Goal: Information Seeking & Learning: Learn about a topic

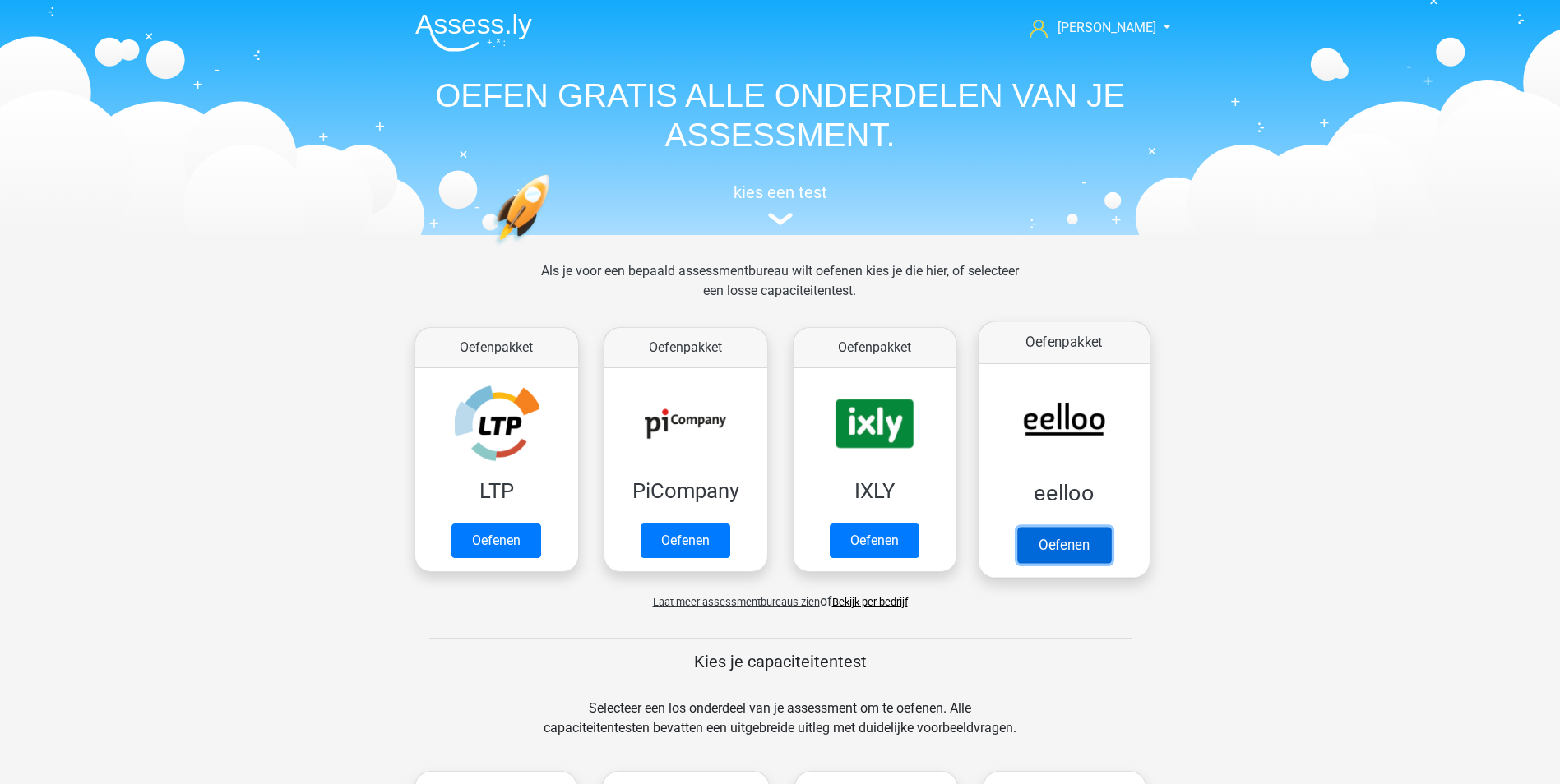
click at [1054, 538] on link "Oefenen" at bounding box center [1063, 545] width 93 height 36
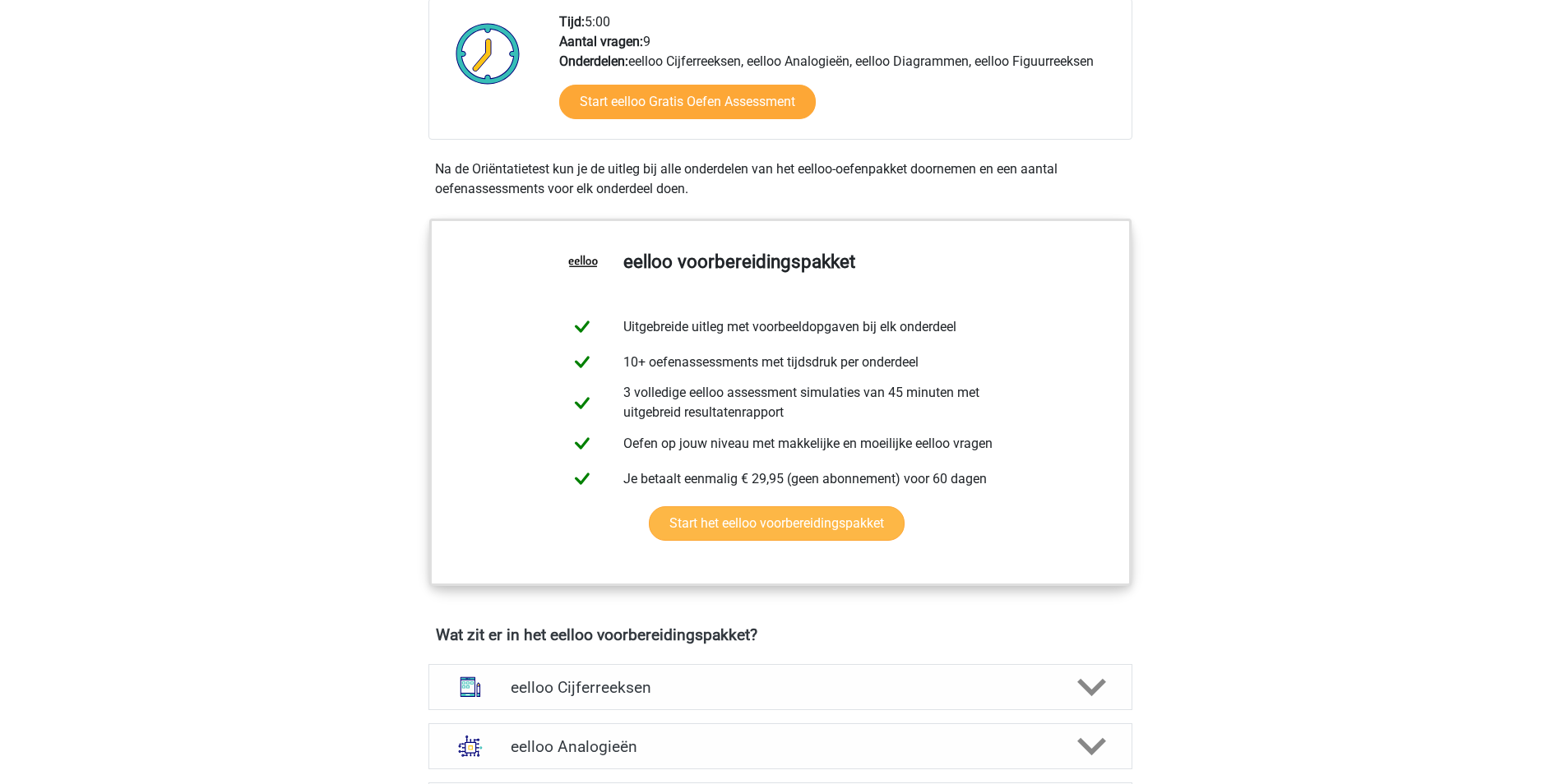
scroll to position [493, 0]
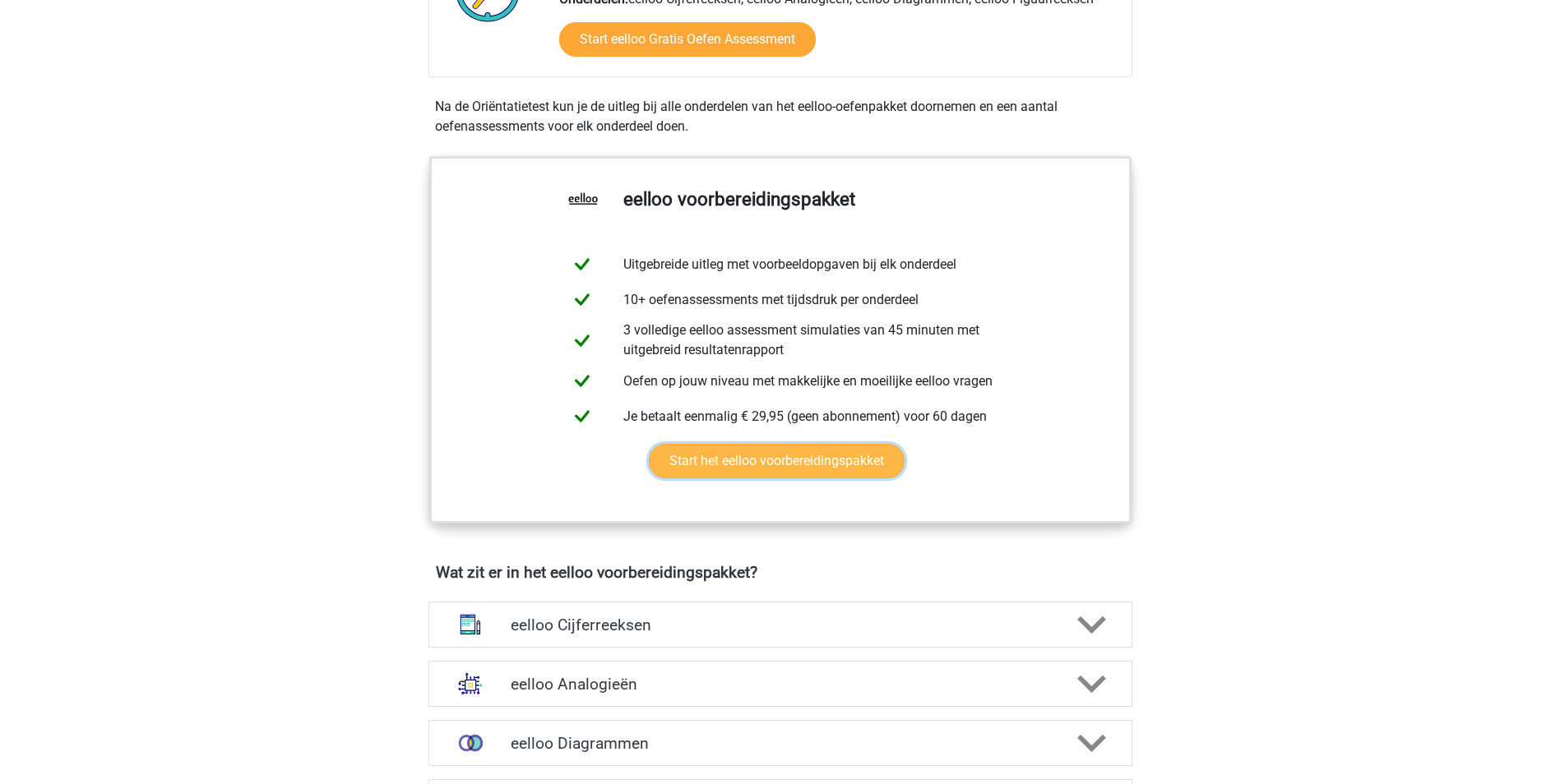
click at [788, 468] on link "Start het eelloo voorbereidingspakket" at bounding box center [776, 461] width 255 height 35
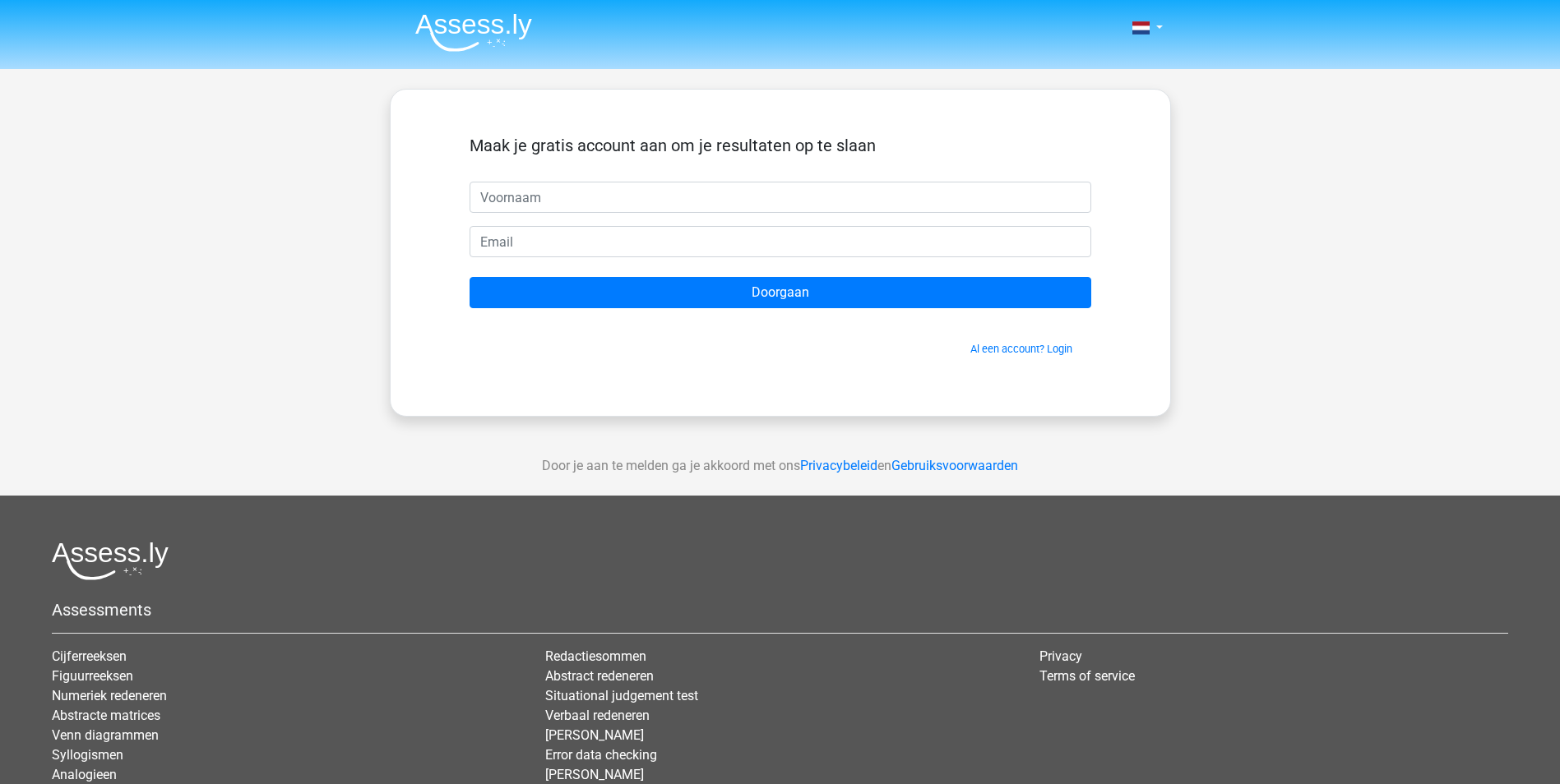
click at [469, 24] on img at bounding box center [474, 32] width 117 height 39
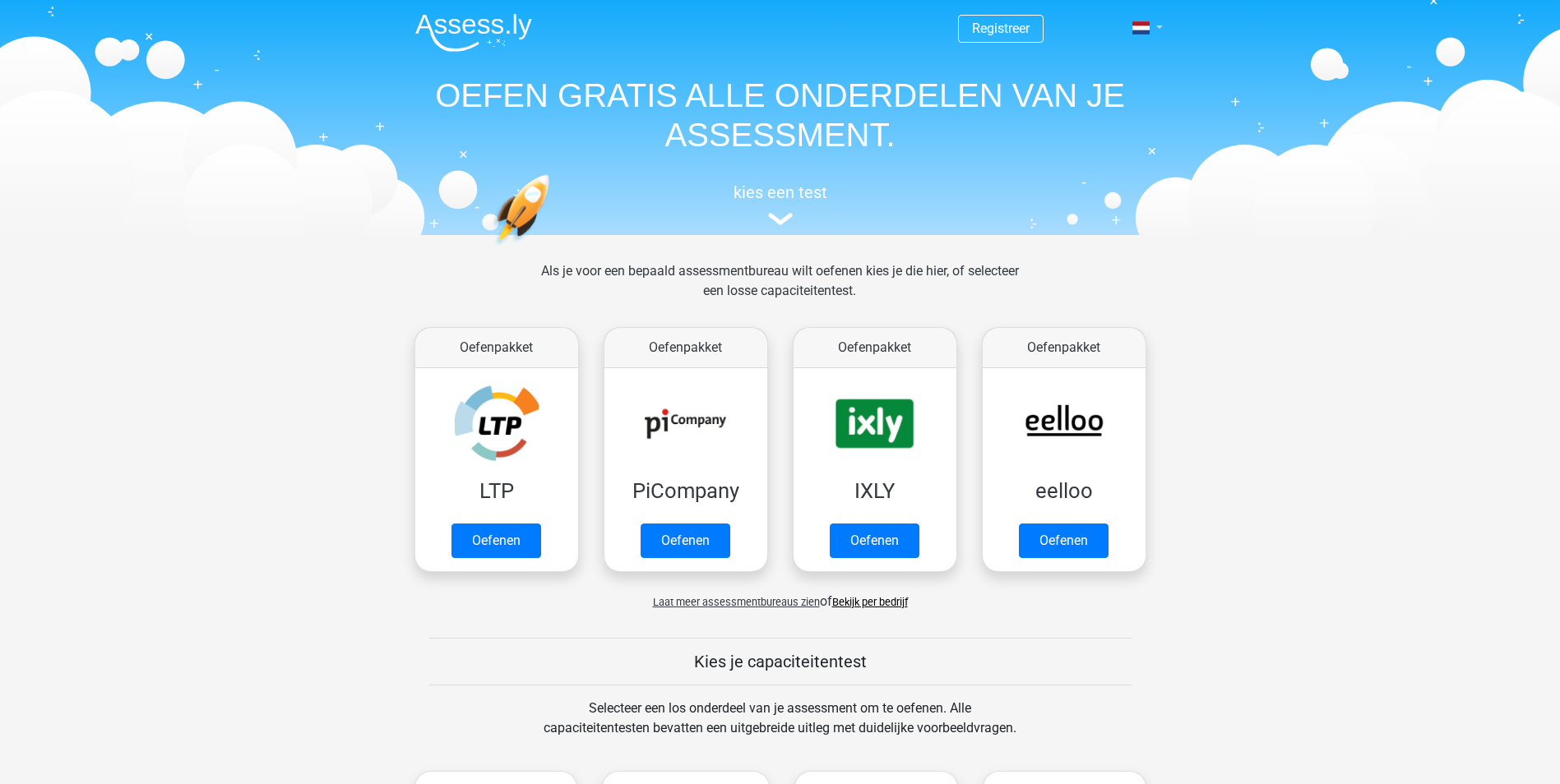
click at [1152, 25] on link at bounding box center [1142, 27] width 33 height 20
click at [1088, 119] on link "Login" at bounding box center [1099, 118] width 114 height 26
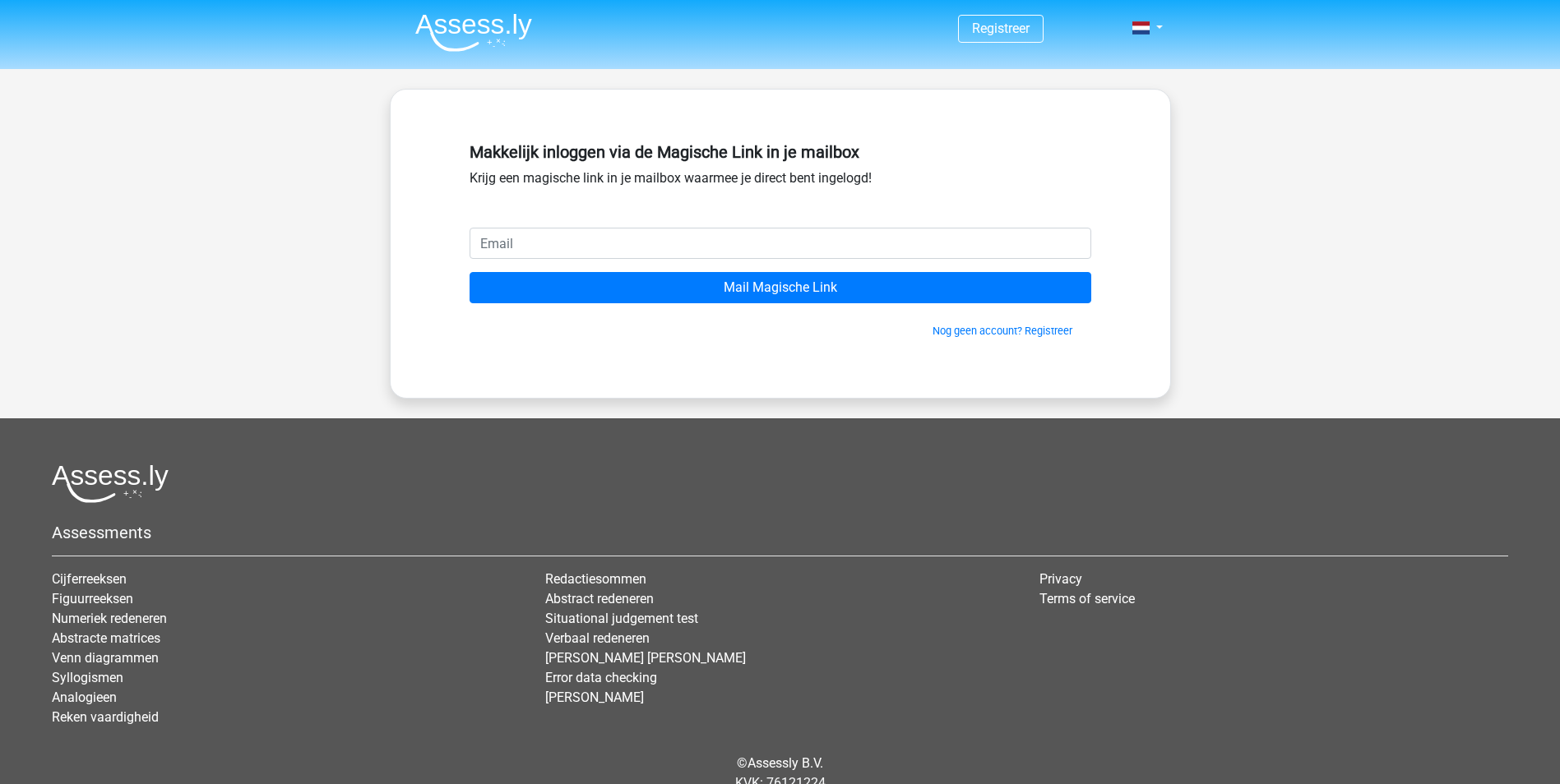
click at [680, 244] on input "email" at bounding box center [780, 243] width 621 height 31
type input "[EMAIL_ADDRESS][DOMAIN_NAME]"
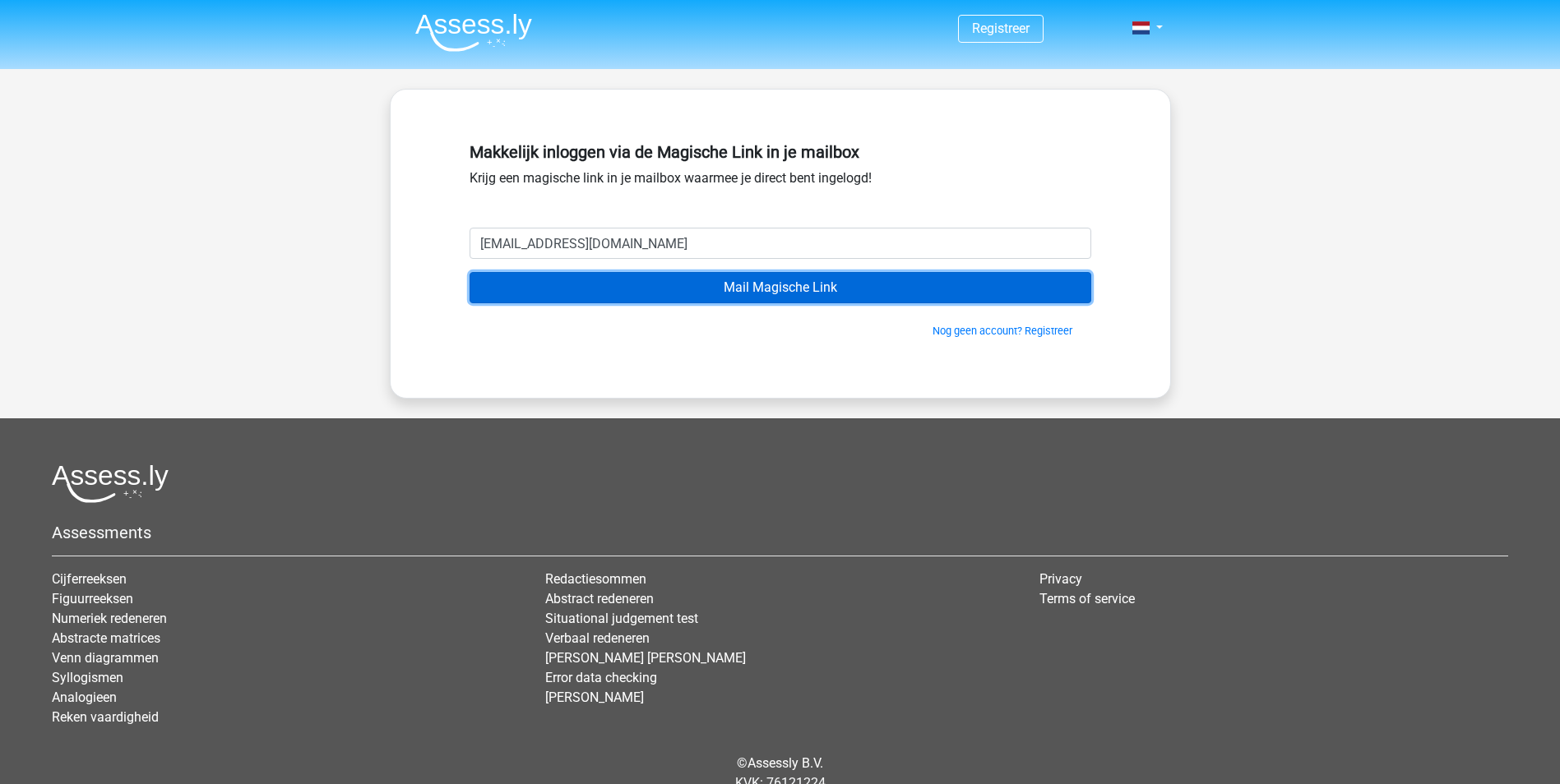
click at [705, 290] on input "Mail Magische Link" at bounding box center [780, 288] width 621 height 31
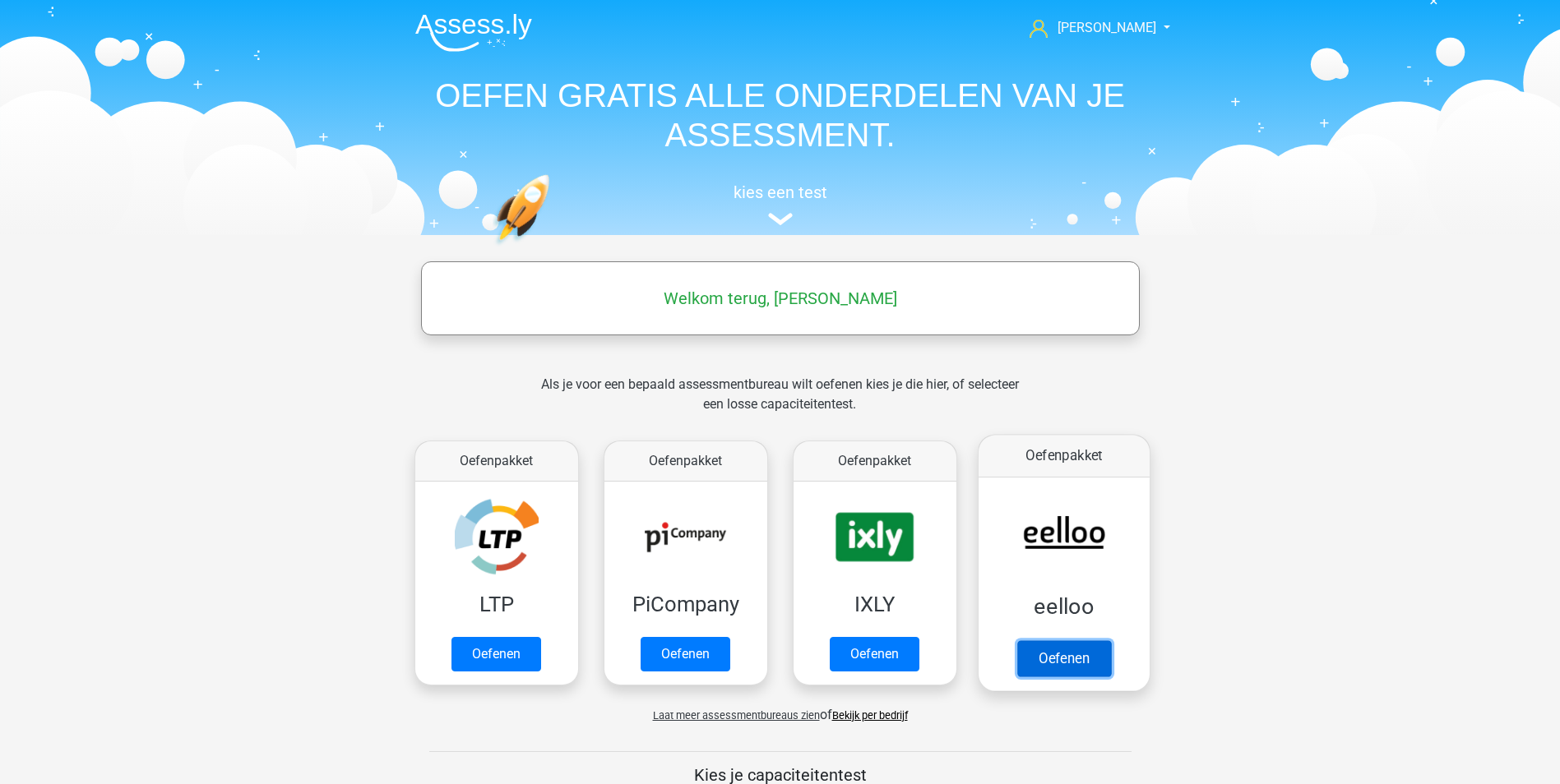
click at [1058, 656] on link "Oefenen" at bounding box center [1063, 658] width 93 height 36
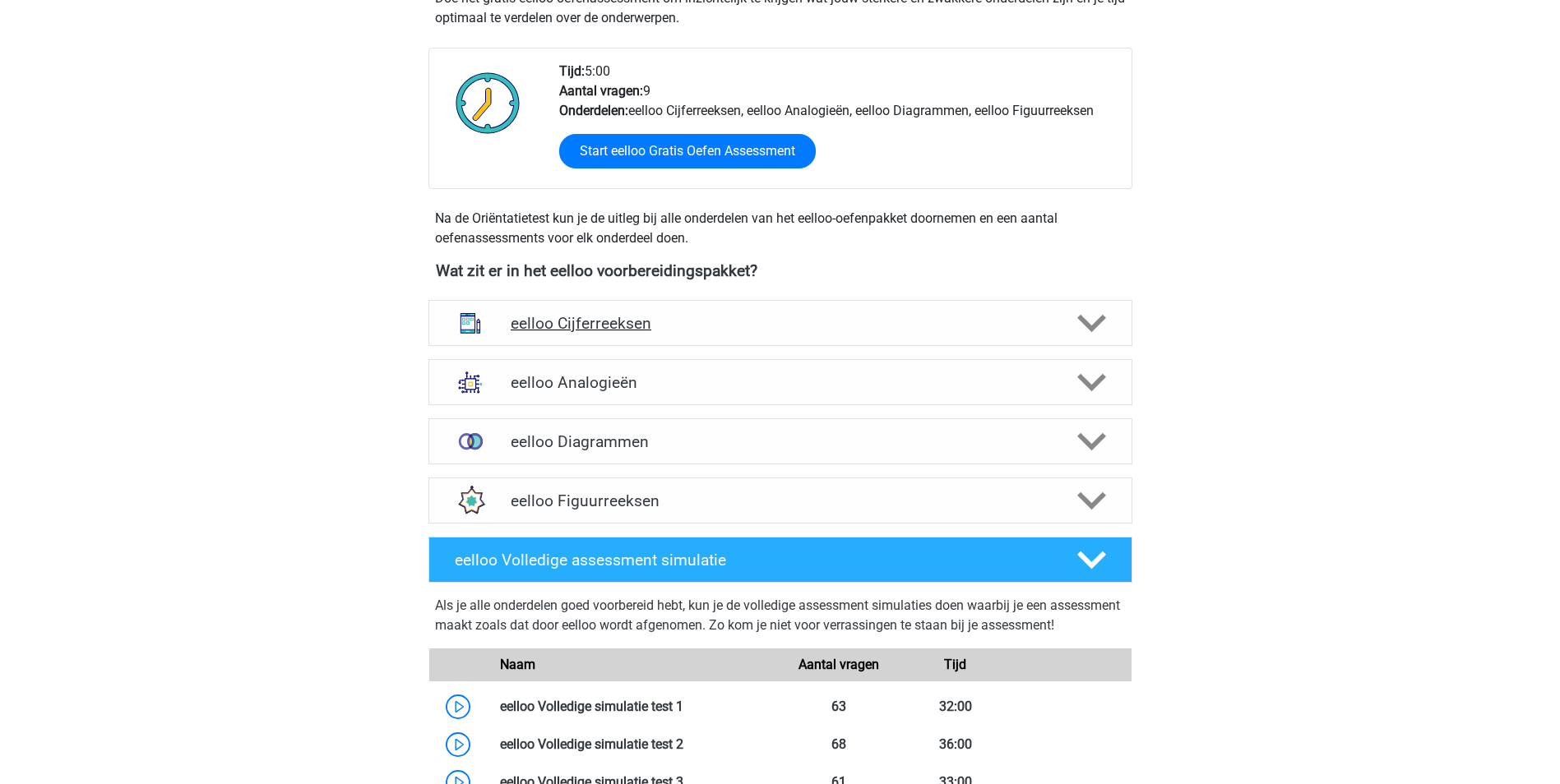
scroll to position [411, 0]
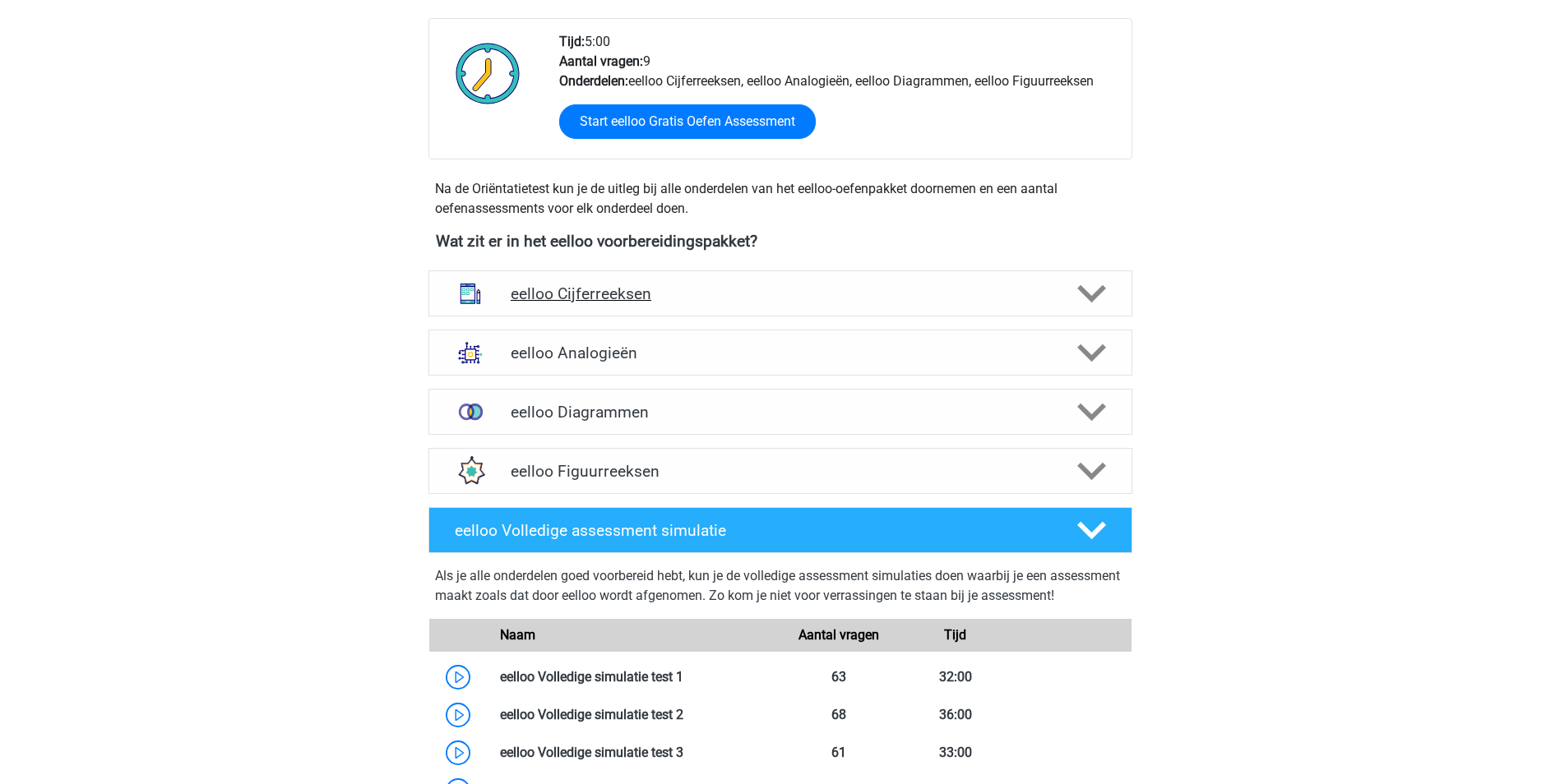
click at [600, 294] on h4 "eelloo Cijferreeksen" at bounding box center [780, 294] width 538 height 19
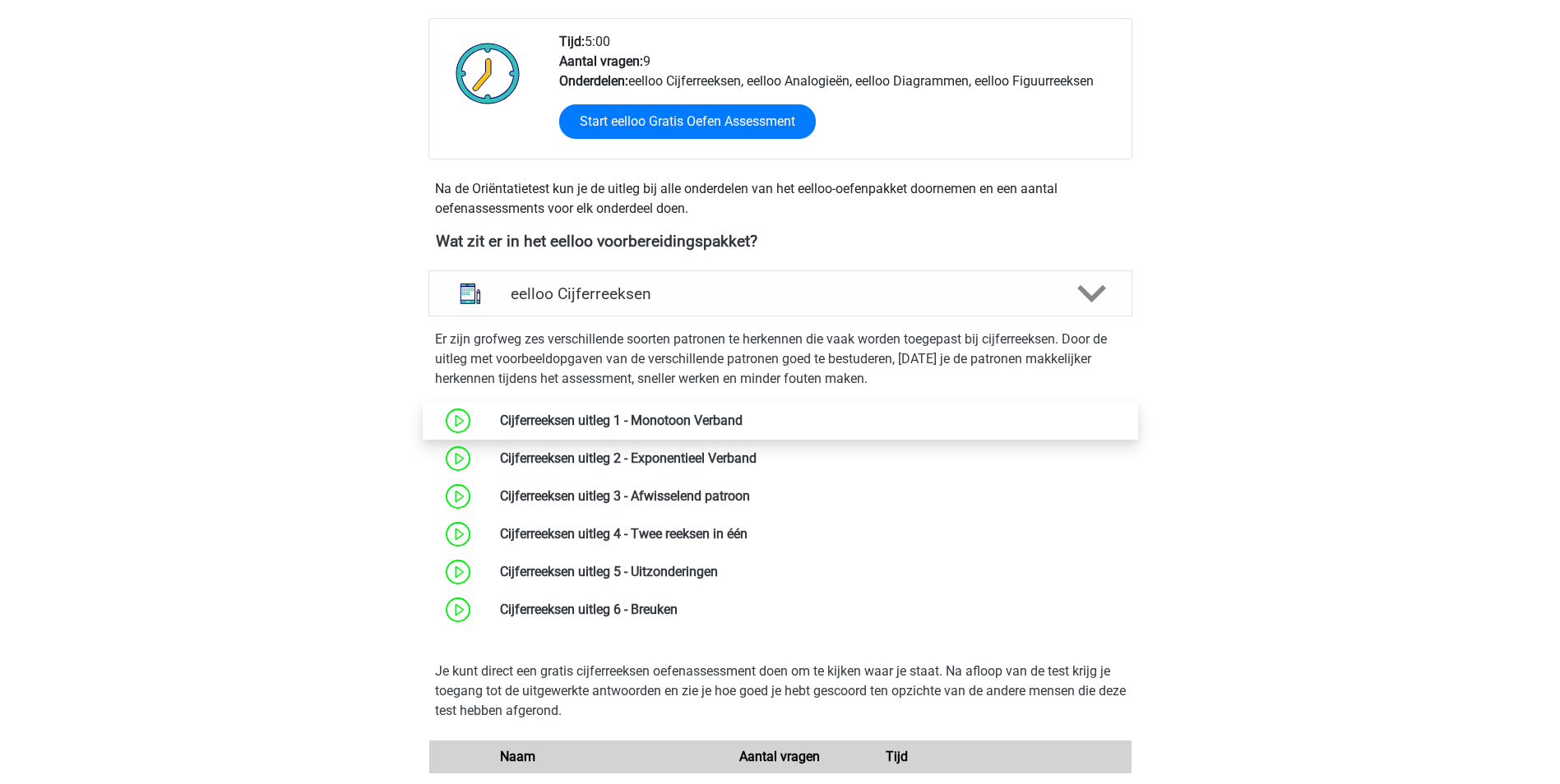
click at [743, 420] on link at bounding box center [743, 420] width 0 height 15
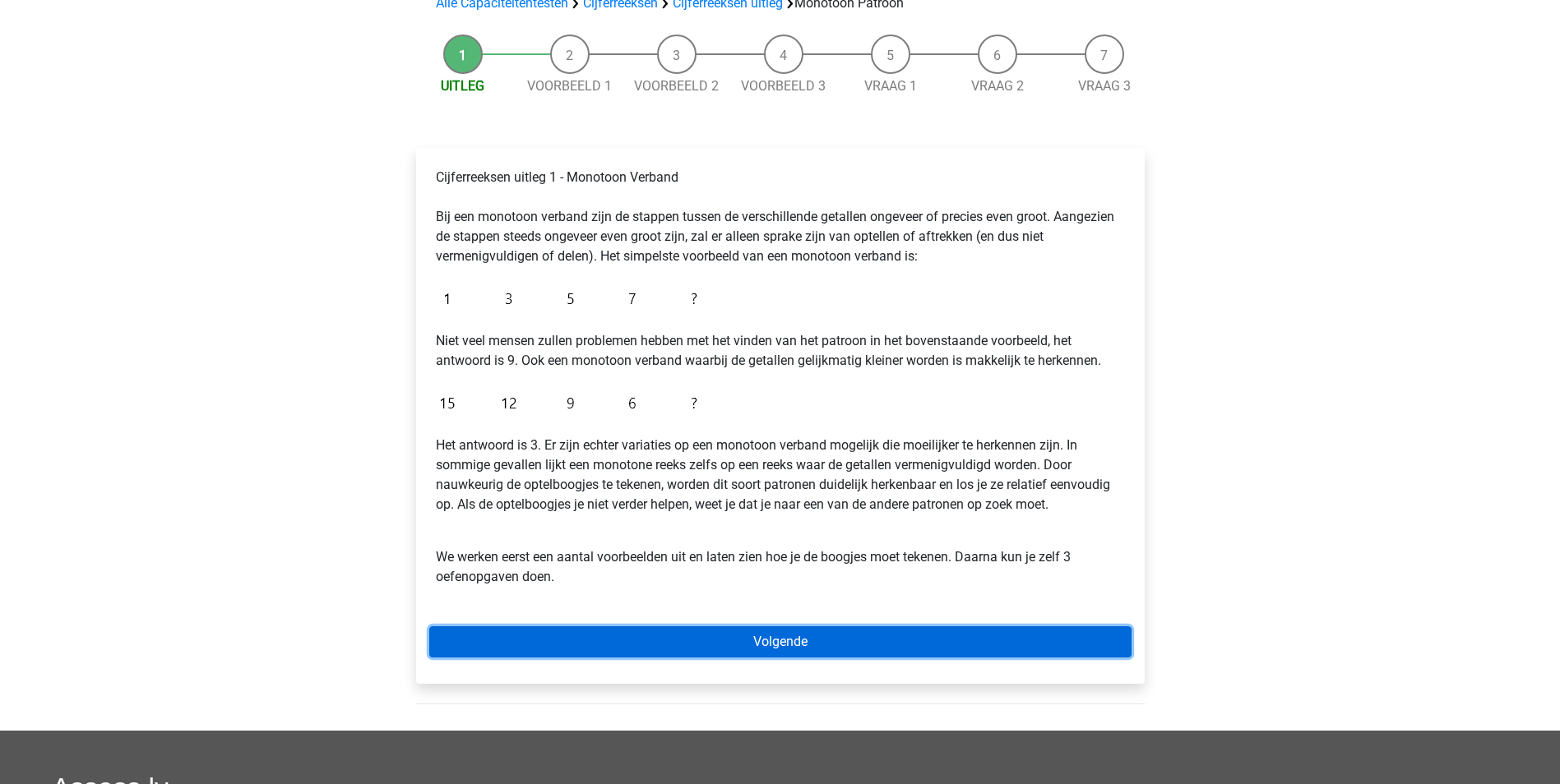
scroll to position [165, 0]
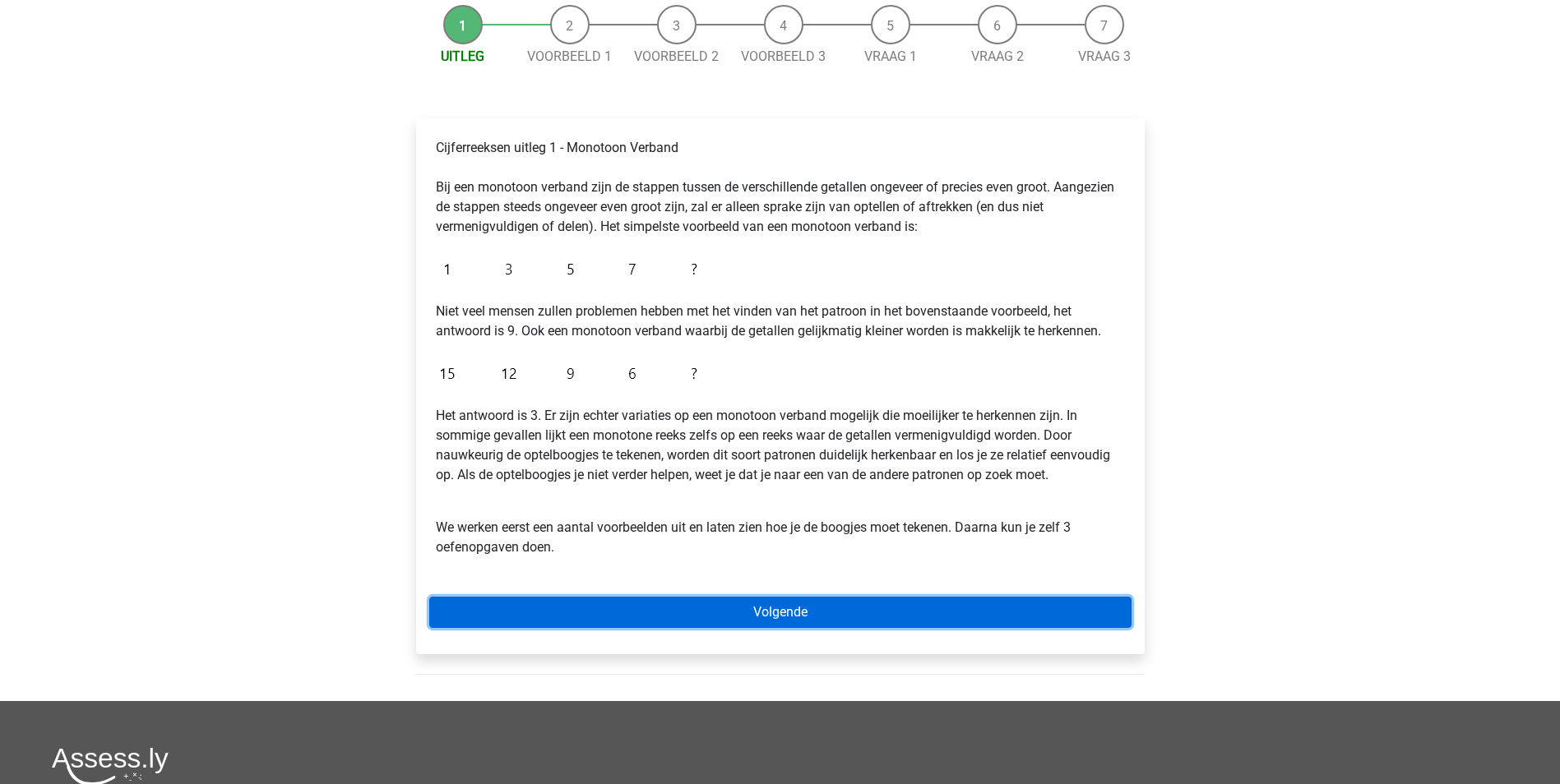
click at [787, 609] on link "Volgende" at bounding box center [780, 612] width 702 height 31
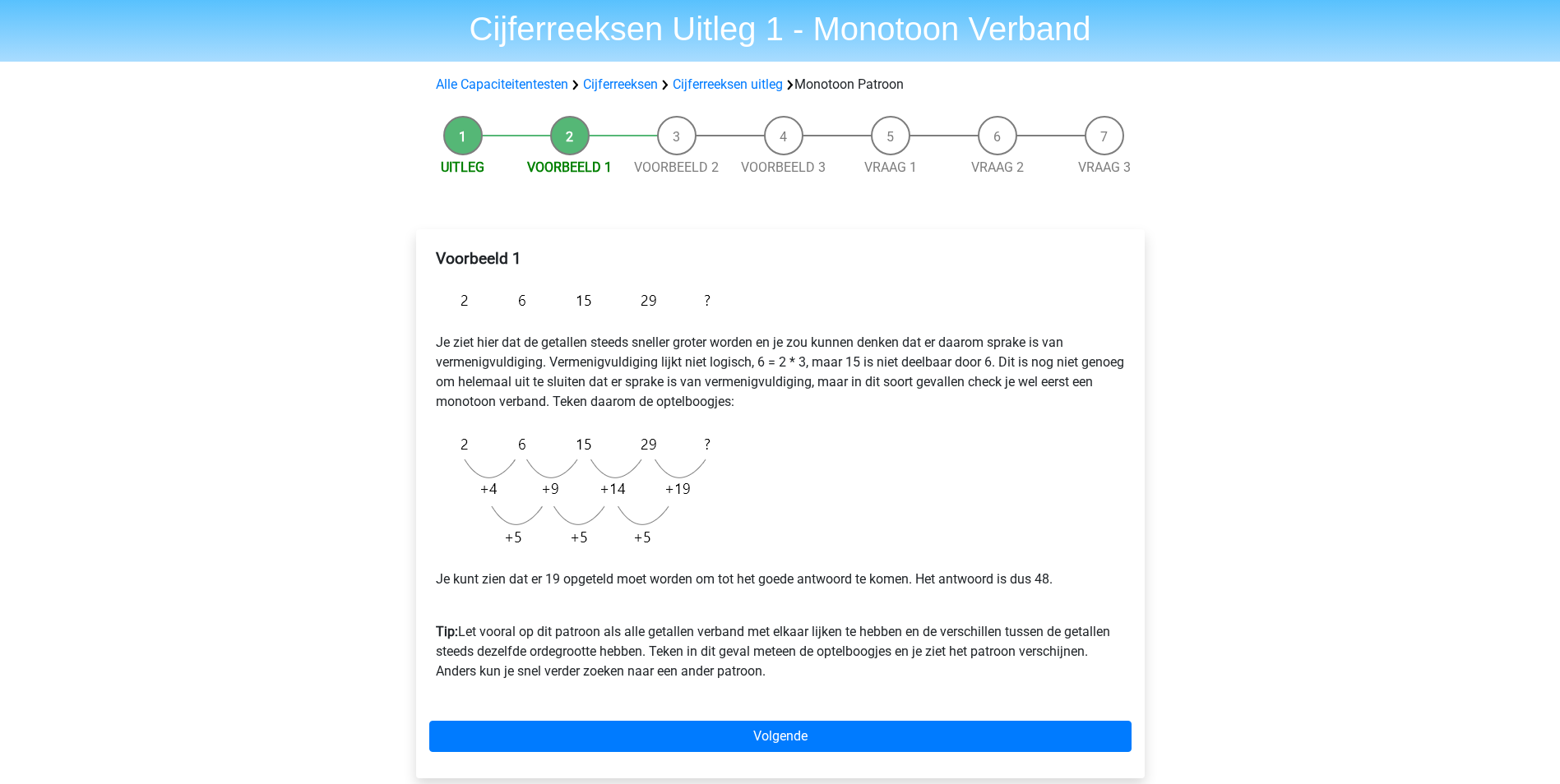
scroll to position [82, 0]
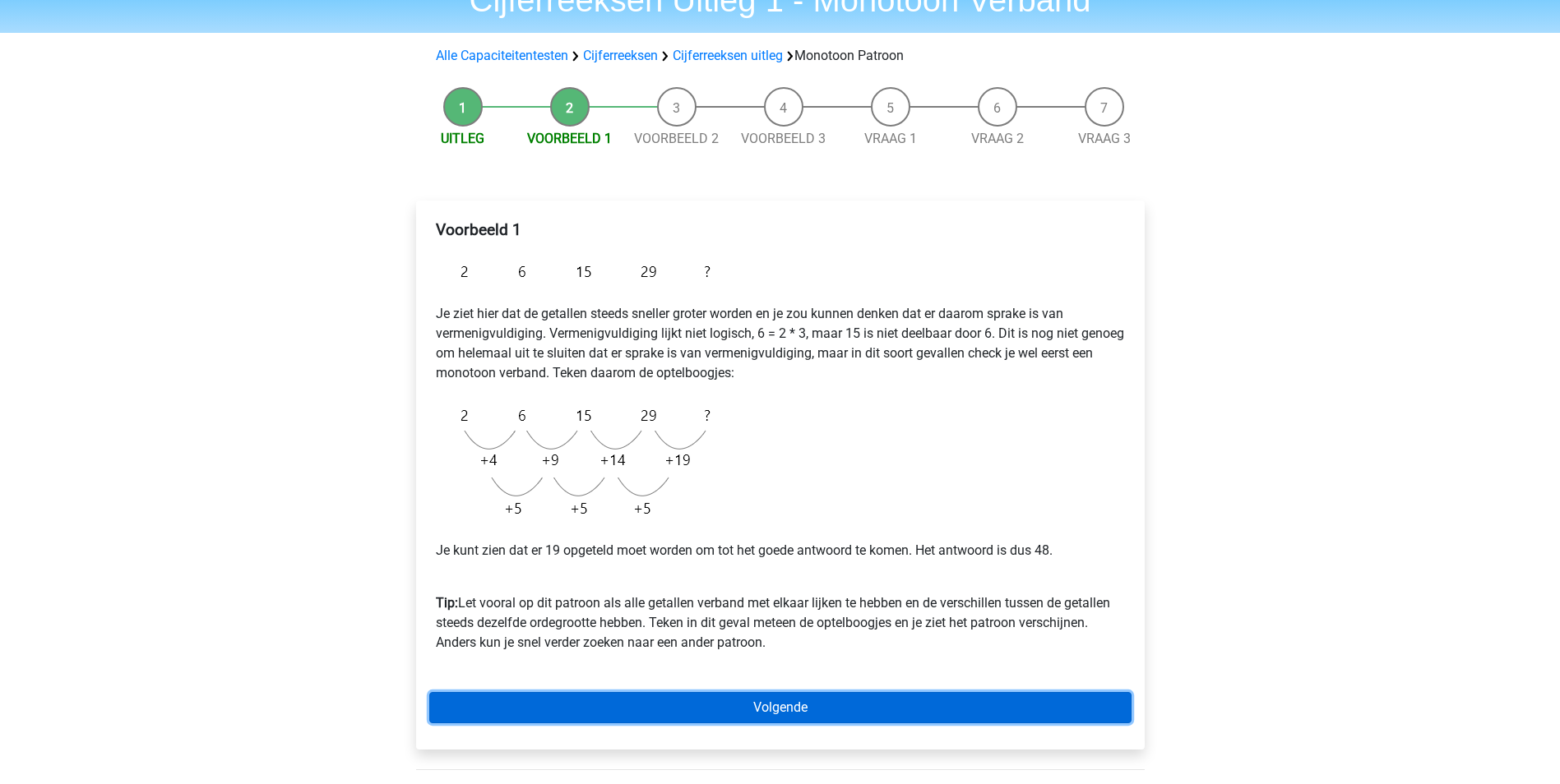
click at [802, 714] on link "Volgende" at bounding box center [780, 708] width 702 height 31
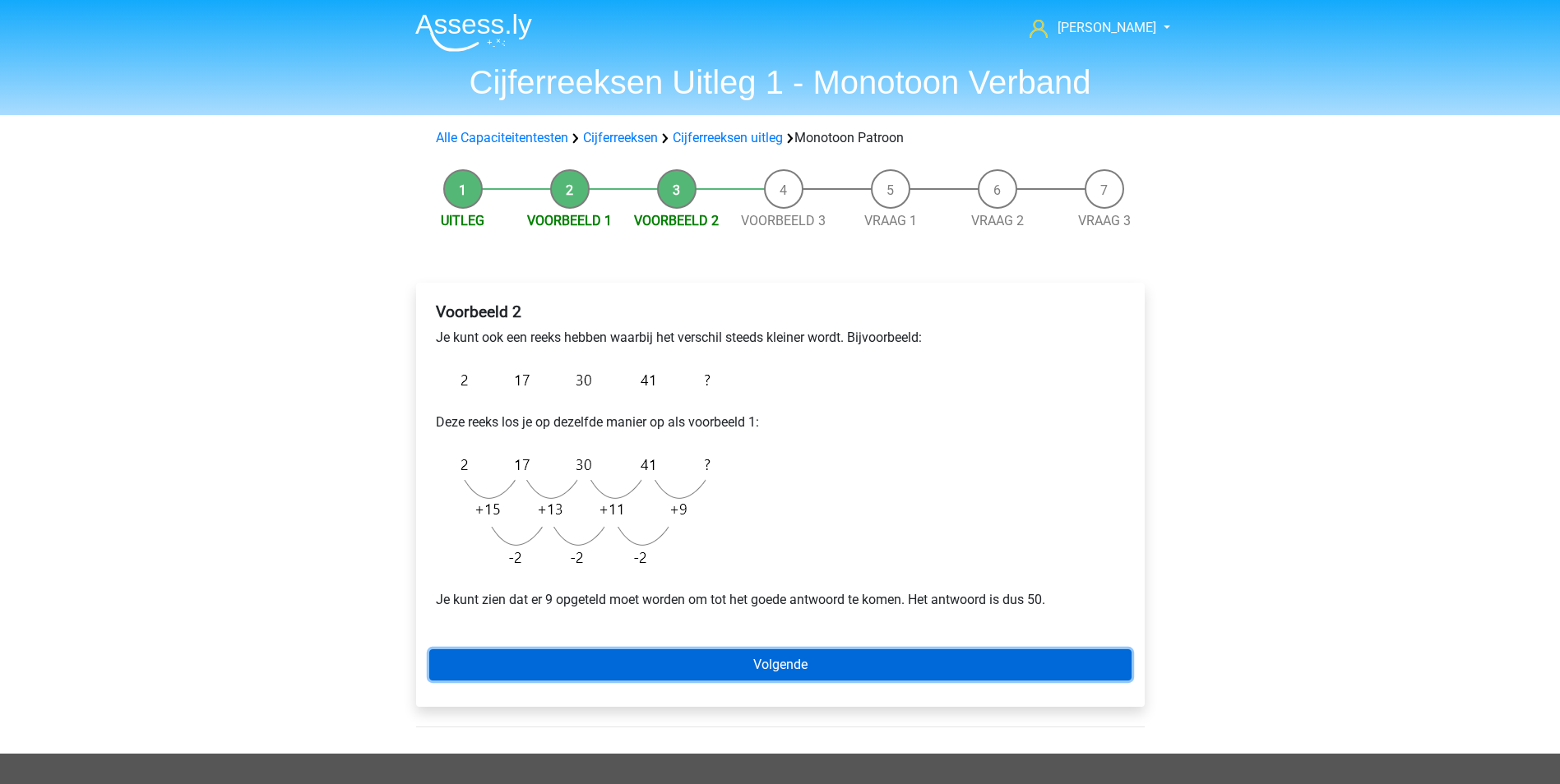
click at [802, 669] on link "Volgende" at bounding box center [780, 664] width 702 height 31
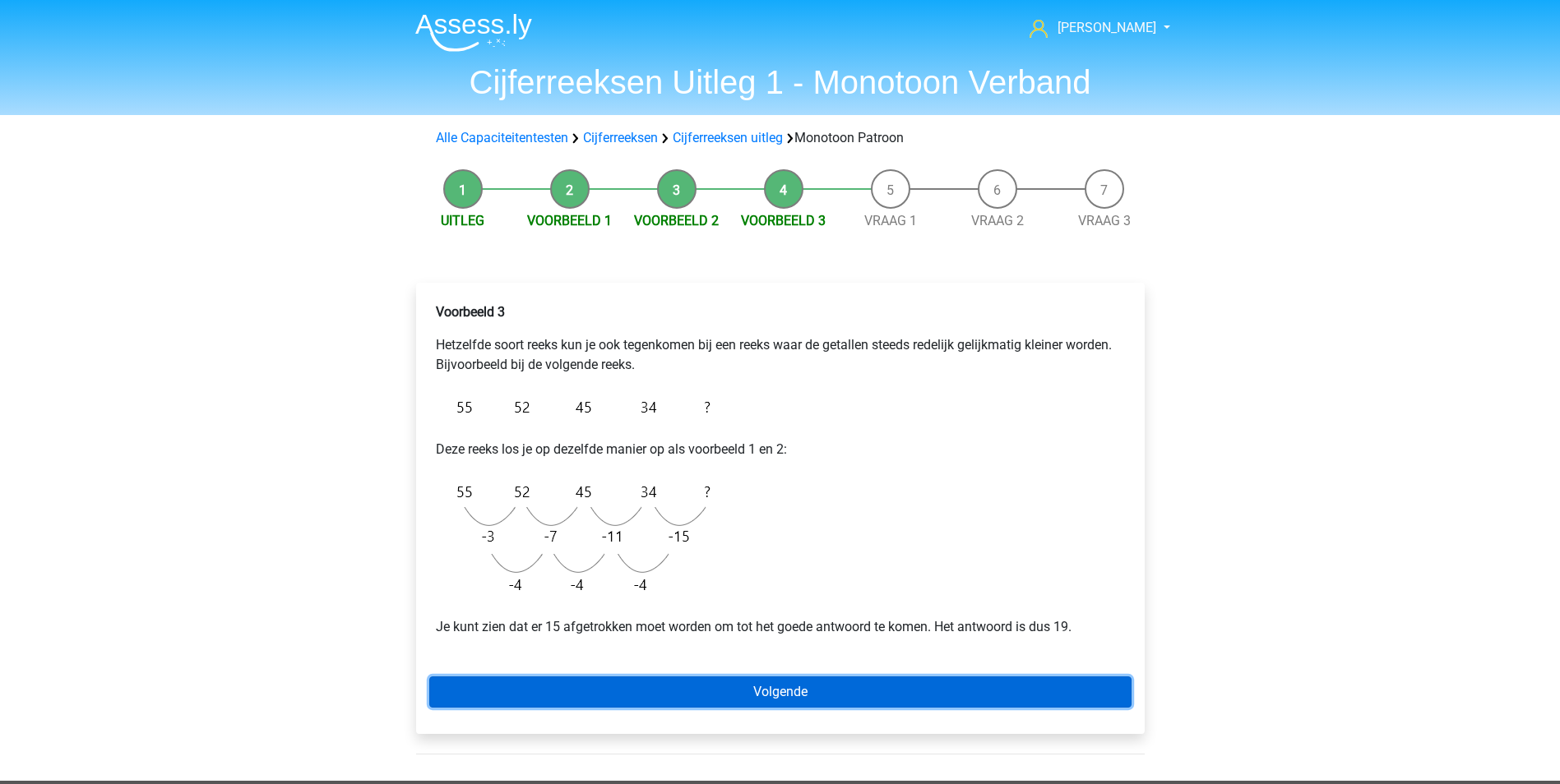
click at [796, 696] on link "Volgende" at bounding box center [780, 692] width 702 height 31
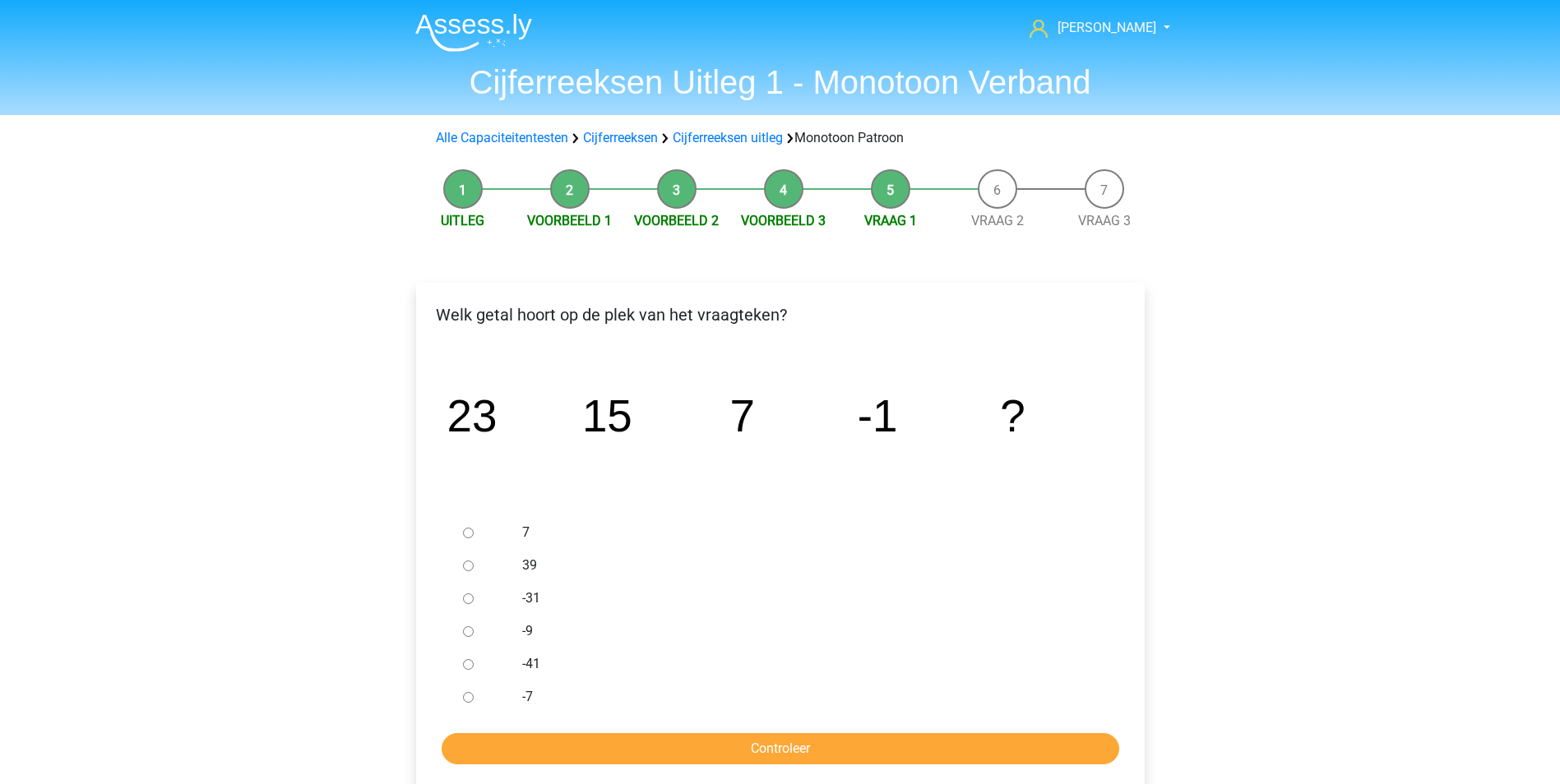
scroll to position [82, 0]
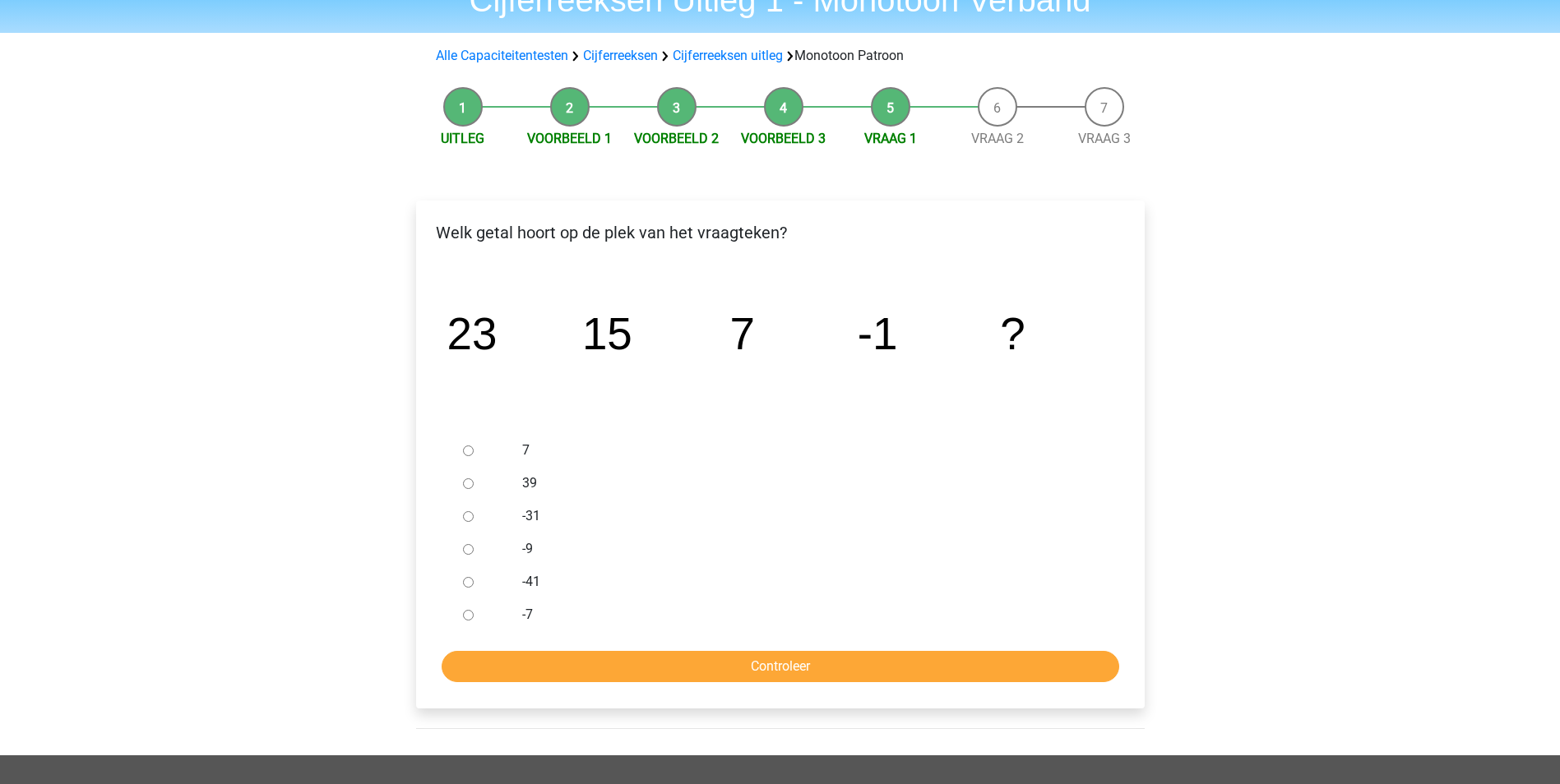
click at [527, 553] on label "-9" at bounding box center [806, 548] width 569 height 20
click at [474, 553] on input "-9" at bounding box center [468, 549] width 11 height 11
radio input "true"
click at [763, 659] on input "Controleer" at bounding box center [780, 666] width 677 height 31
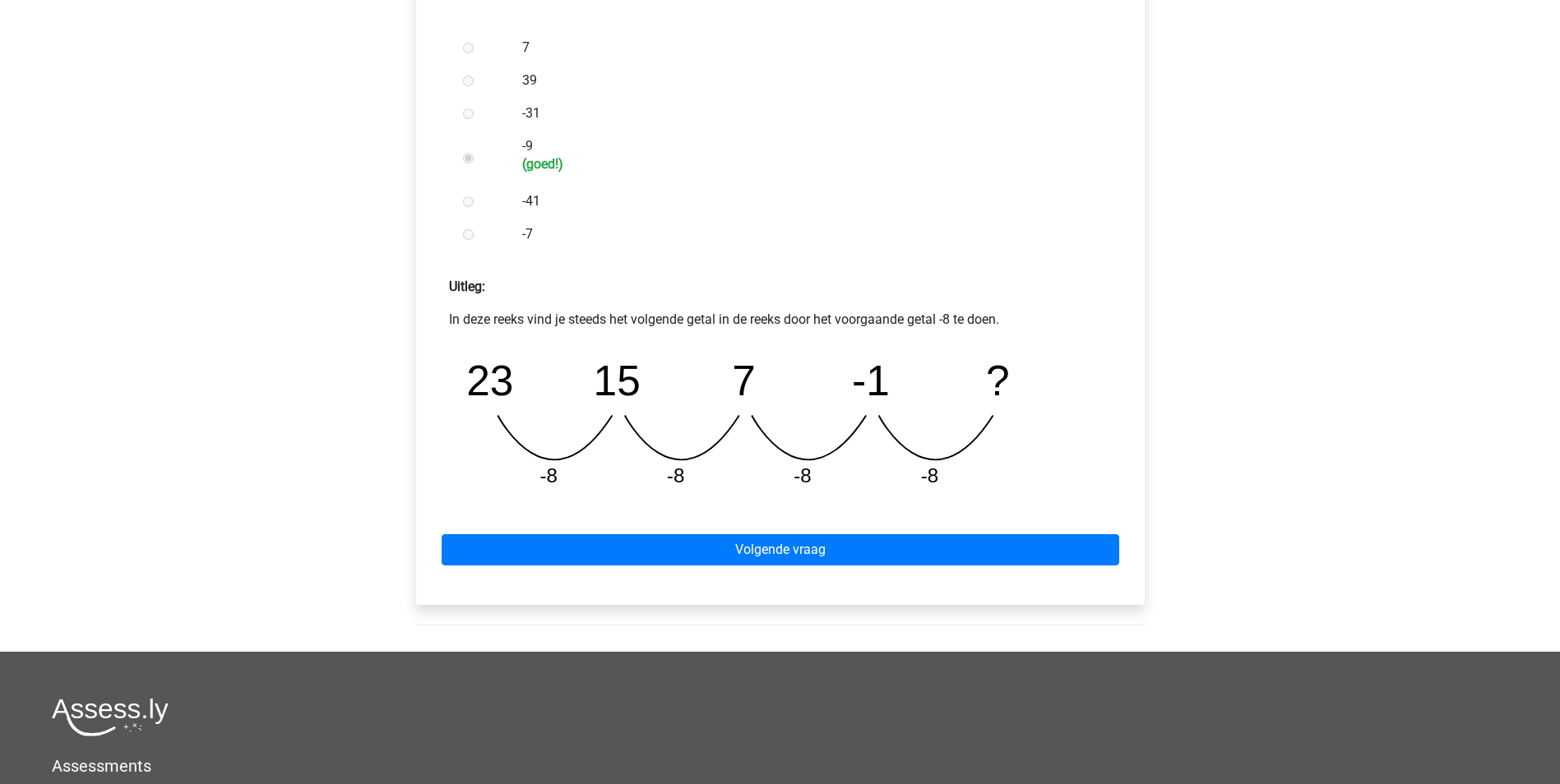
scroll to position [575, 0]
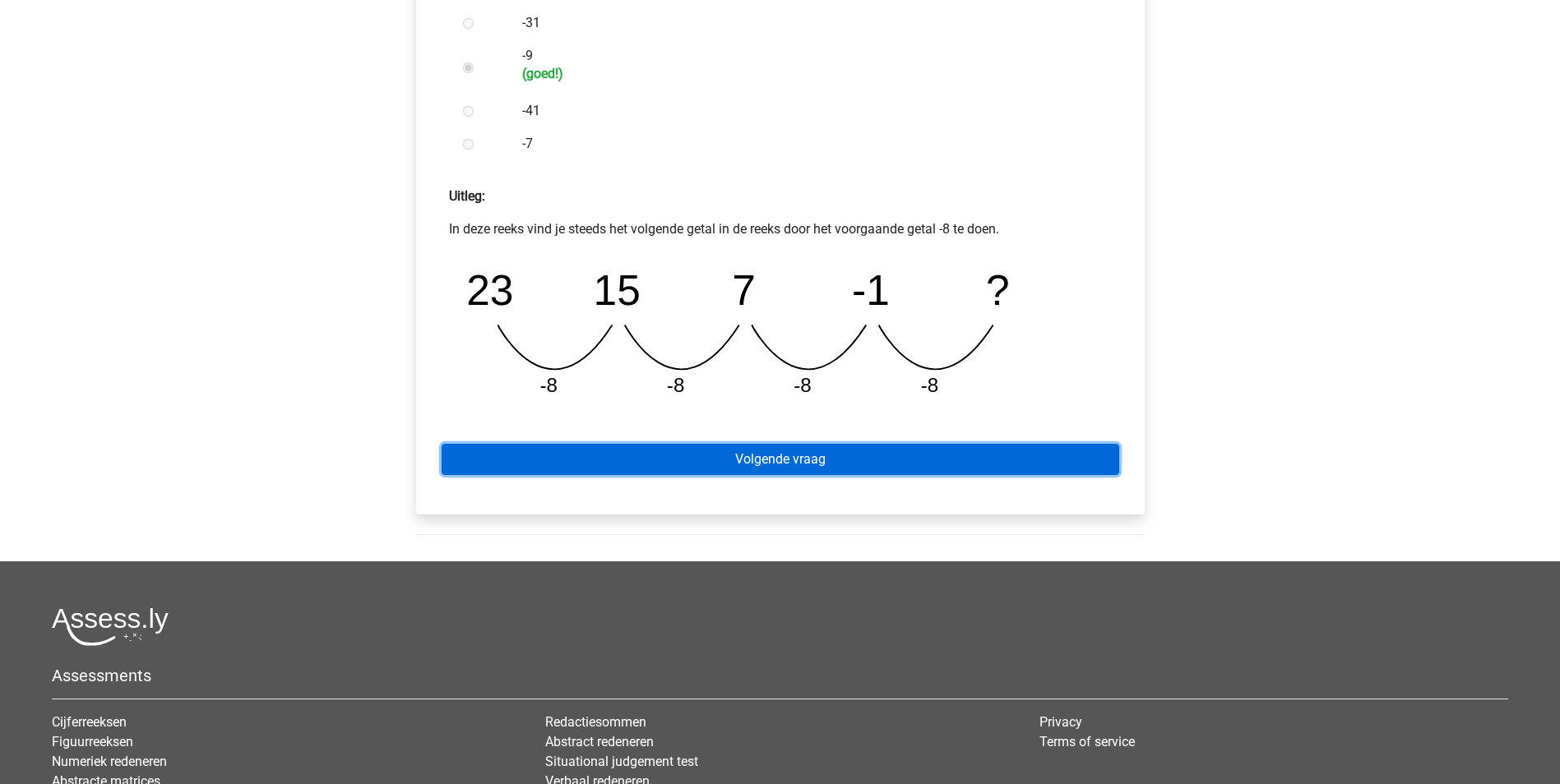
click at [790, 467] on link "Volgende vraag" at bounding box center [780, 459] width 677 height 31
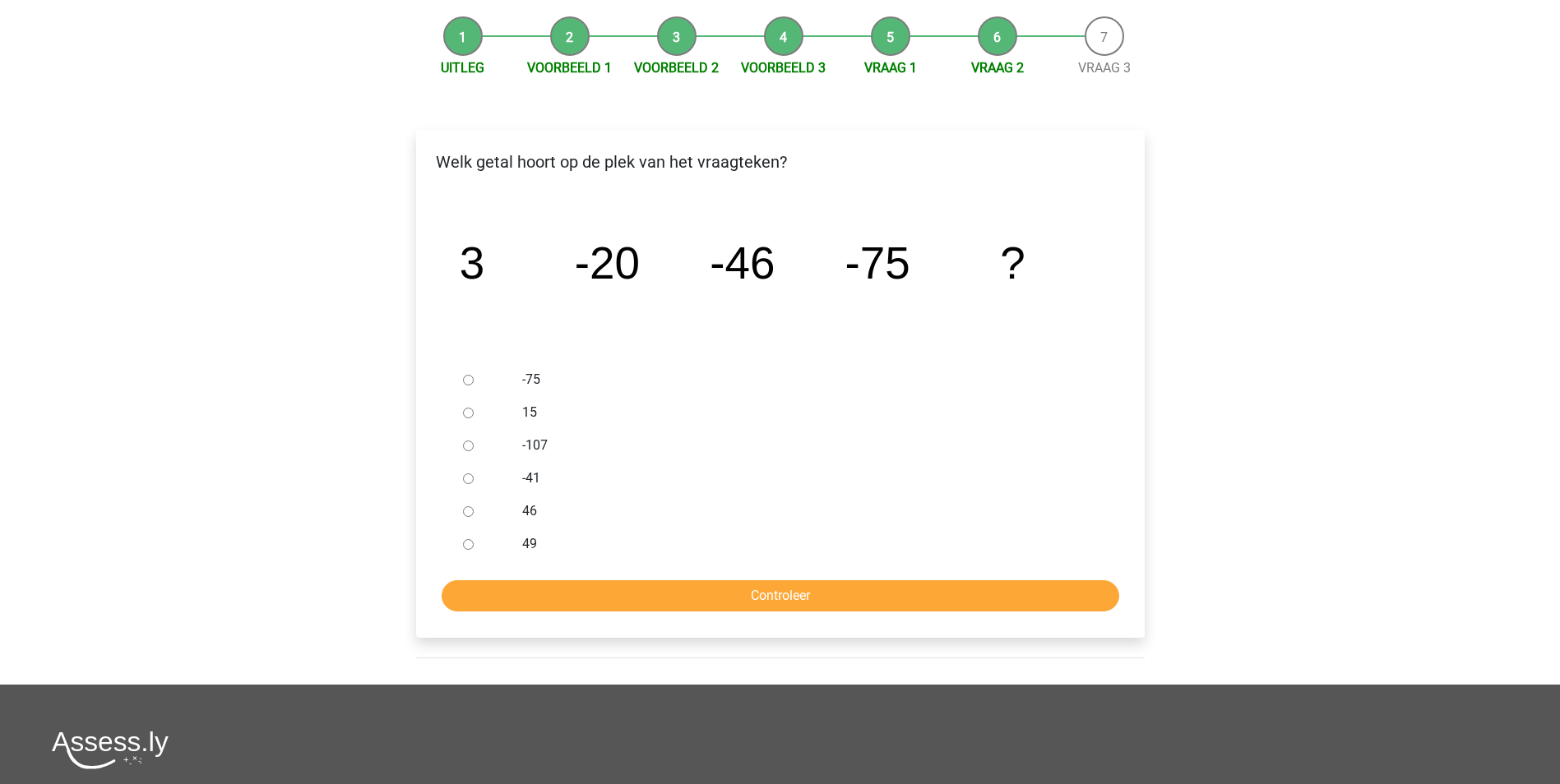
scroll to position [165, 0]
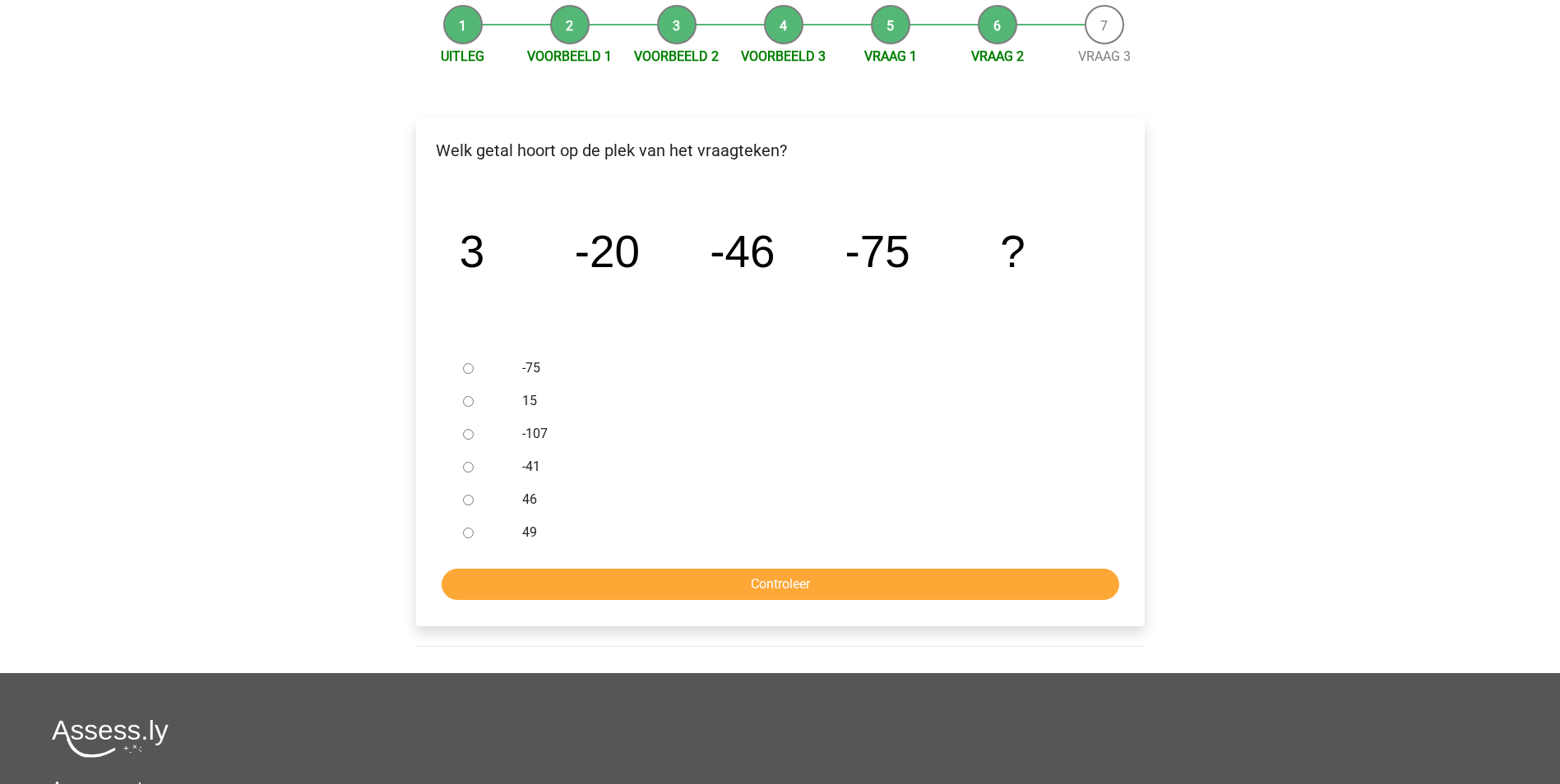
click at [469, 539] on div at bounding box center [484, 532] width 54 height 33
click at [474, 532] on div at bounding box center [484, 532] width 54 height 33
click at [533, 532] on label "49" at bounding box center [806, 532] width 569 height 20
click at [474, 532] on input "49" at bounding box center [468, 533] width 11 height 11
radio input "true"
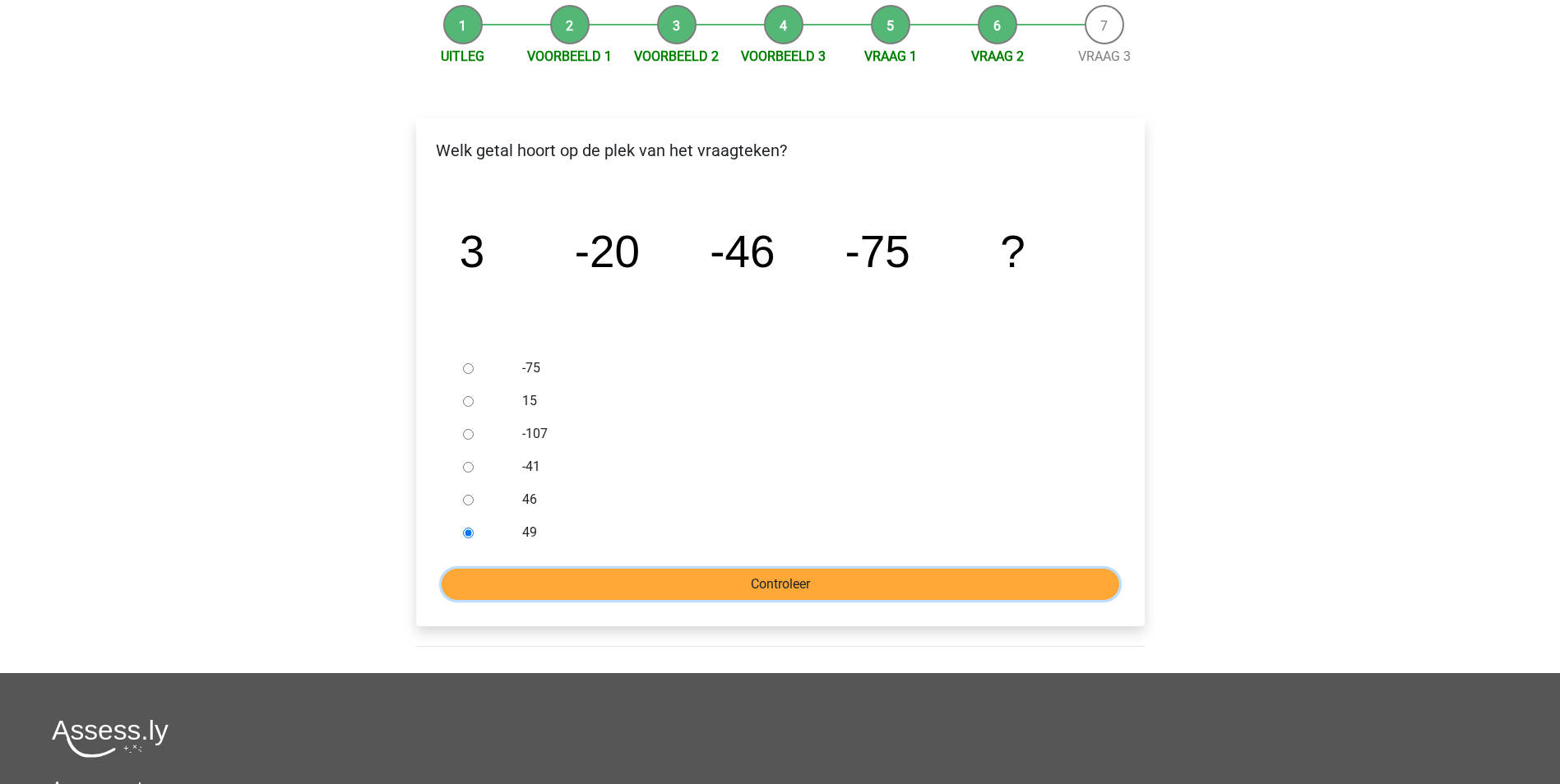
click at [808, 580] on input "Controleer" at bounding box center [780, 584] width 677 height 31
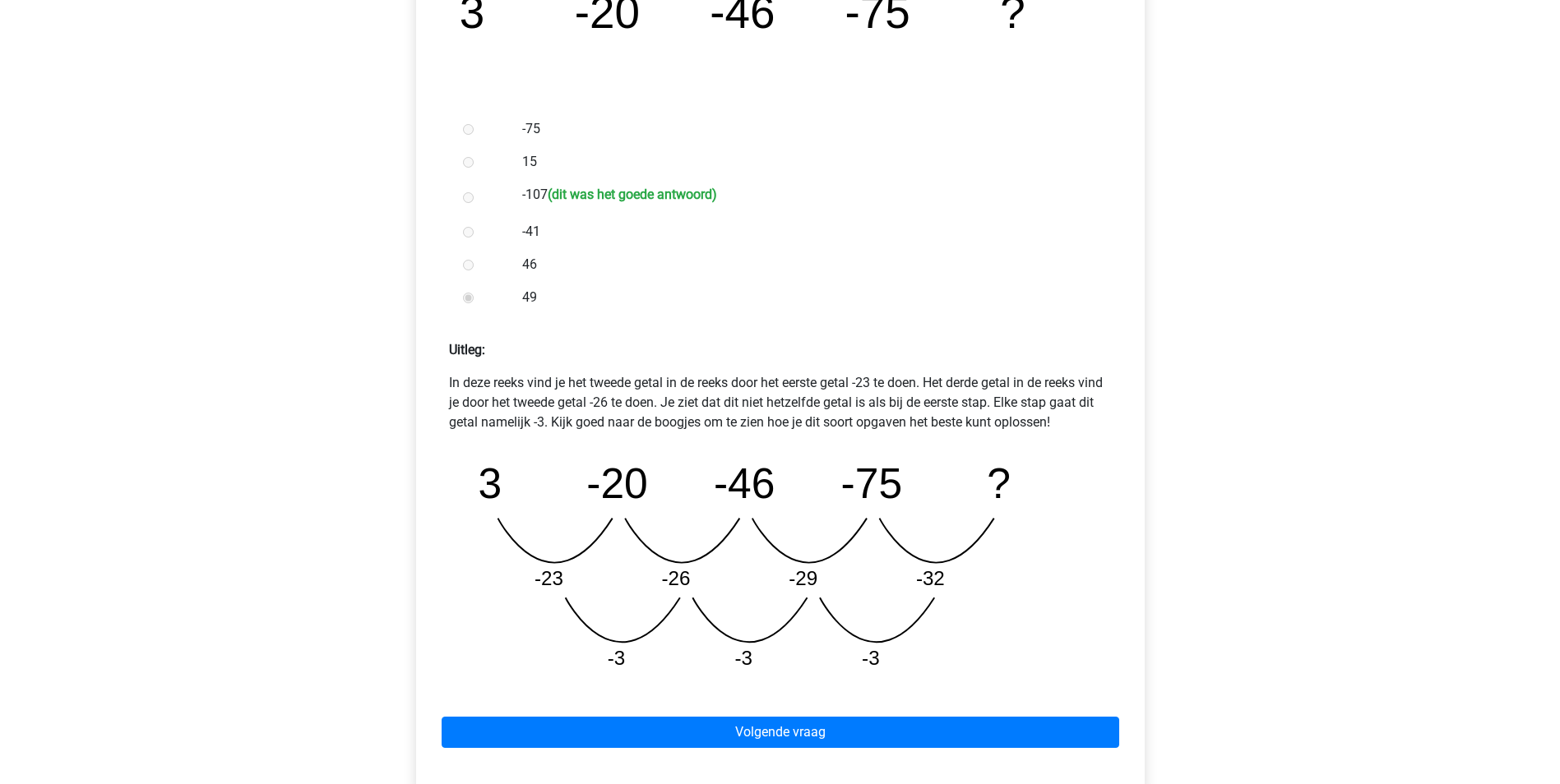
scroll to position [493, 0]
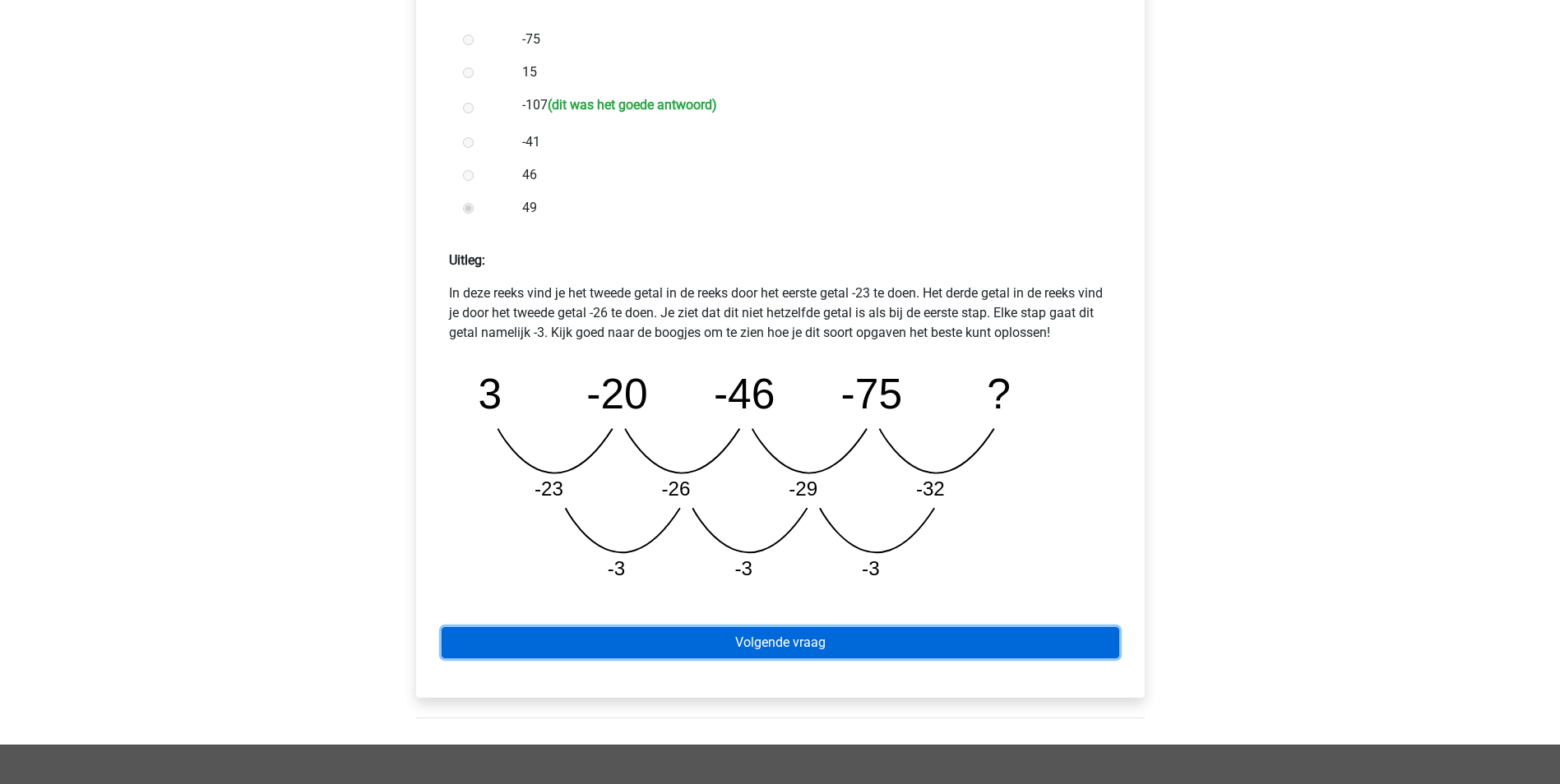
click at [811, 641] on link "Volgende vraag" at bounding box center [780, 642] width 677 height 31
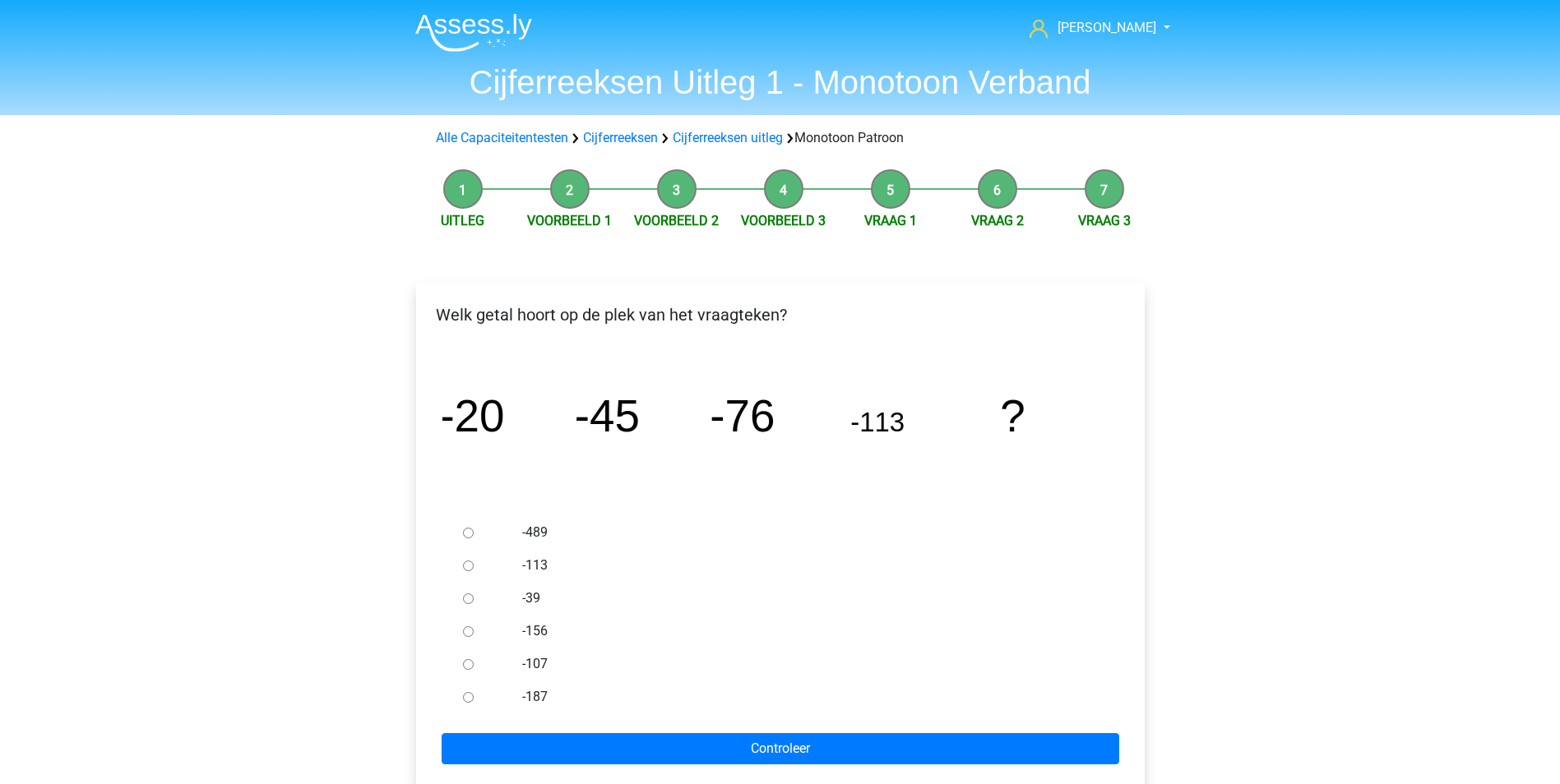
click at [474, 668] on div at bounding box center [484, 664] width 54 height 33
click at [534, 667] on label "-107" at bounding box center [806, 664] width 569 height 20
click at [474, 667] on input "-107" at bounding box center [468, 664] width 11 height 11
radio input "true"
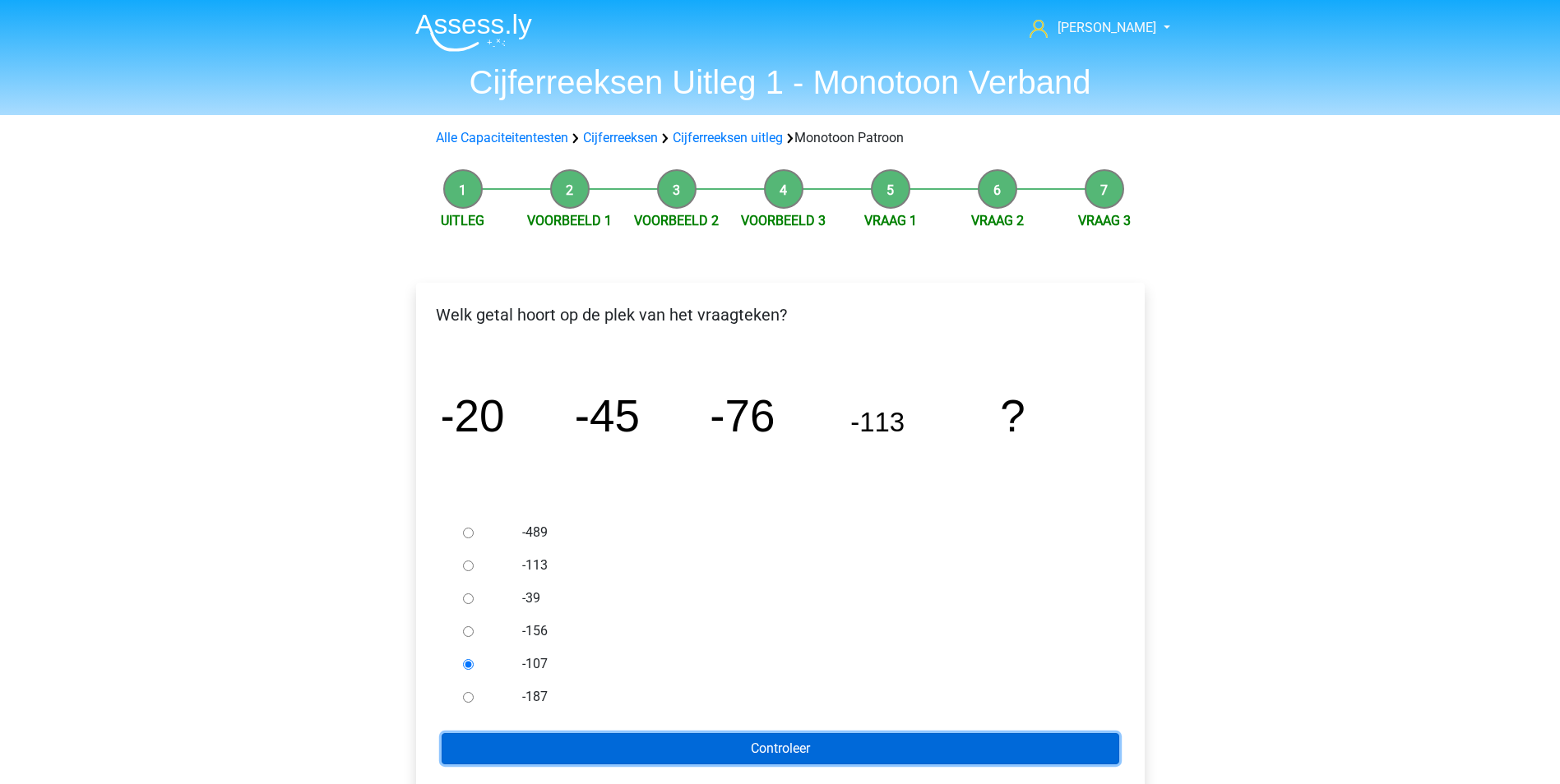
click at [667, 747] on input "Controleer" at bounding box center [780, 748] width 677 height 31
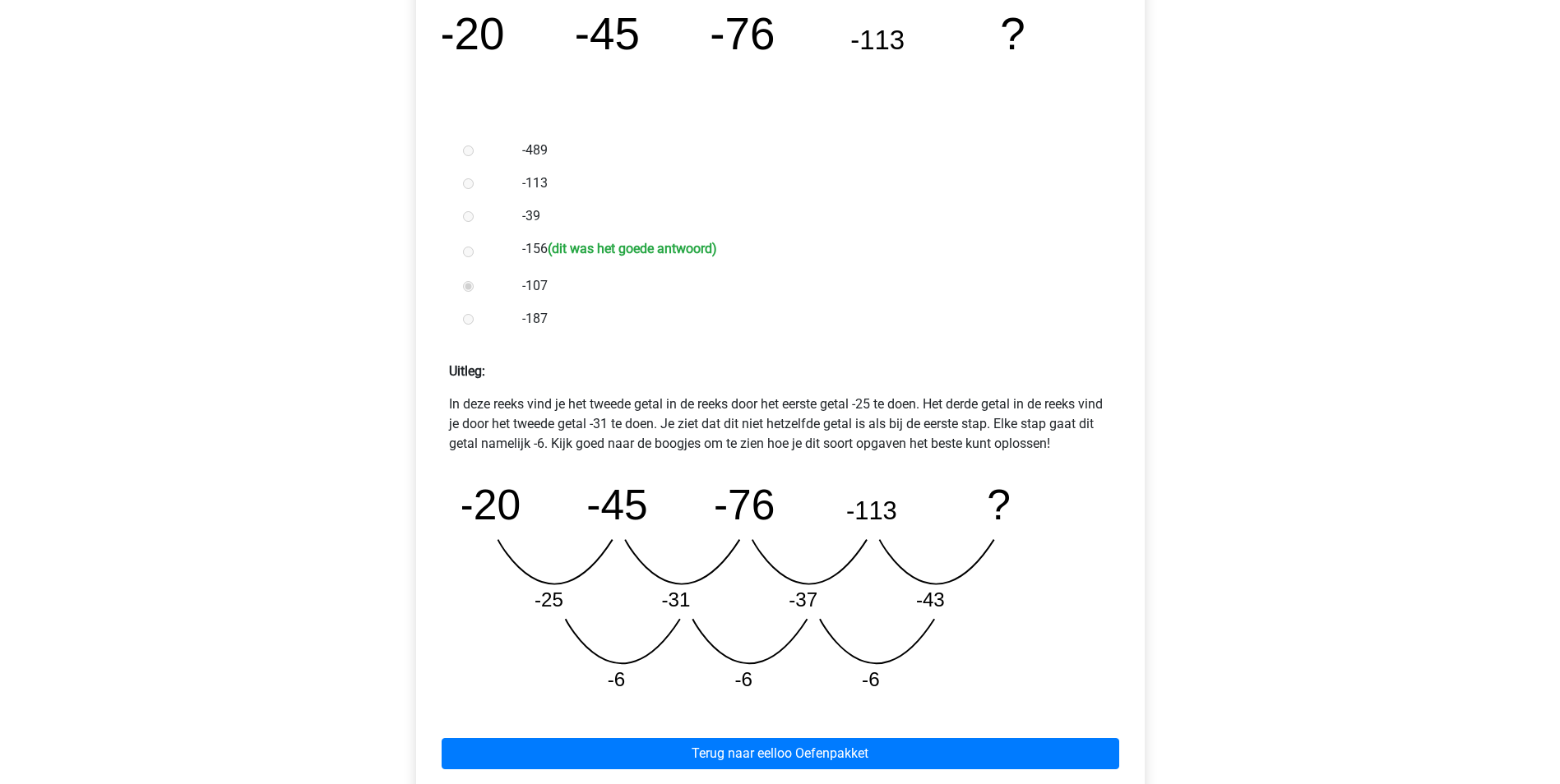
scroll to position [411, 0]
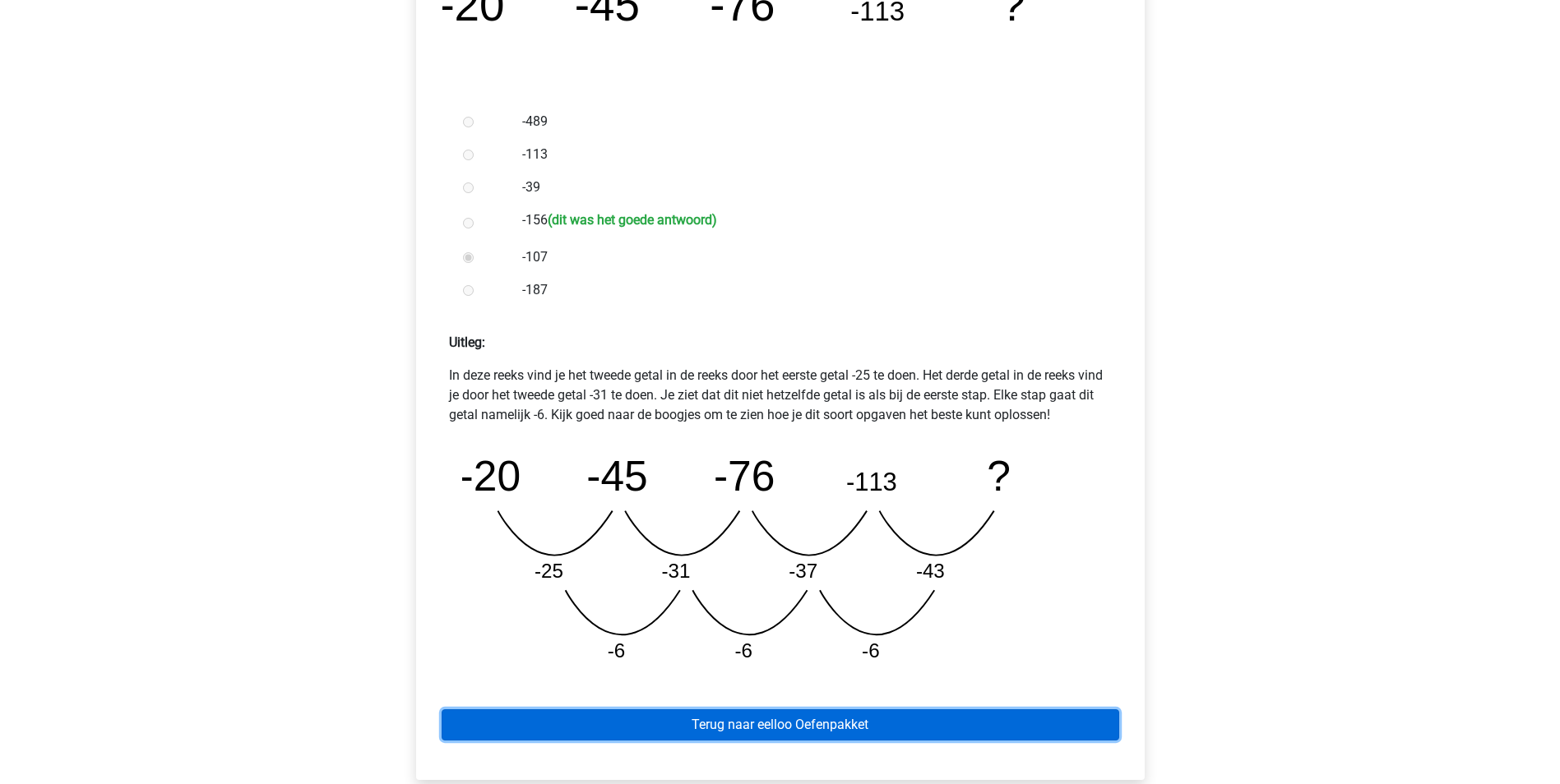
click at [820, 732] on link "Terug naar eelloo Oefenpakket" at bounding box center [780, 725] width 677 height 31
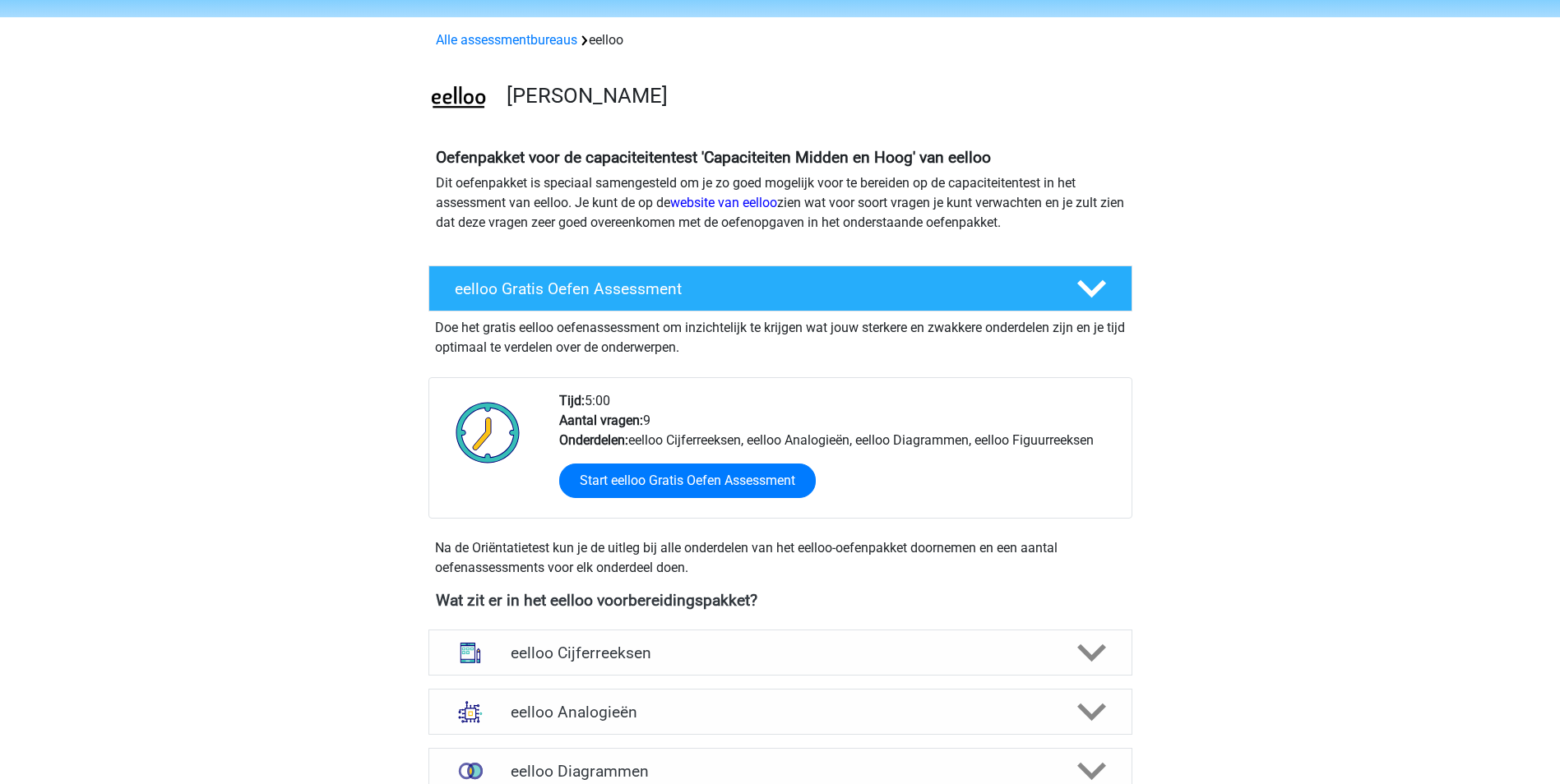
scroll to position [247, 0]
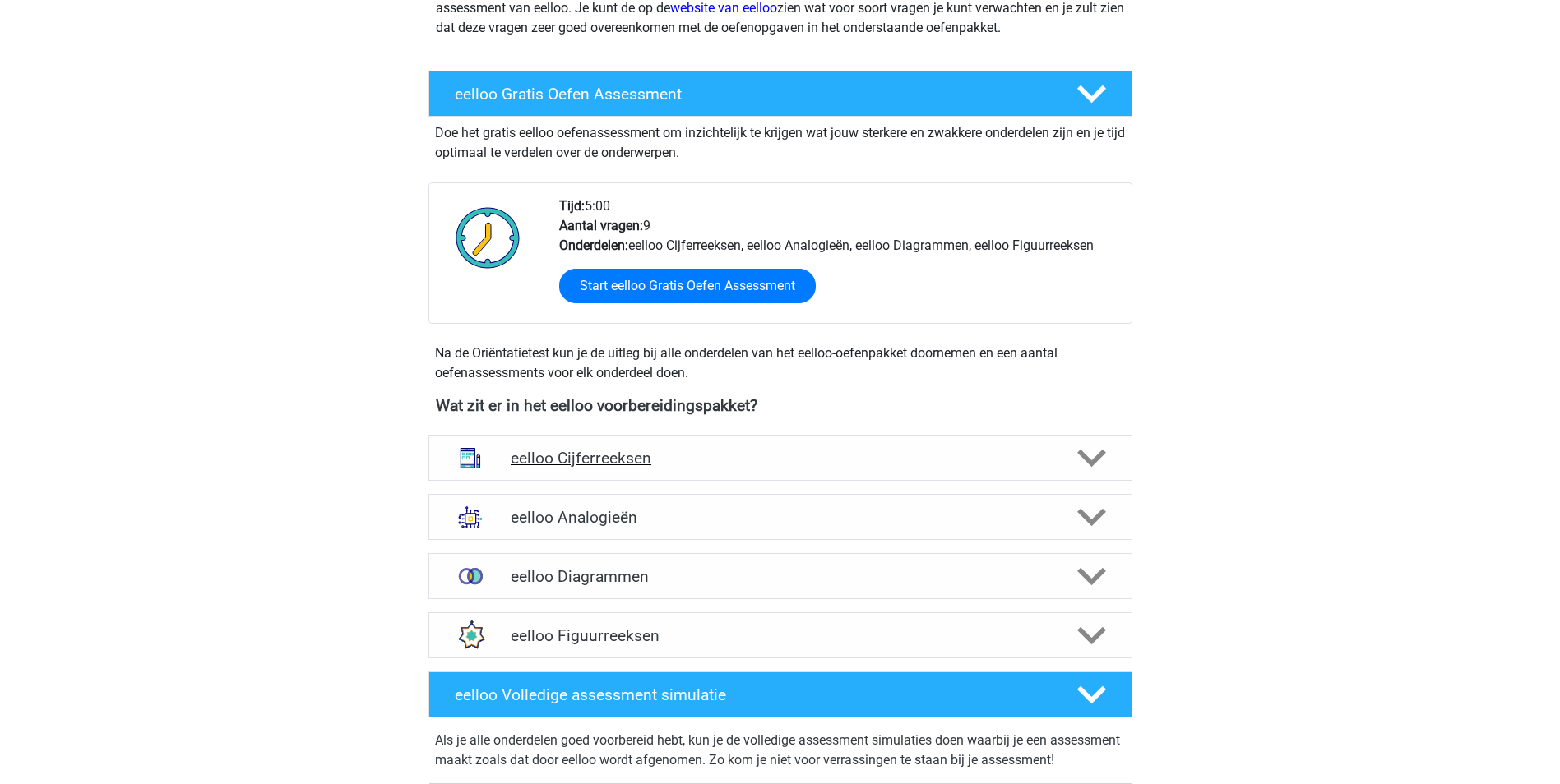
click at [631, 462] on h4 "eelloo Cijferreeksen" at bounding box center [780, 458] width 538 height 19
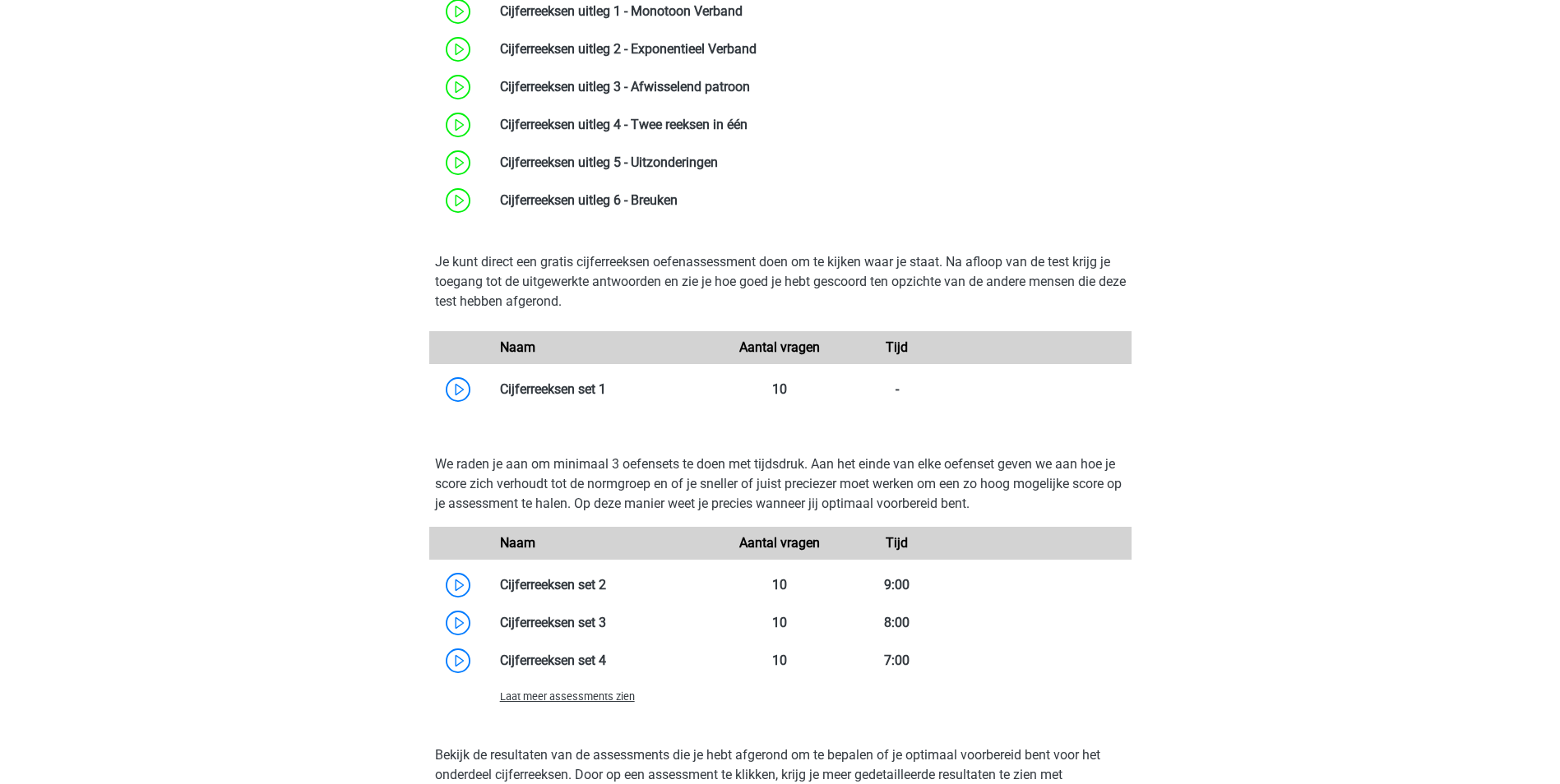
scroll to position [822, 0]
click at [606, 384] on link at bounding box center [606, 388] width 0 height 15
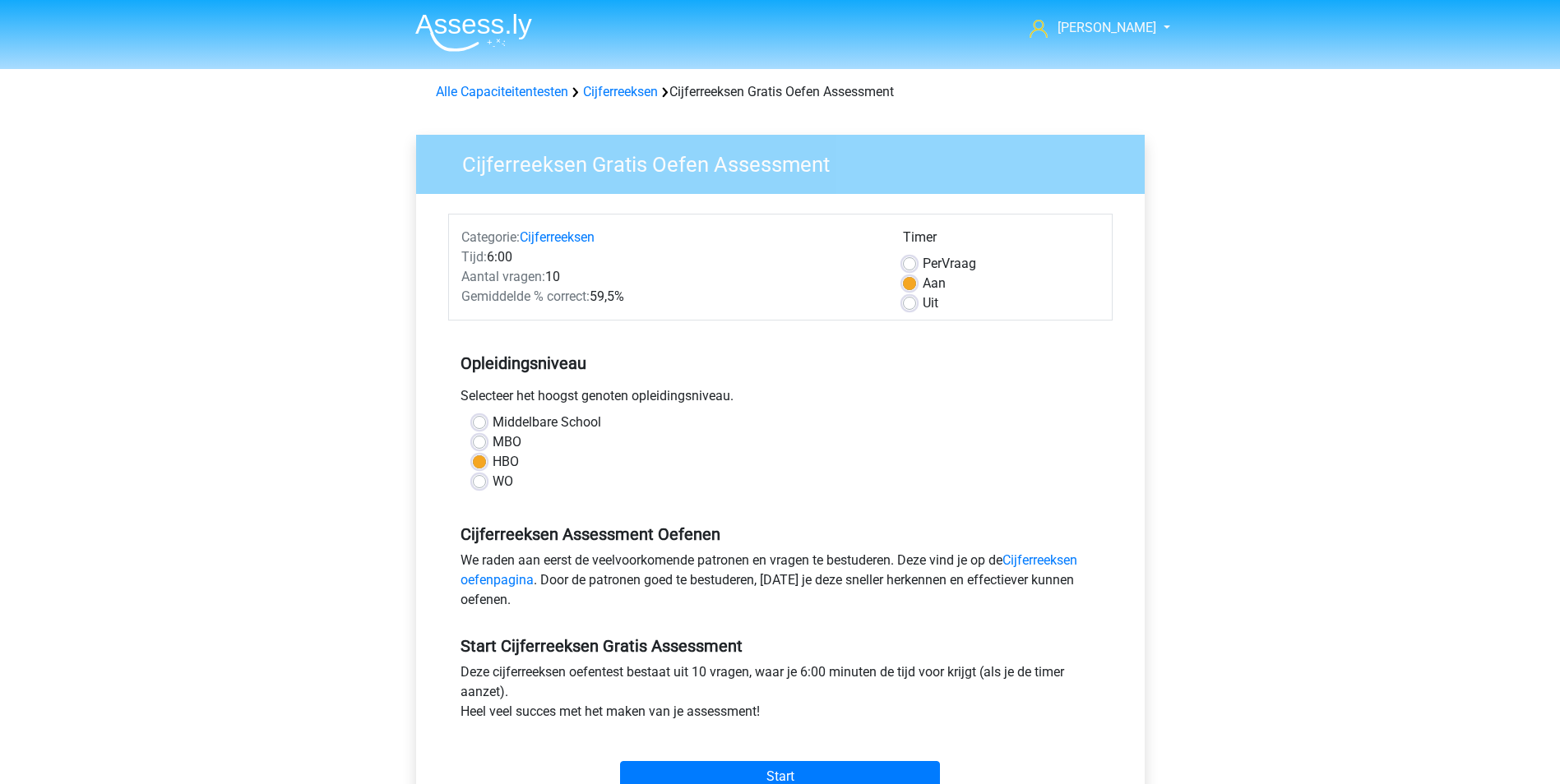
click at [923, 302] on label "Uit" at bounding box center [930, 303] width 15 height 20
click at [906, 302] on input "Uit" at bounding box center [909, 301] width 13 height 16
radio input "true"
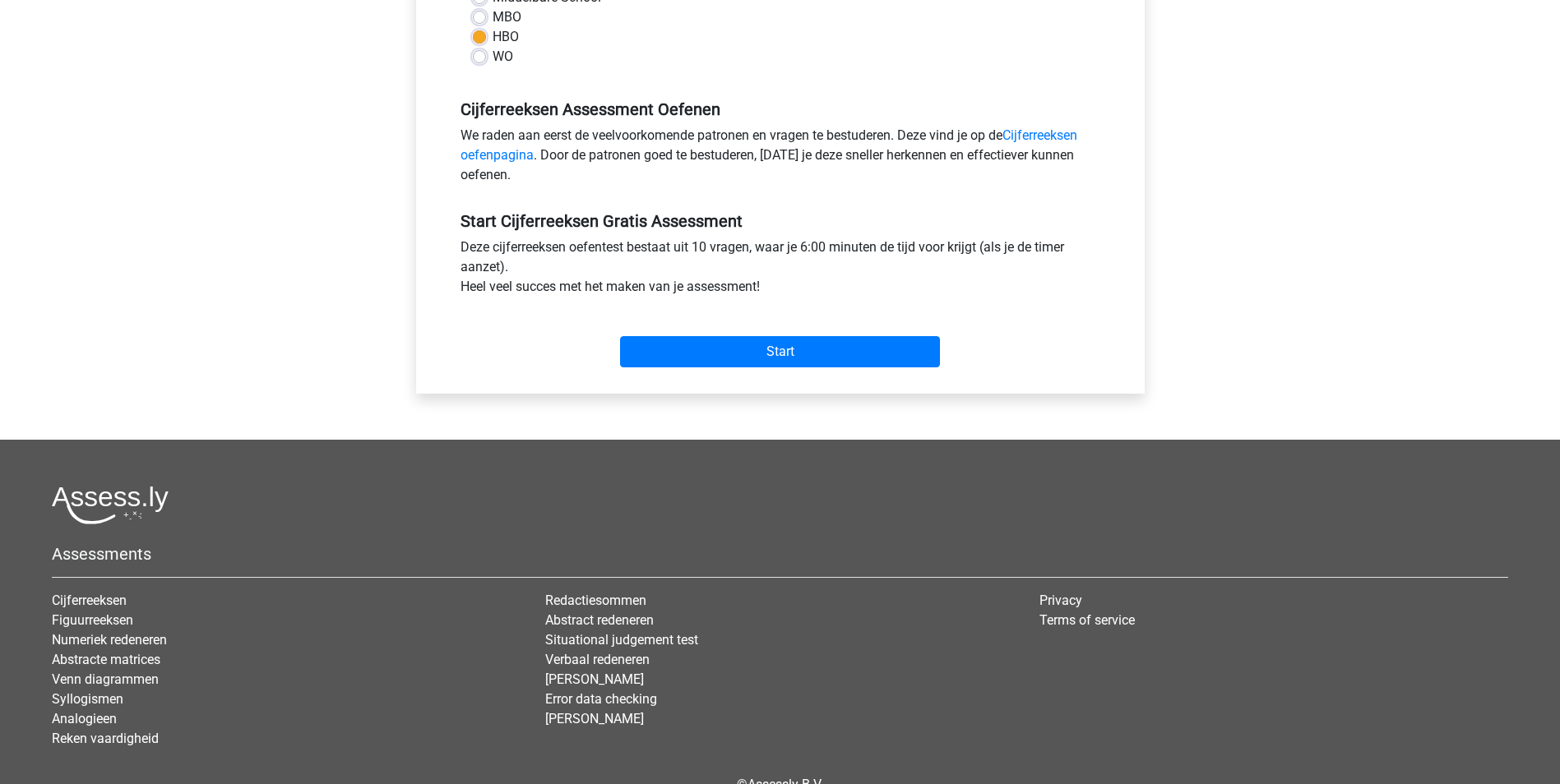
scroll to position [493, 0]
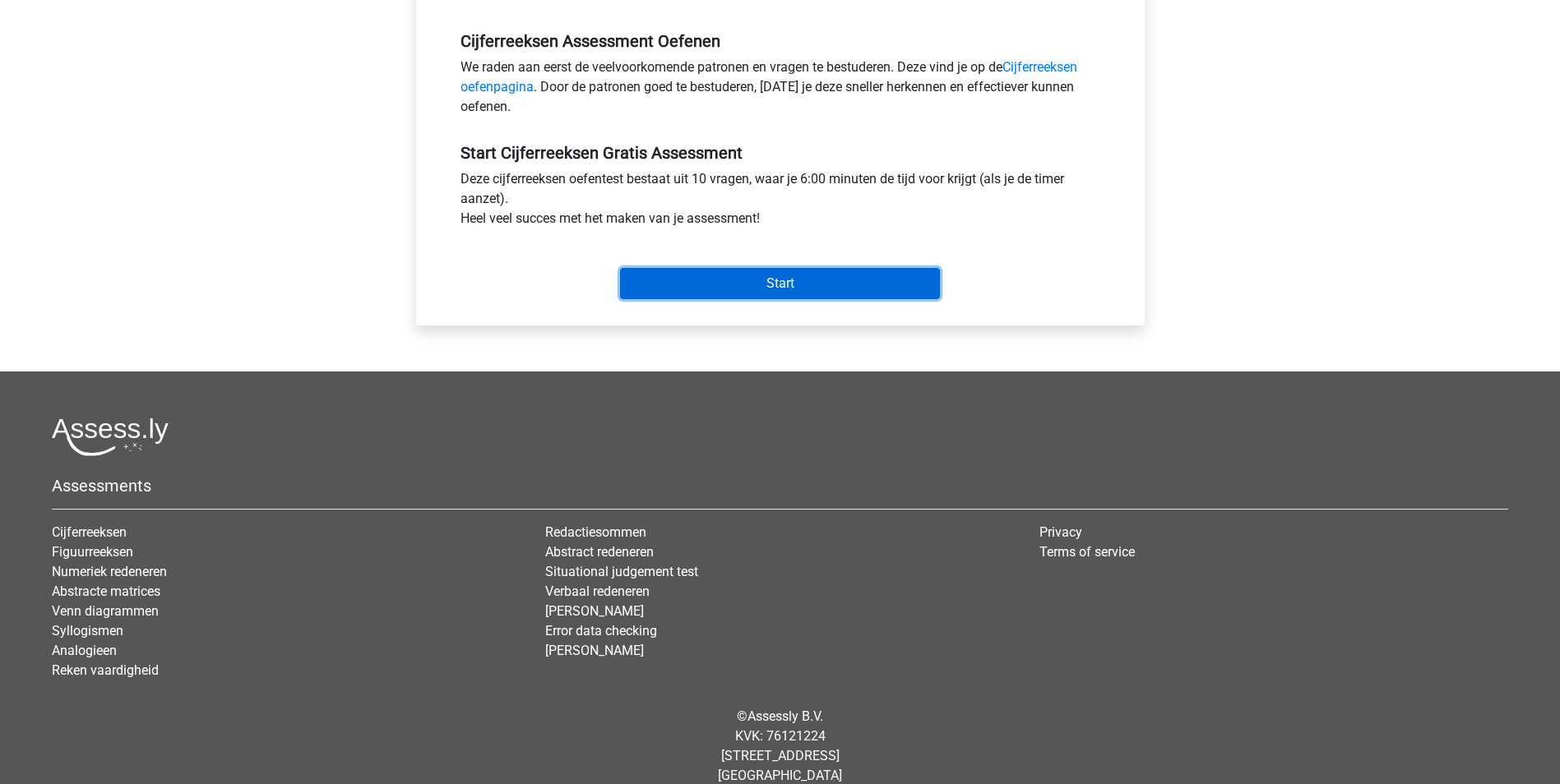
click at [800, 285] on input "Start" at bounding box center [779, 283] width 320 height 31
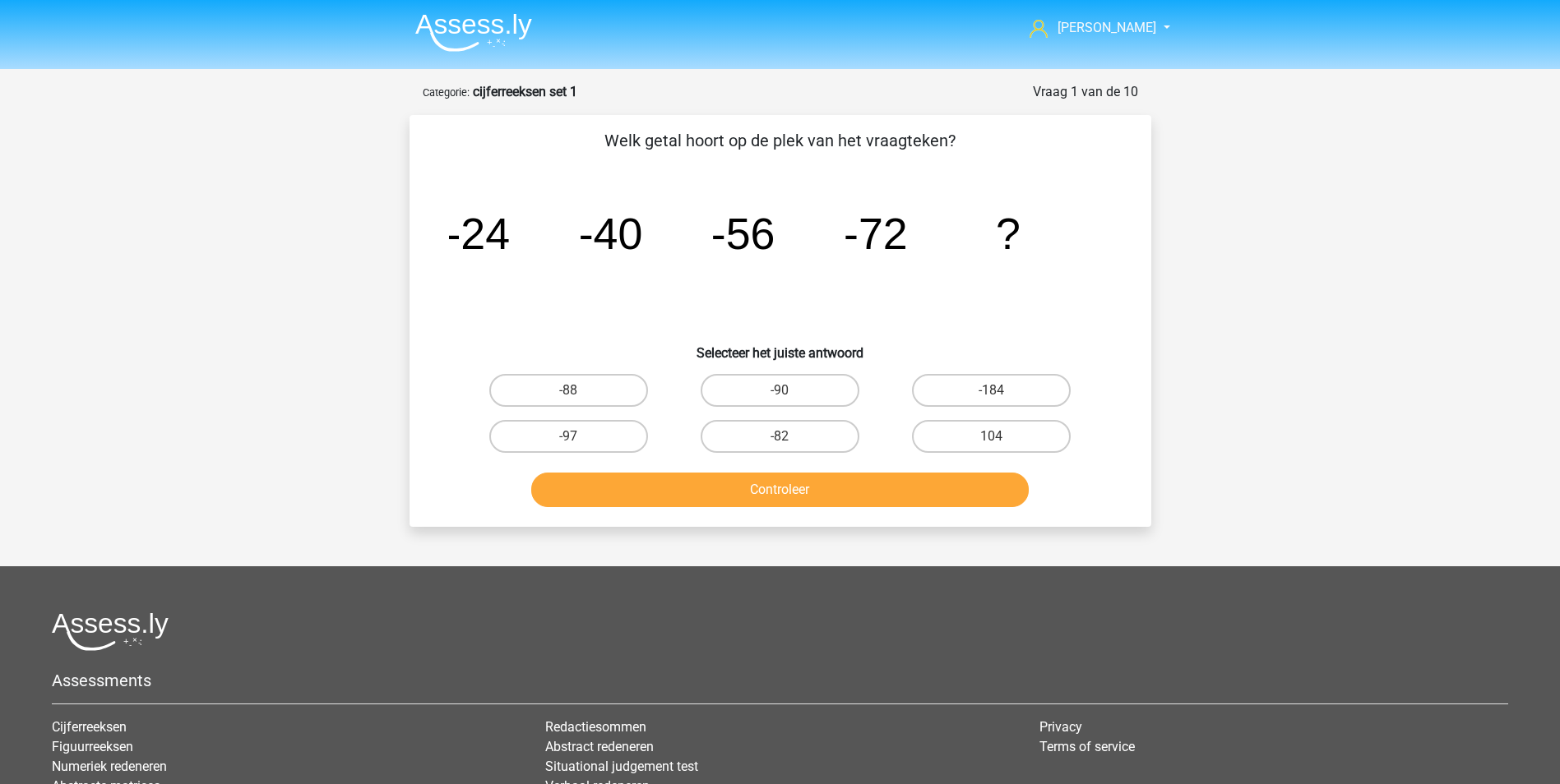
click at [578, 390] on input "-88" at bounding box center [573, 395] width 11 height 11
radio input "true"
click at [755, 489] on button "Controleer" at bounding box center [780, 490] width 497 height 35
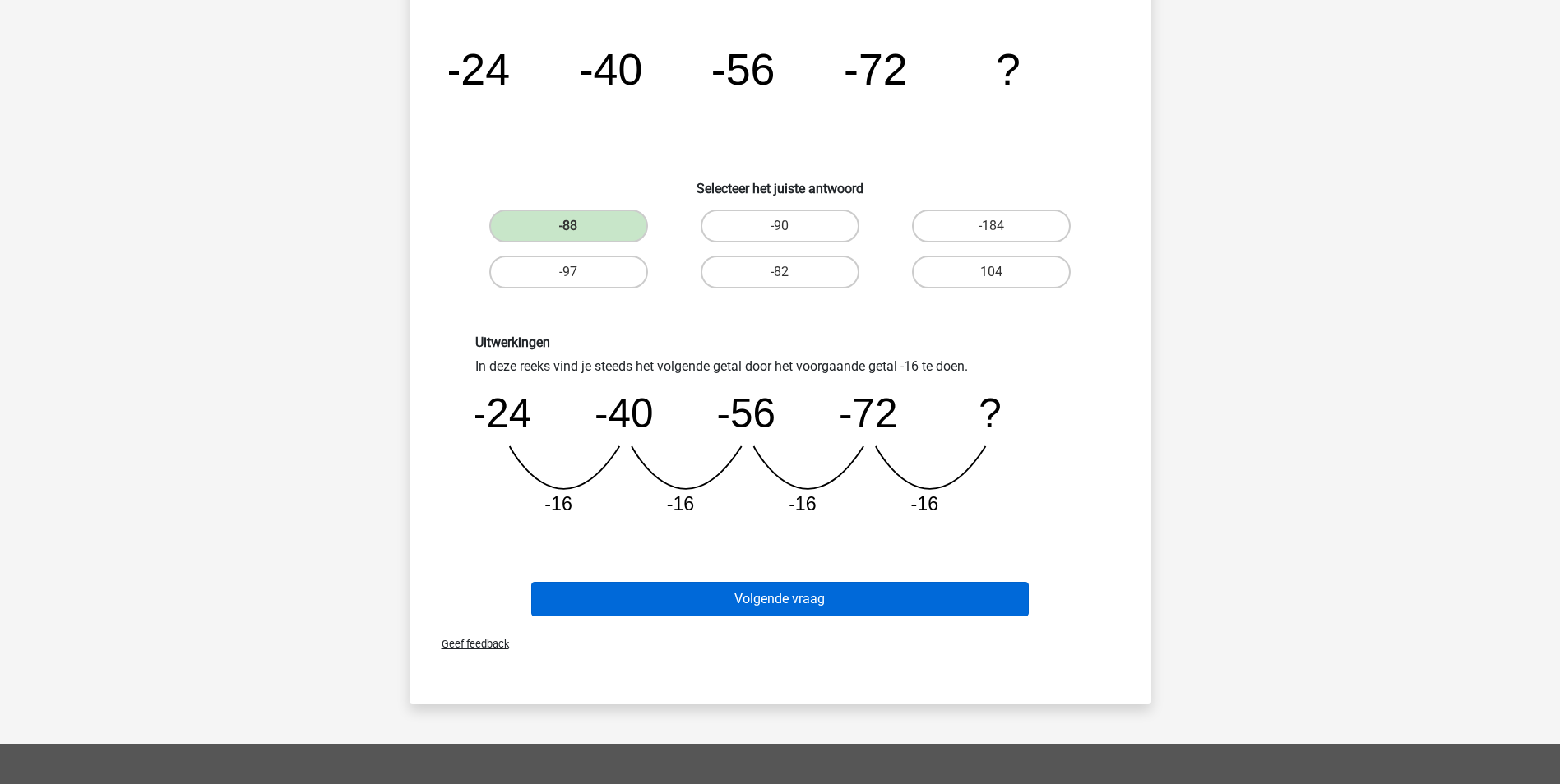
scroll to position [247, 0]
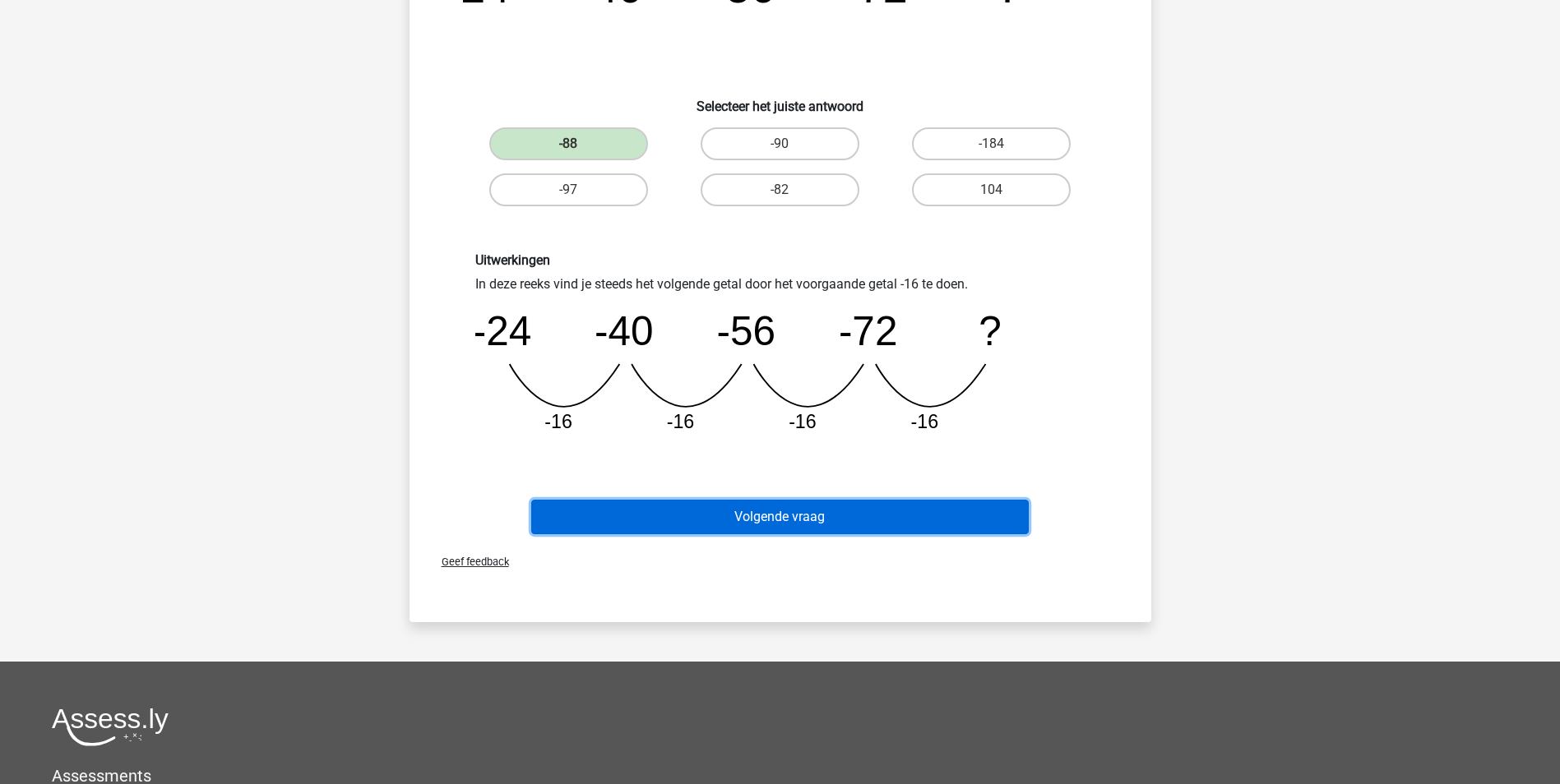
click at [874, 522] on button "Volgende vraag" at bounding box center [780, 517] width 497 height 35
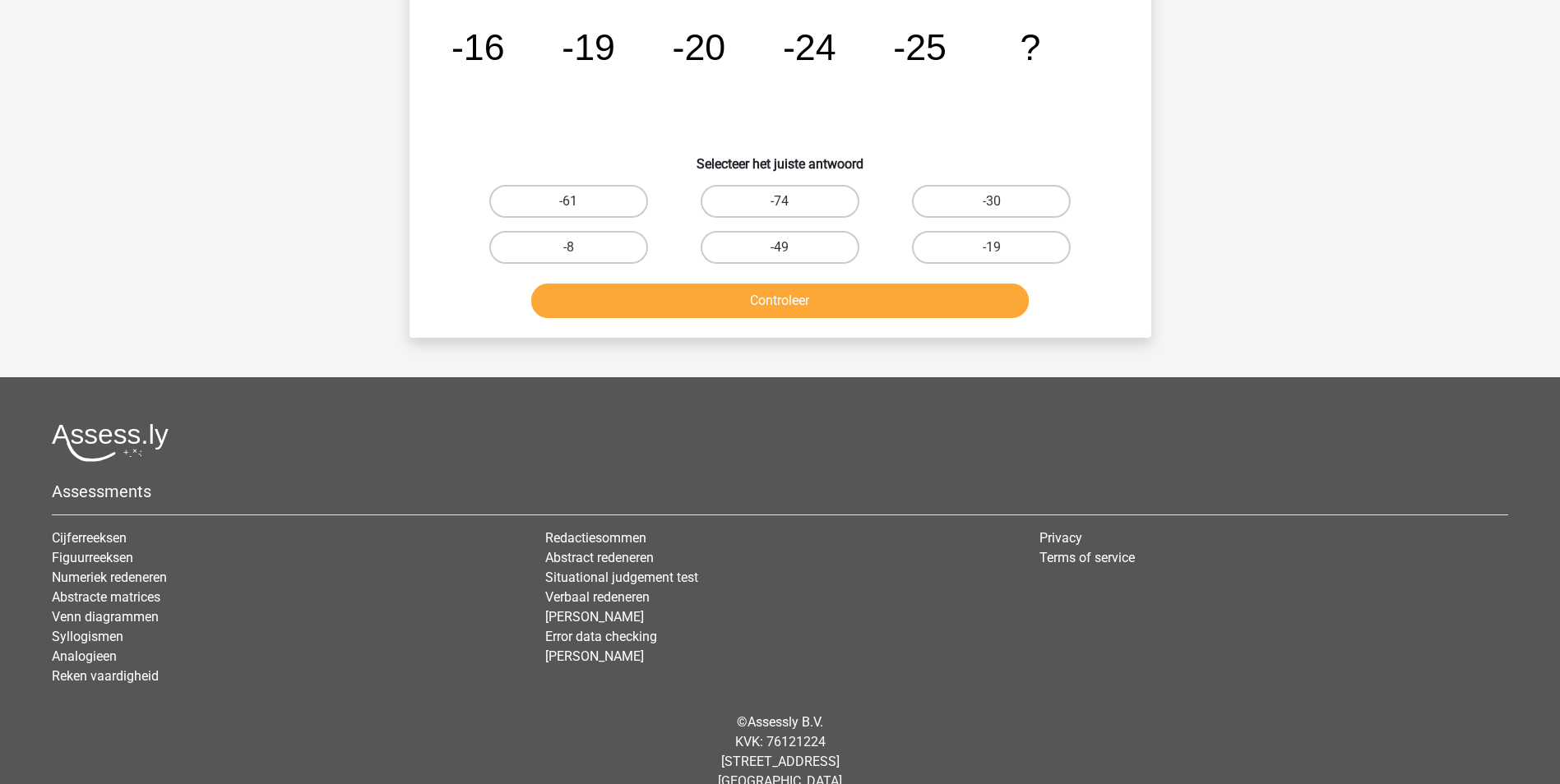
scroll to position [82, 0]
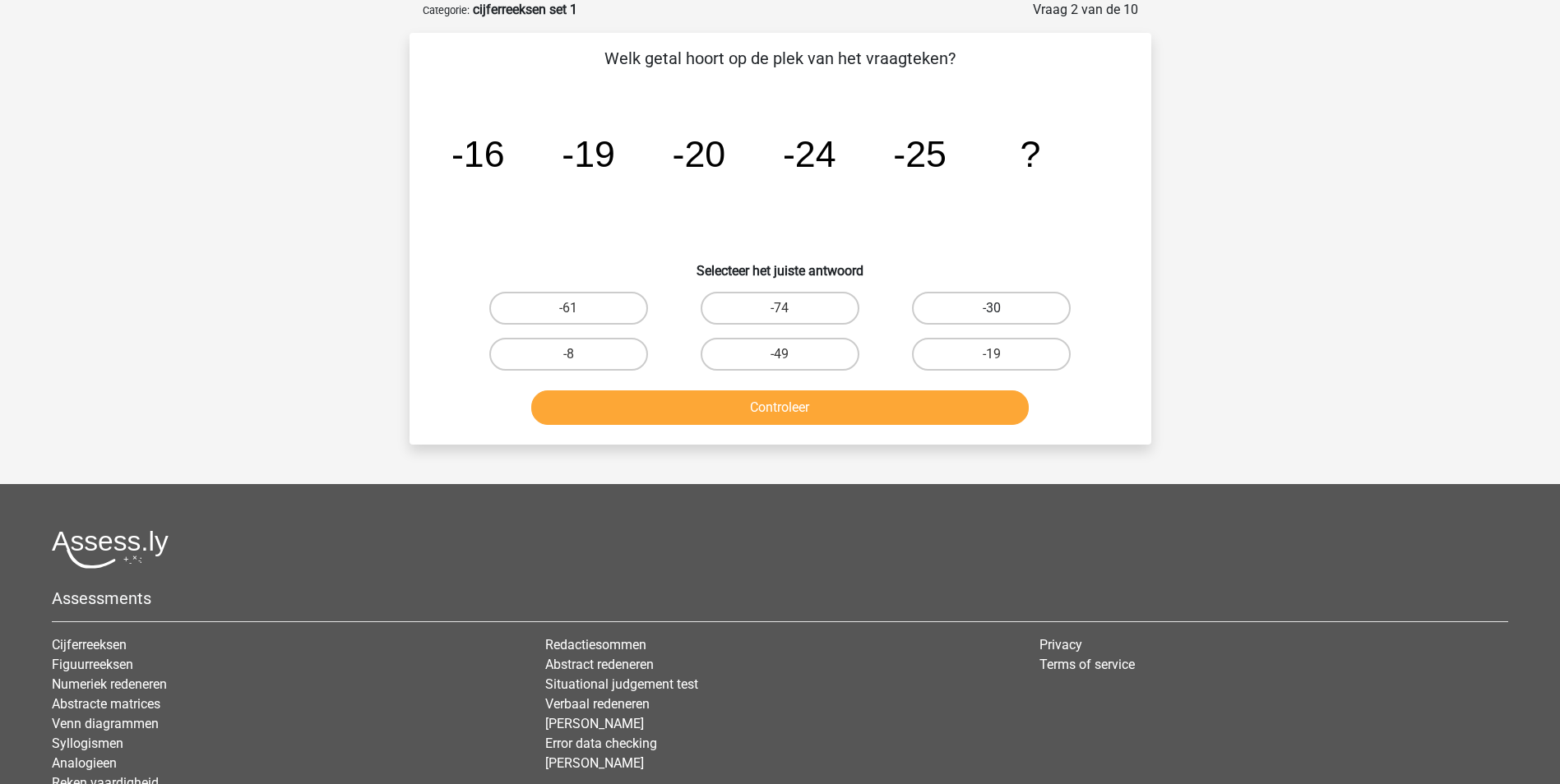
click at [995, 298] on label "-30" at bounding box center [990, 308] width 159 height 33
click at [995, 308] on input "-30" at bounding box center [996, 313] width 11 height 11
radio input "true"
click at [850, 403] on button "Controleer" at bounding box center [780, 407] width 497 height 35
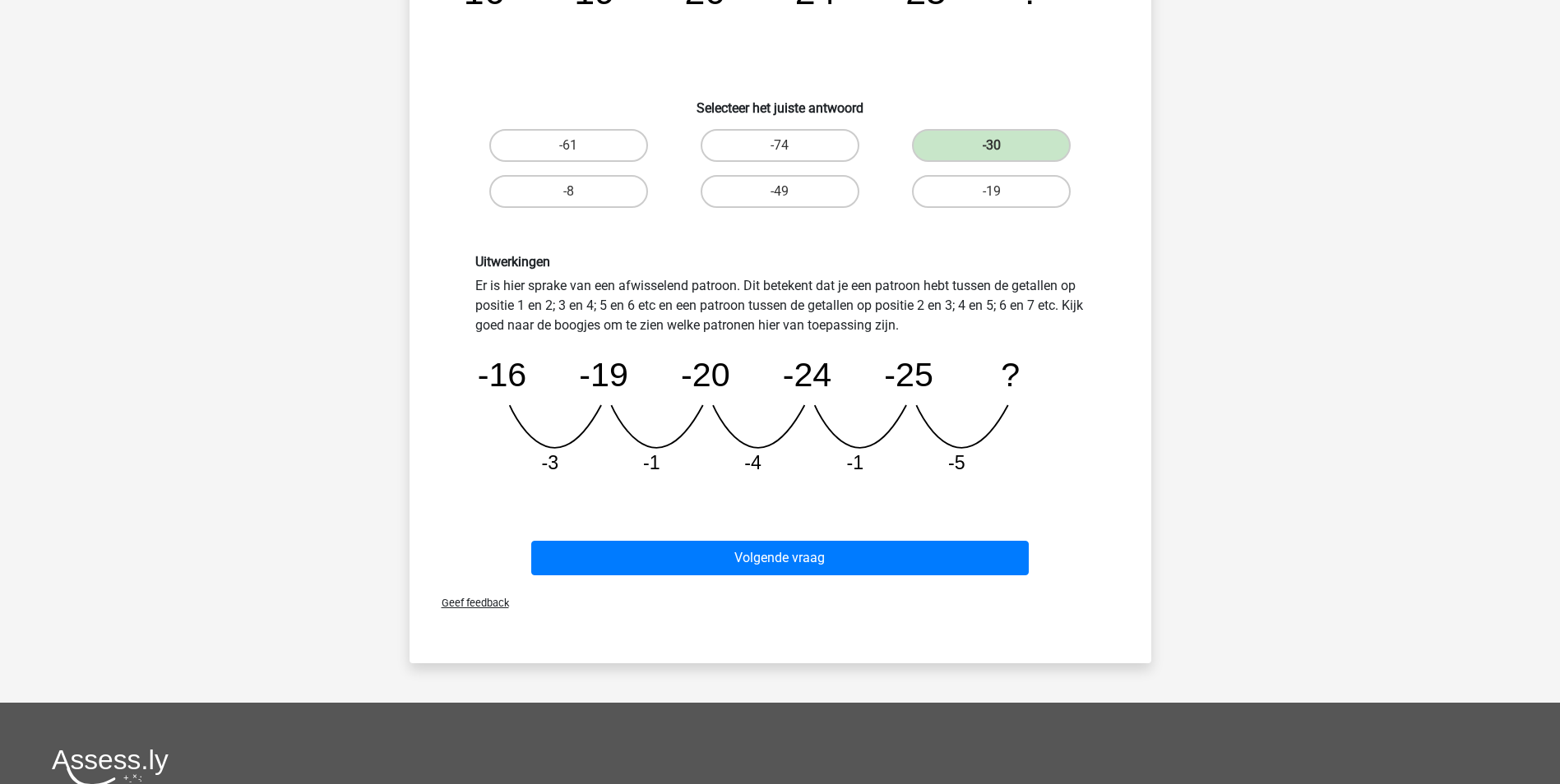
scroll to position [247, 0]
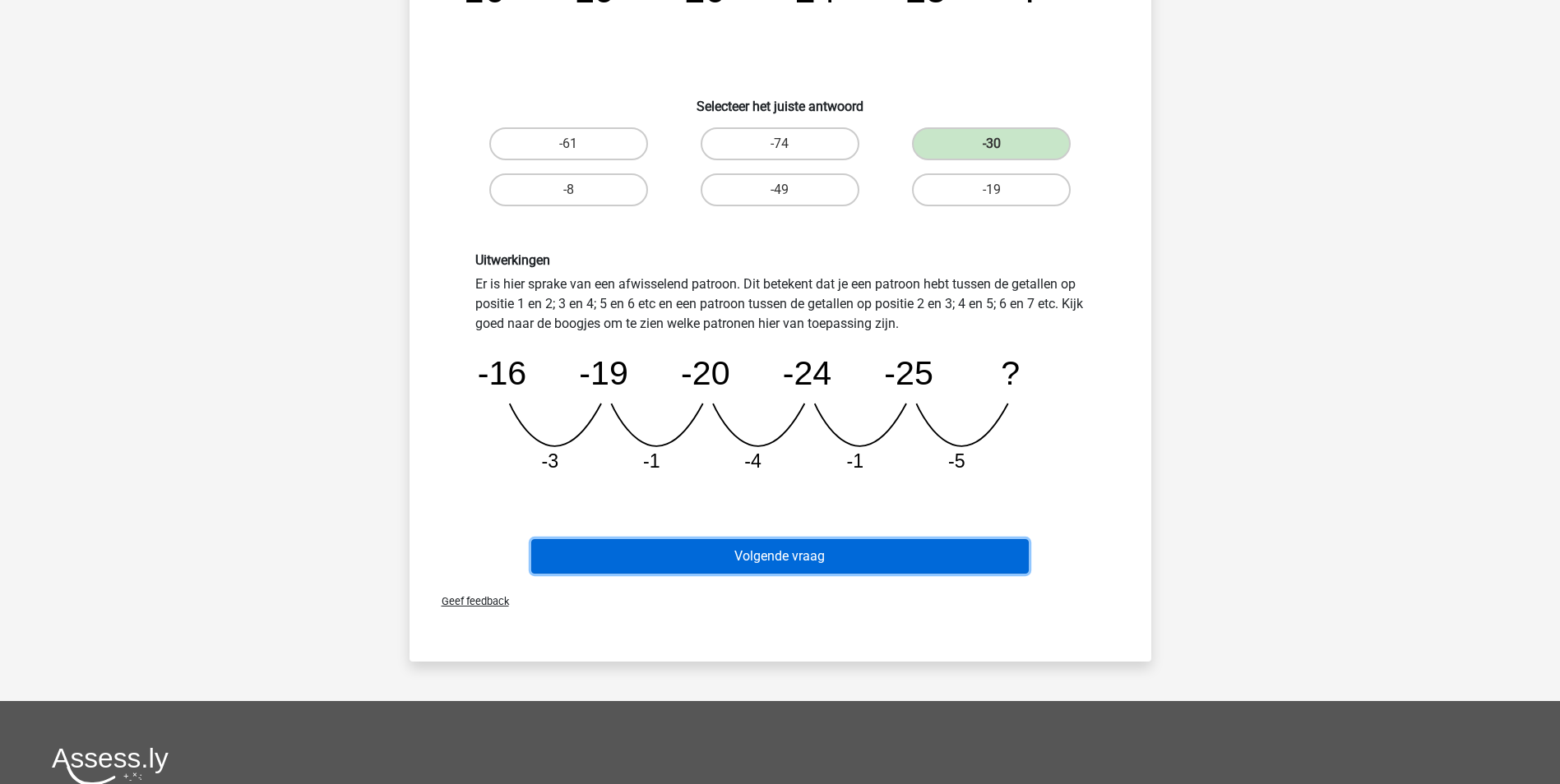
click at [828, 549] on button "Volgende vraag" at bounding box center [780, 556] width 497 height 35
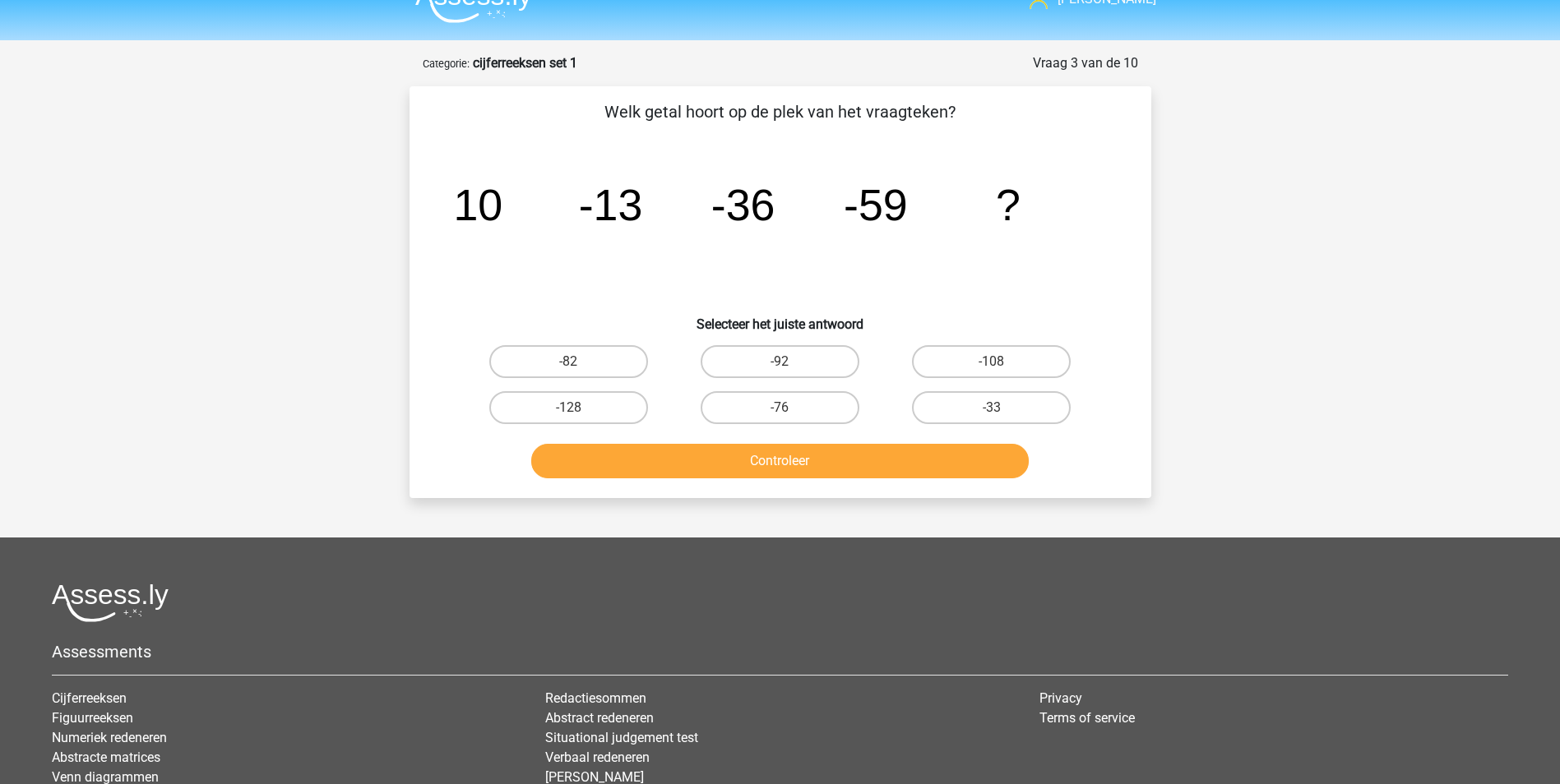
scroll to position [0, 0]
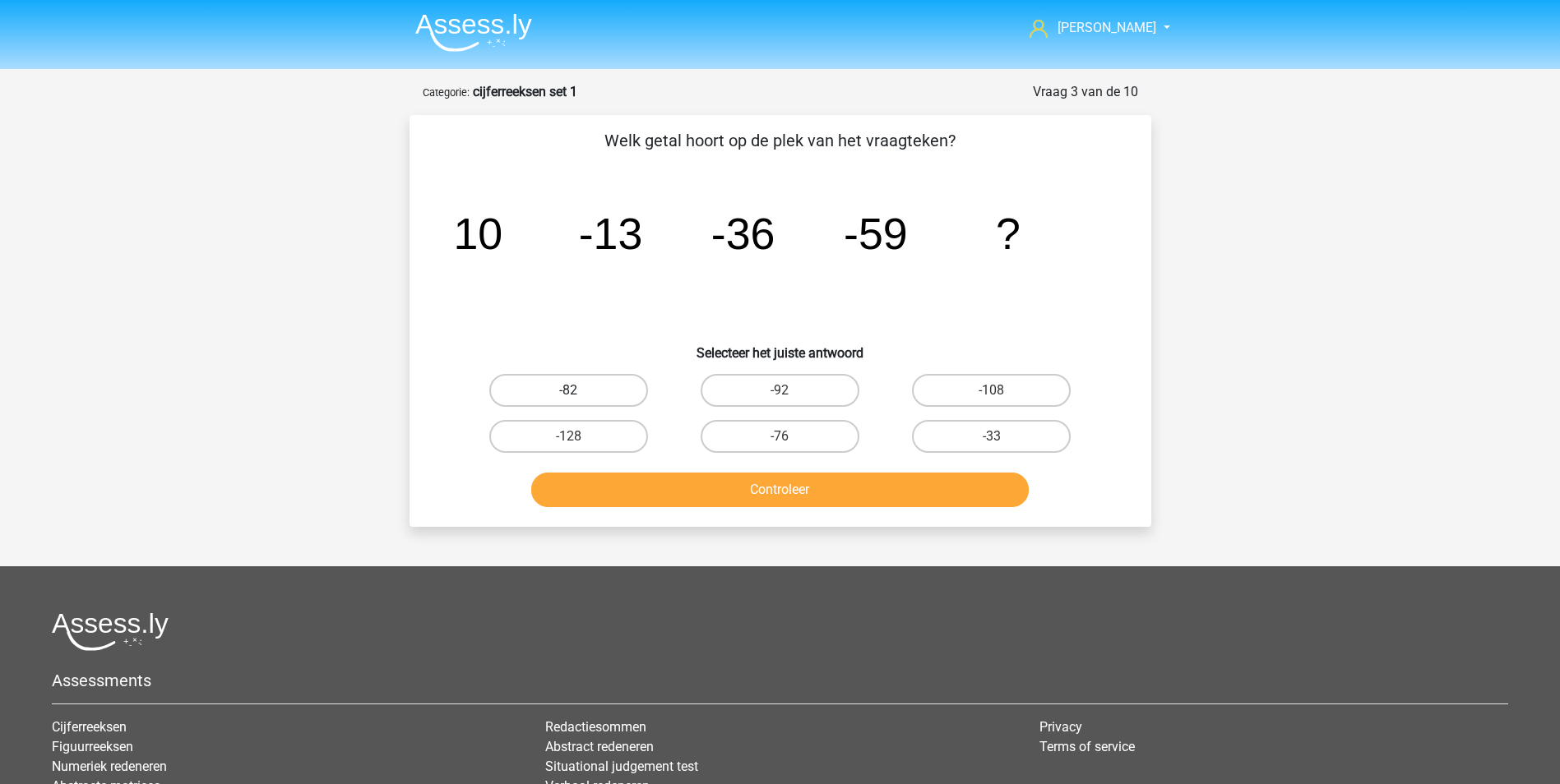
click at [589, 385] on label "-82" at bounding box center [568, 390] width 159 height 33
click at [579, 390] on input "-82" at bounding box center [573, 395] width 11 height 11
radio input "true"
click at [805, 490] on button "Controleer" at bounding box center [780, 490] width 497 height 35
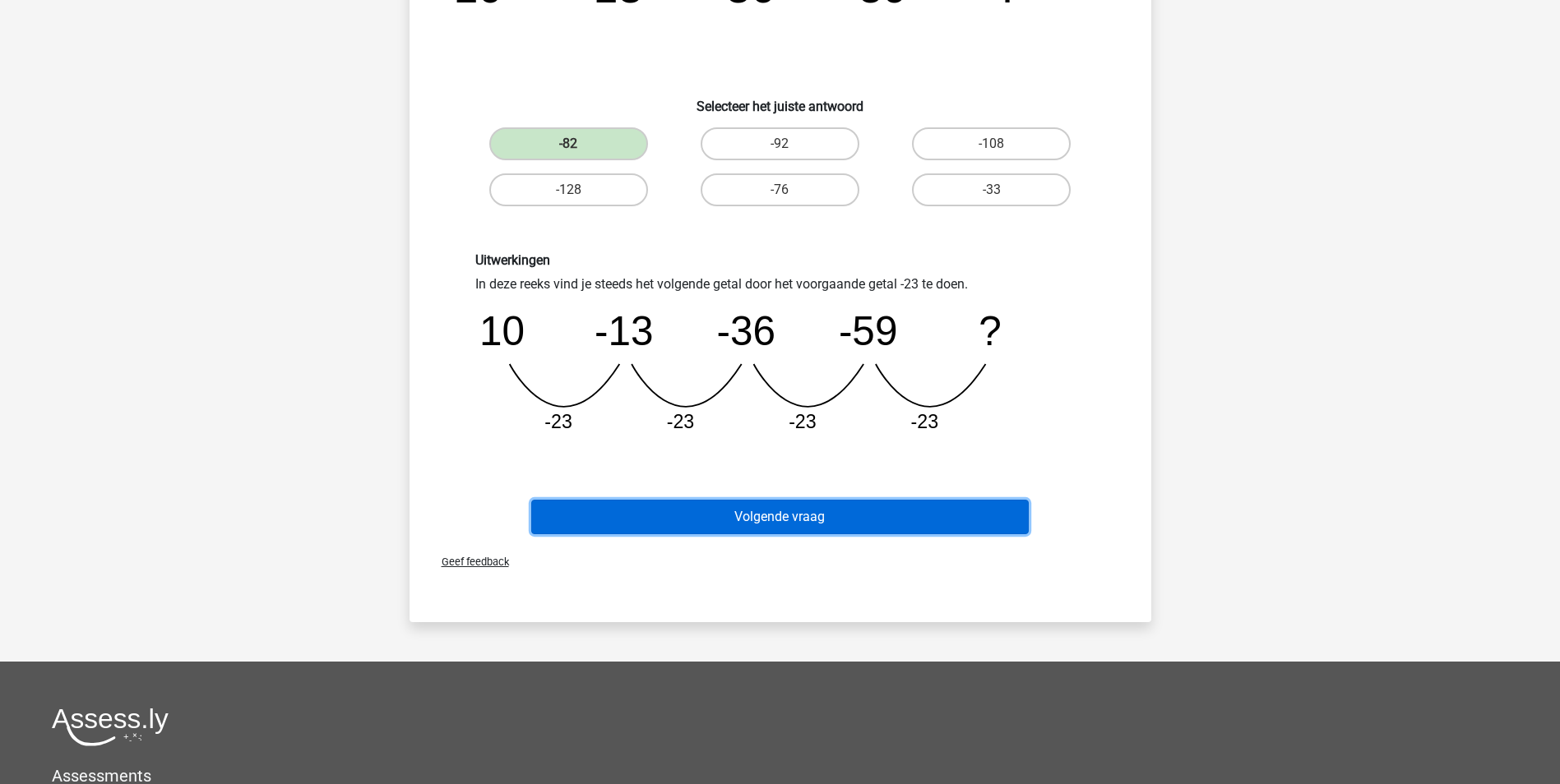
click at [820, 505] on button "Volgende vraag" at bounding box center [780, 517] width 497 height 35
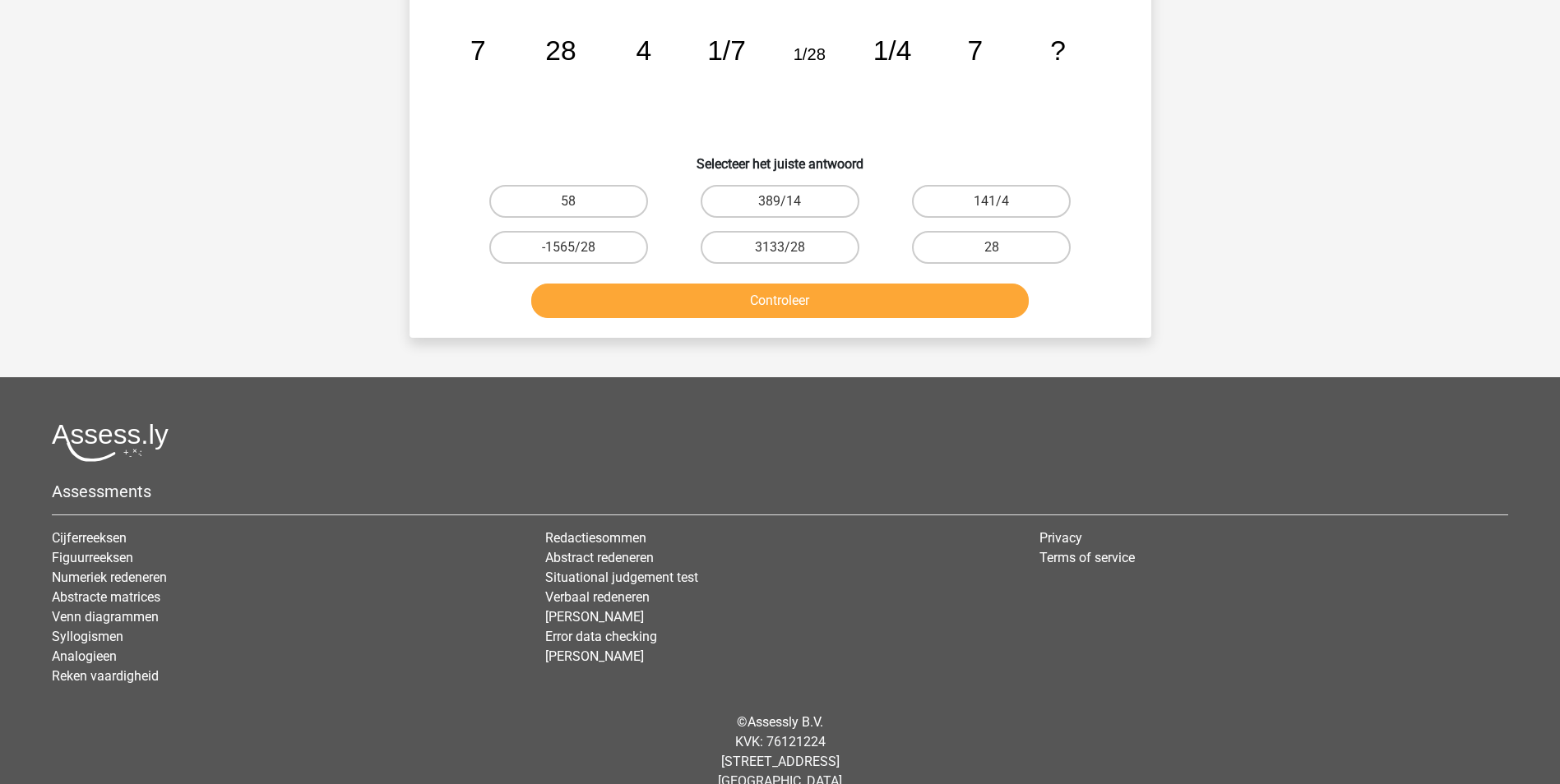
scroll to position [82, 0]
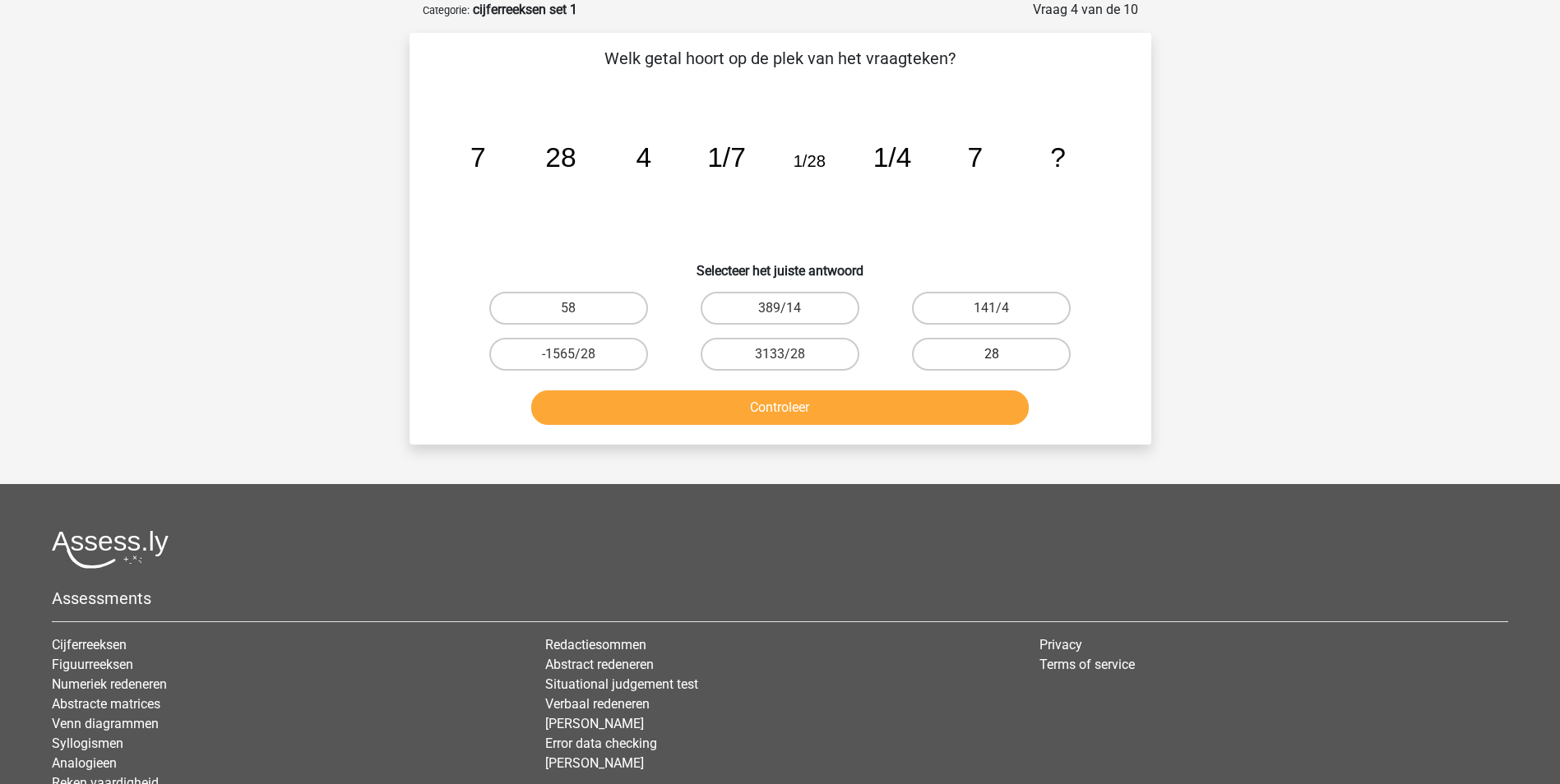
click at [986, 350] on label "28" at bounding box center [990, 354] width 159 height 33
click at [991, 355] on input "28" at bounding box center [996, 360] width 11 height 11
radio input "true"
click at [802, 408] on button "Controleer" at bounding box center [780, 407] width 497 height 35
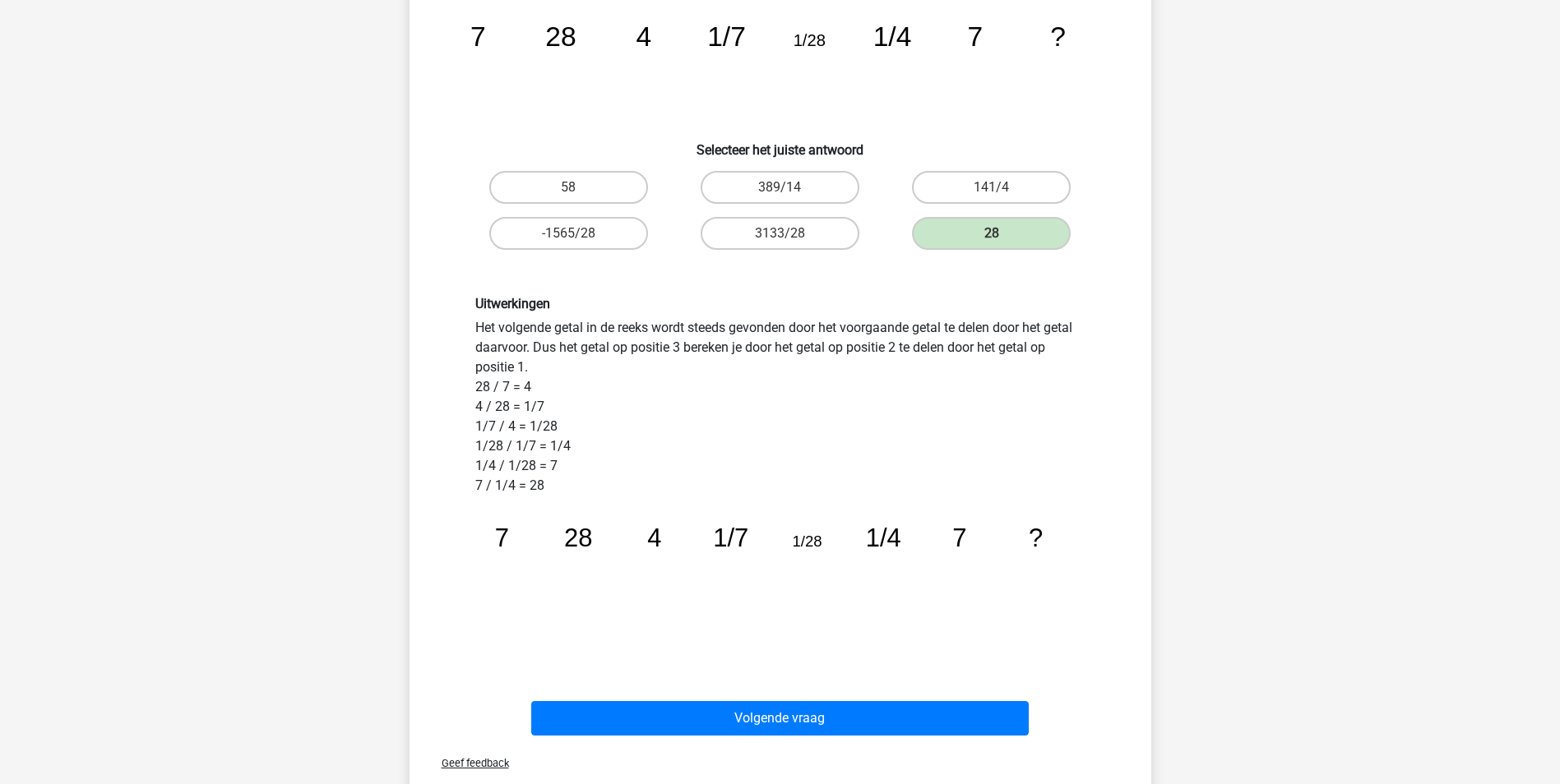
scroll to position [328, 0]
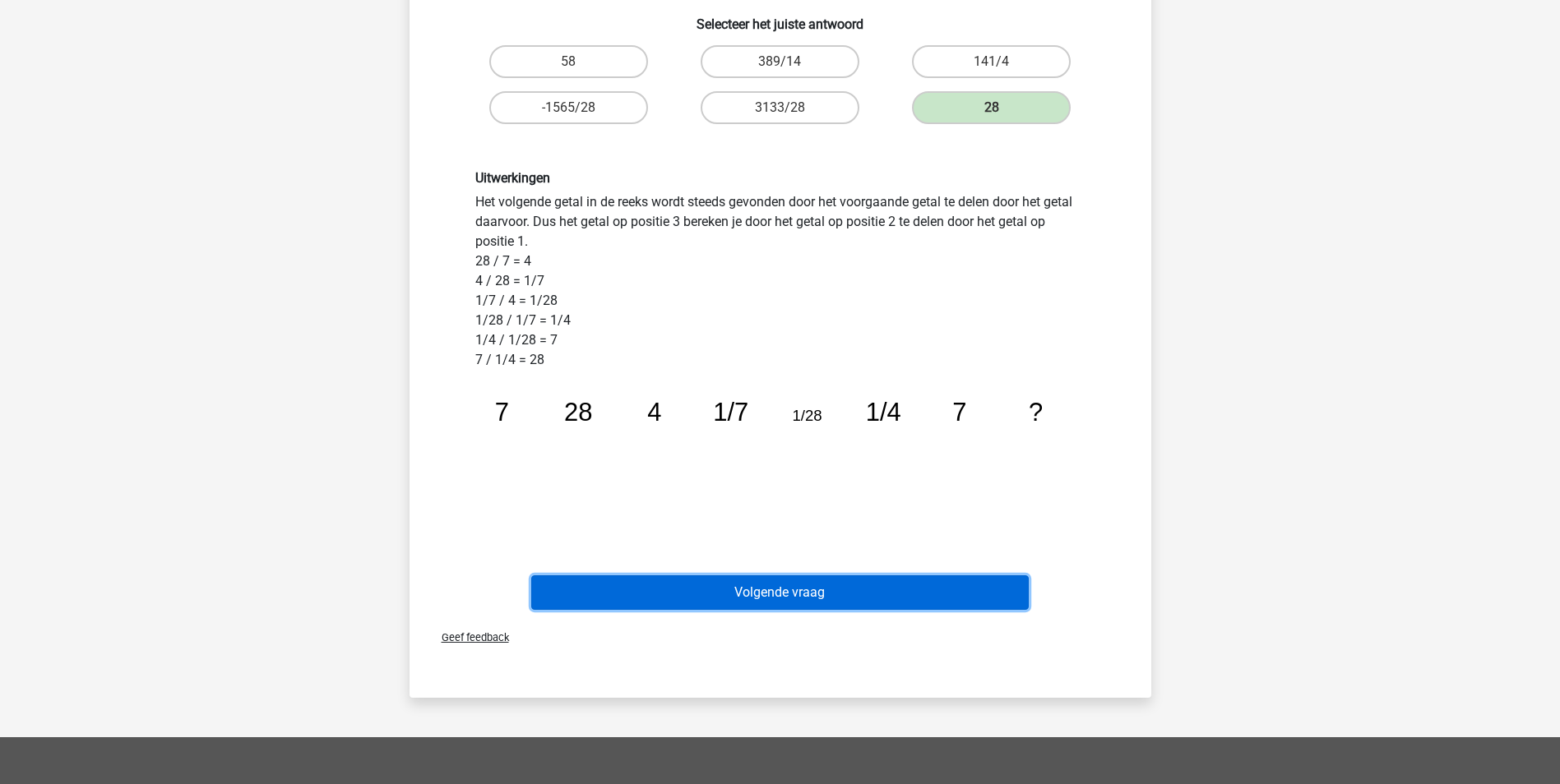
click at [799, 591] on button "Volgende vraag" at bounding box center [780, 592] width 497 height 35
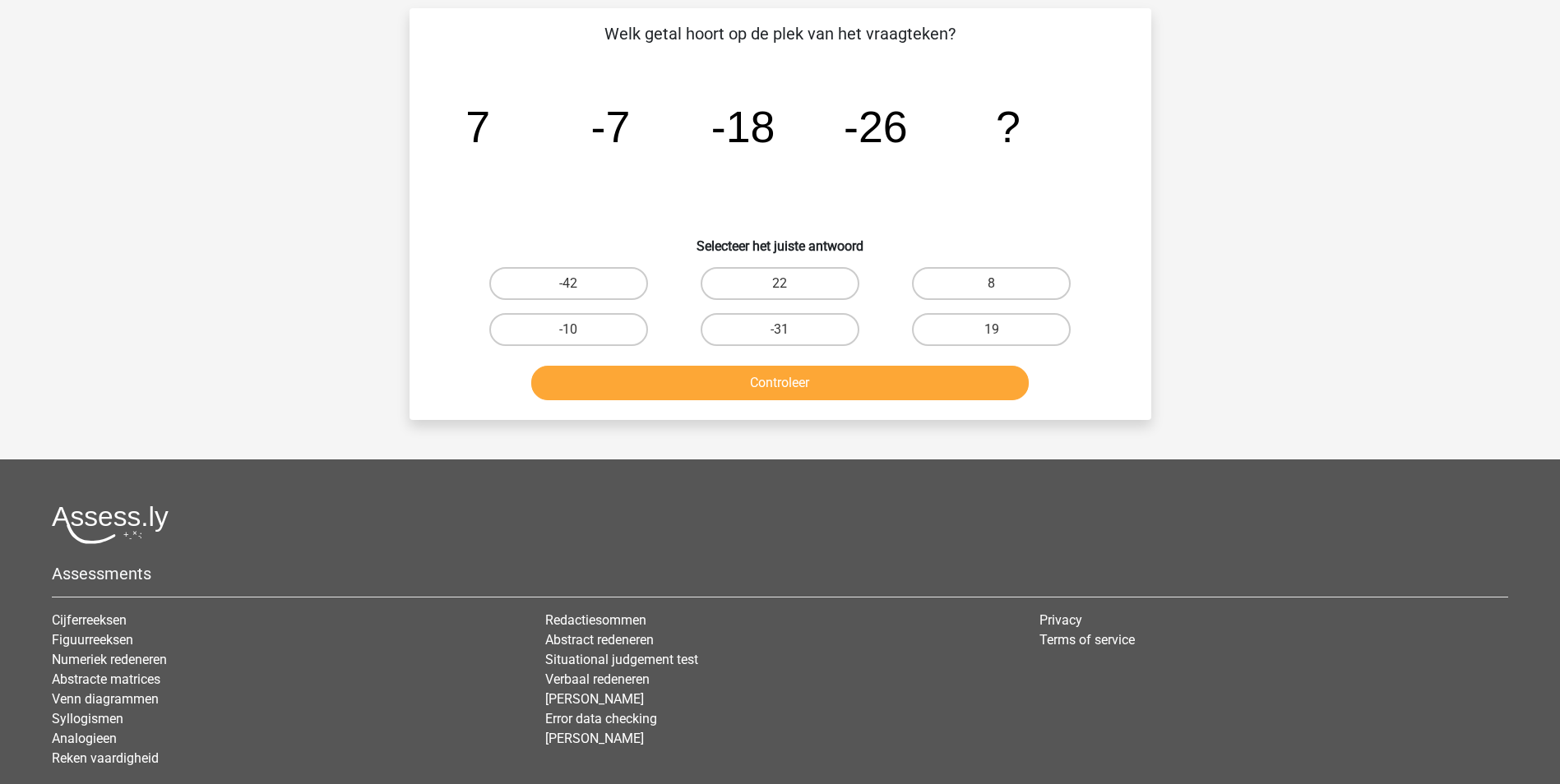
scroll to position [82, 0]
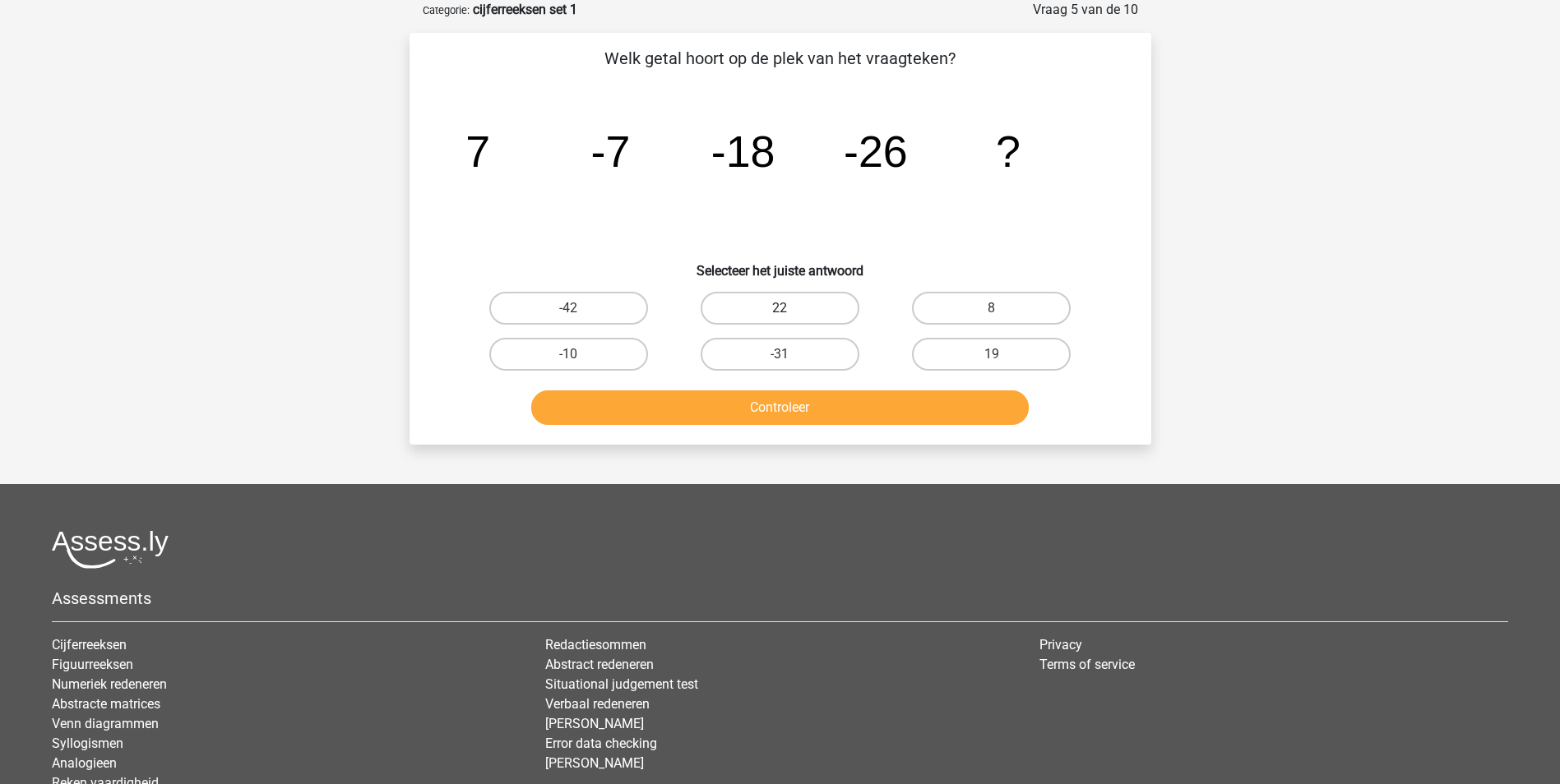
click at [787, 304] on label "22" at bounding box center [779, 308] width 159 height 33
click at [787, 308] on input "22" at bounding box center [784, 313] width 11 height 11
radio input "true"
click at [777, 356] on label "-31" at bounding box center [779, 354] width 159 height 33
click at [779, 356] on input "-31" at bounding box center [784, 360] width 11 height 11
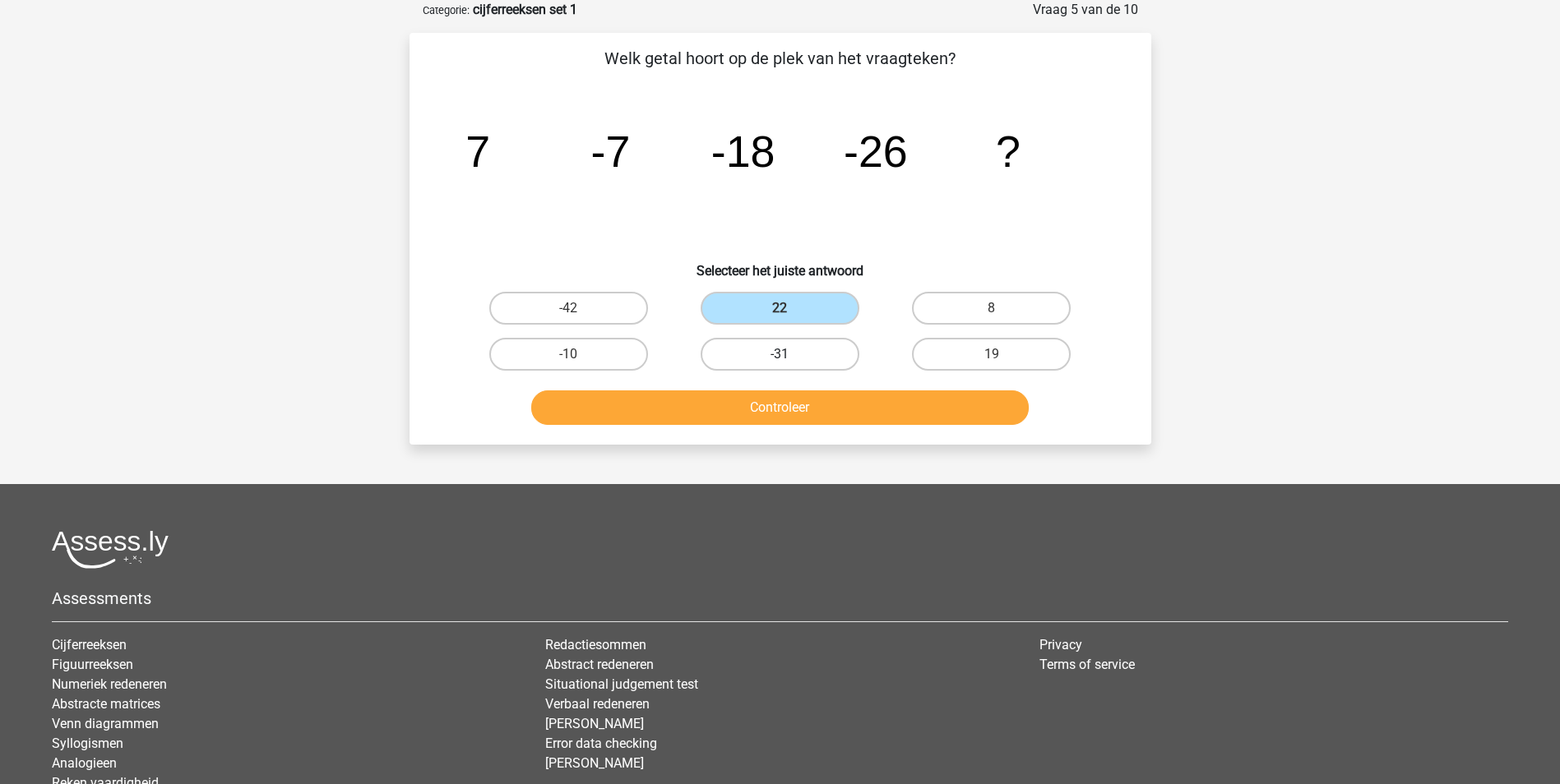
radio input "true"
click at [818, 401] on button "Controleer" at bounding box center [780, 407] width 497 height 35
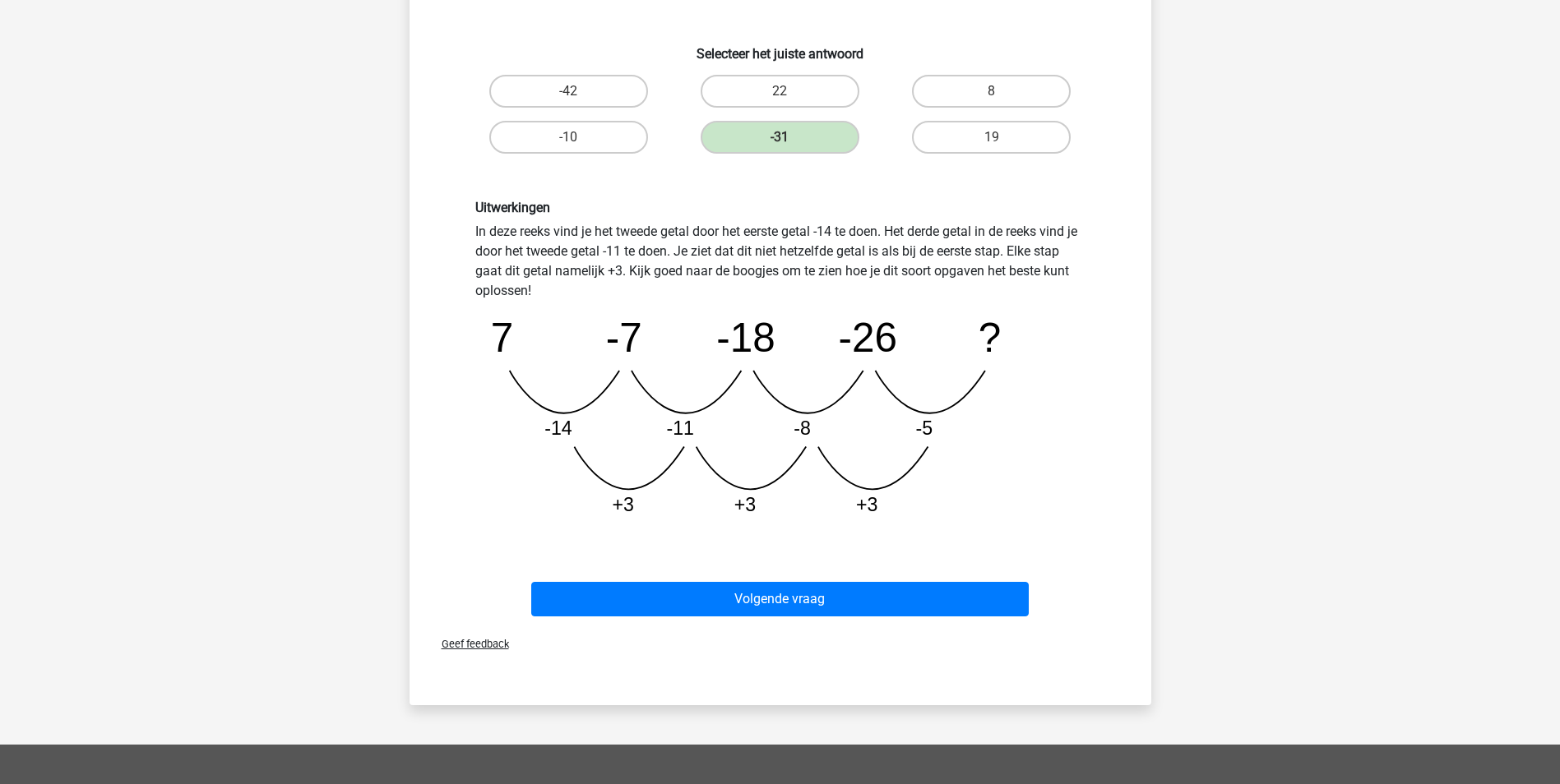
scroll to position [328, 0]
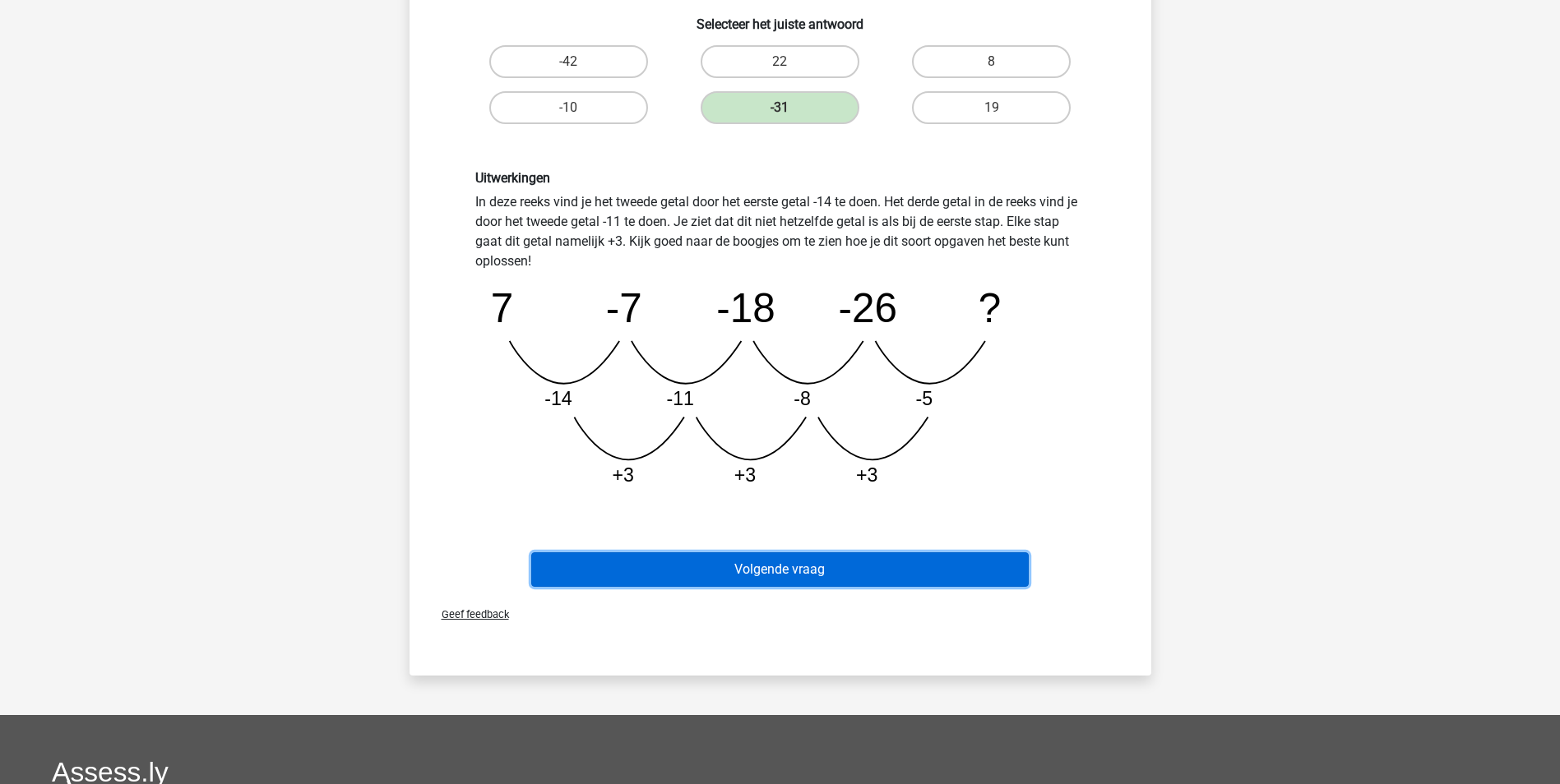
click at [777, 563] on button "Volgende vraag" at bounding box center [780, 569] width 497 height 35
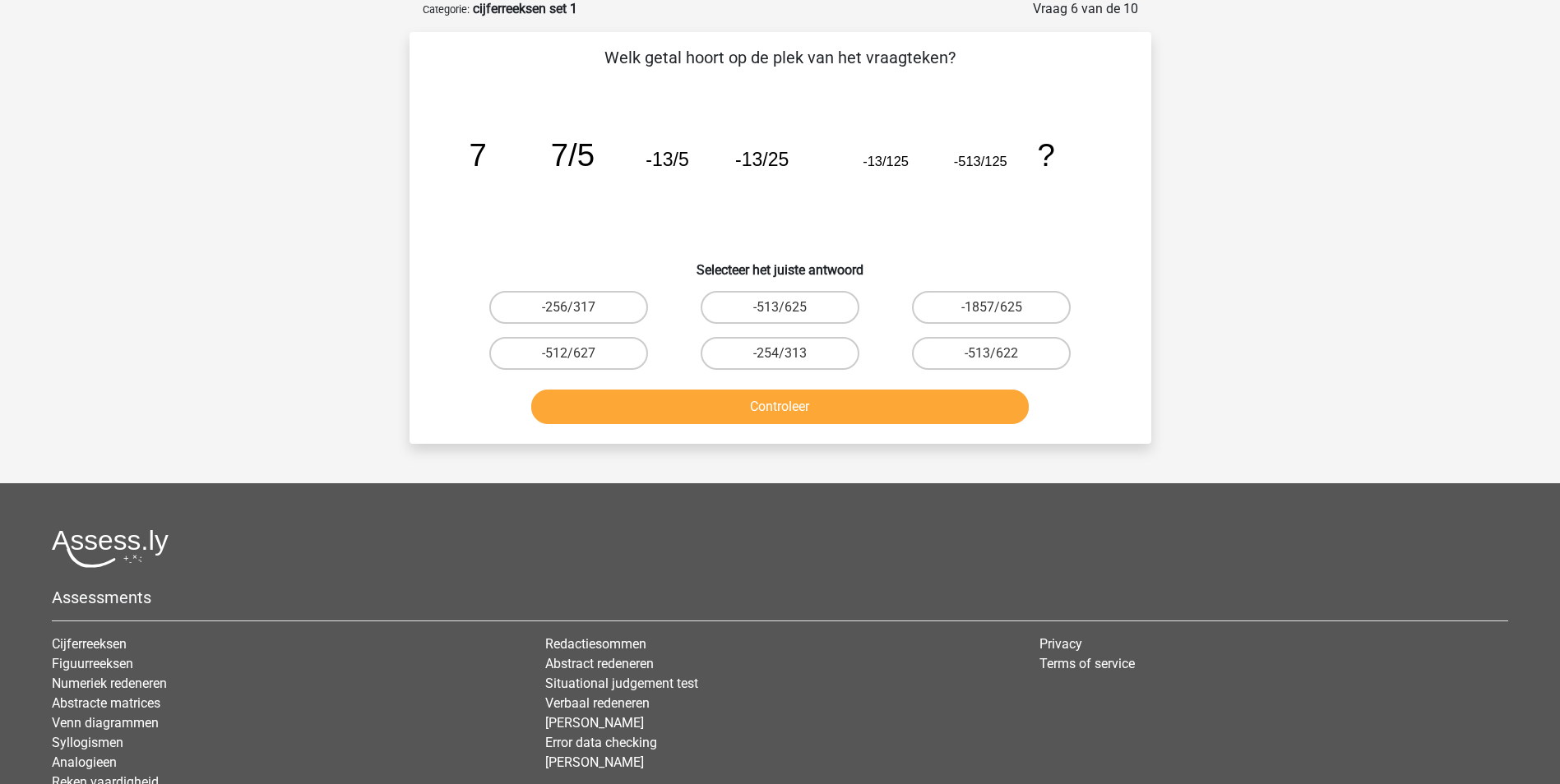
scroll to position [82, 0]
click at [811, 304] on label "-513/625" at bounding box center [779, 308] width 159 height 33
click at [790, 308] on input "-513/625" at bounding box center [784, 313] width 11 height 11
radio input "true"
click at [803, 409] on button "Controleer" at bounding box center [780, 407] width 497 height 35
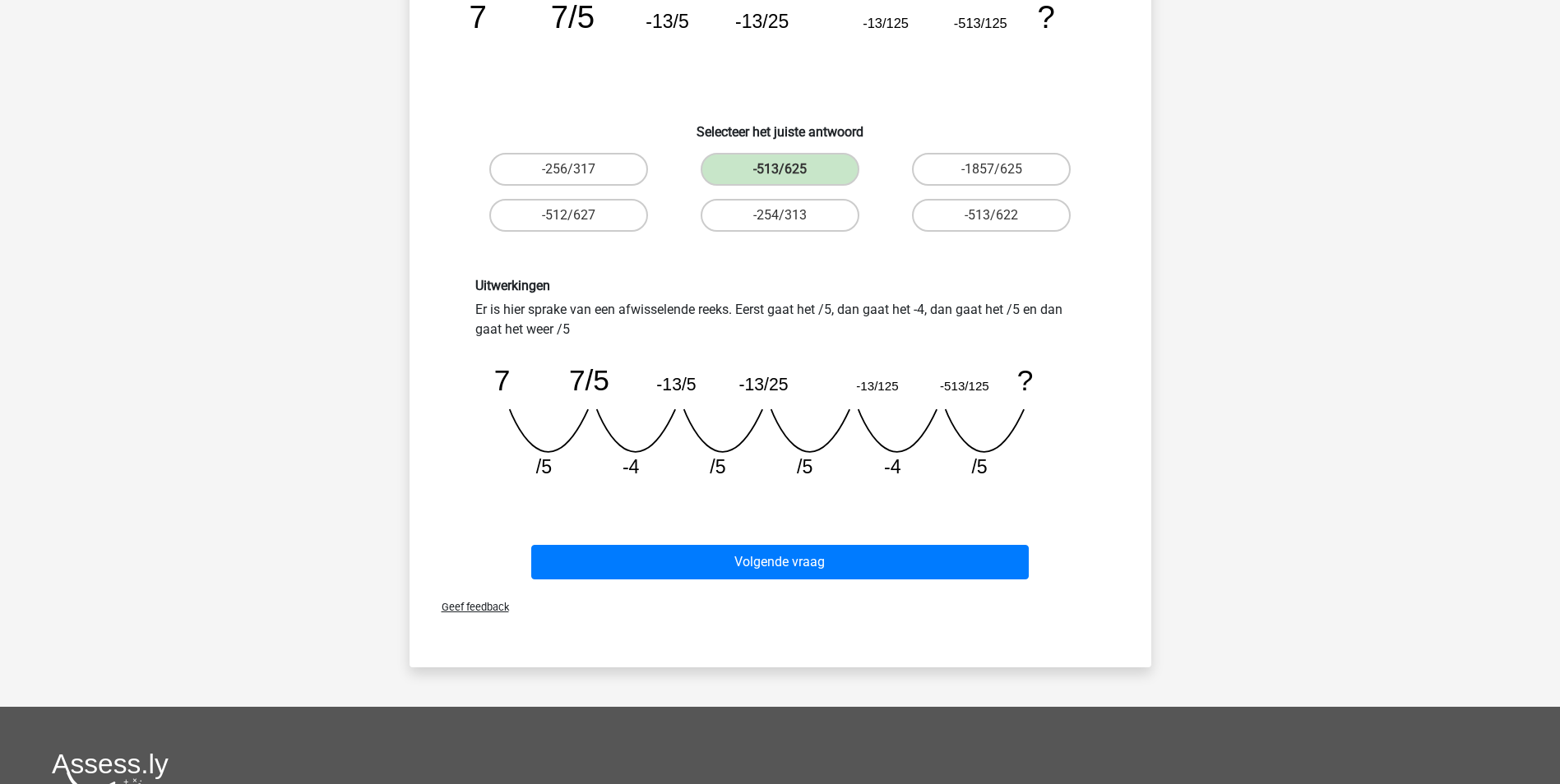
scroll to position [247, 0]
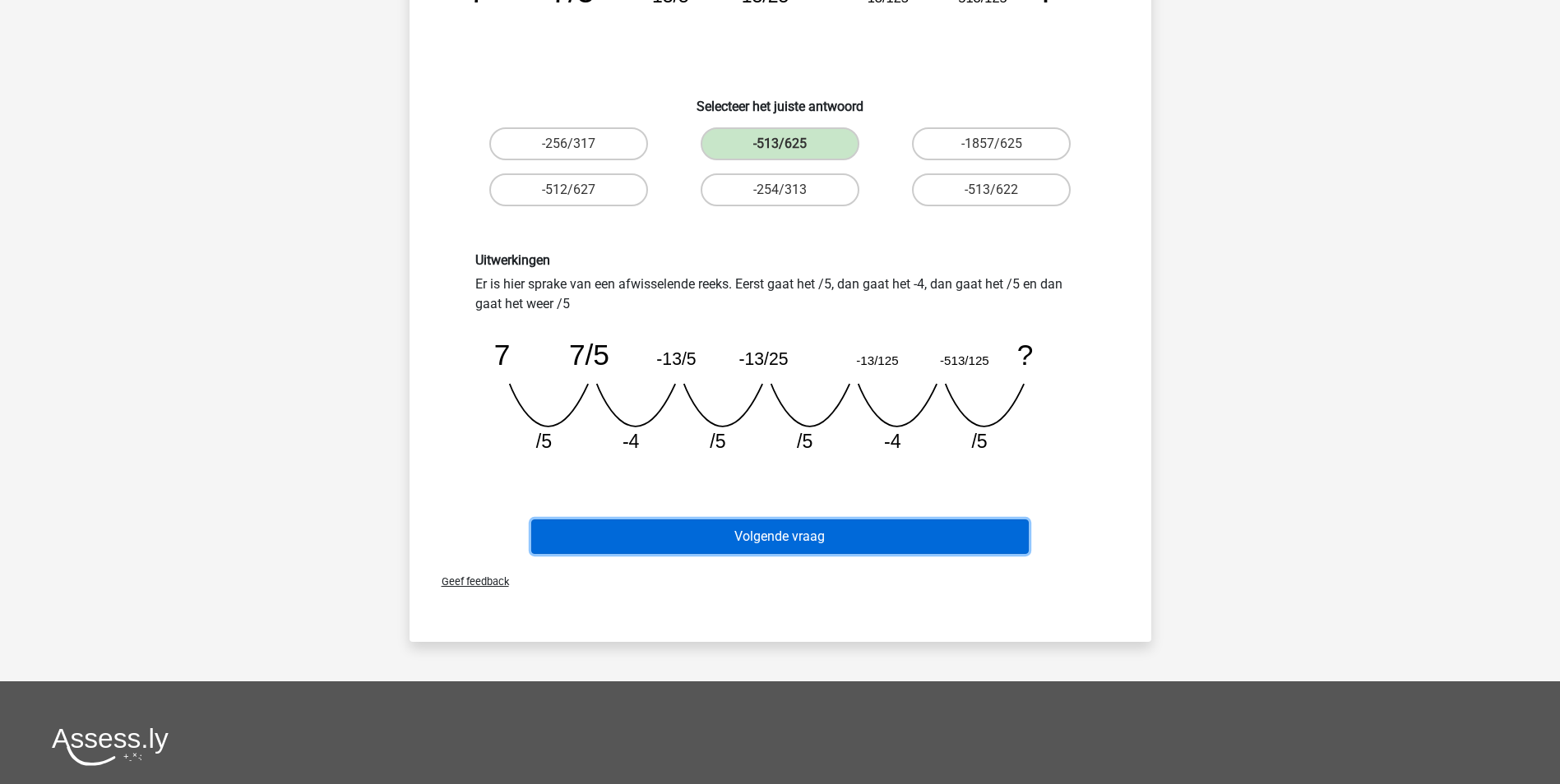
click at [786, 537] on button "Volgende vraag" at bounding box center [780, 536] width 497 height 35
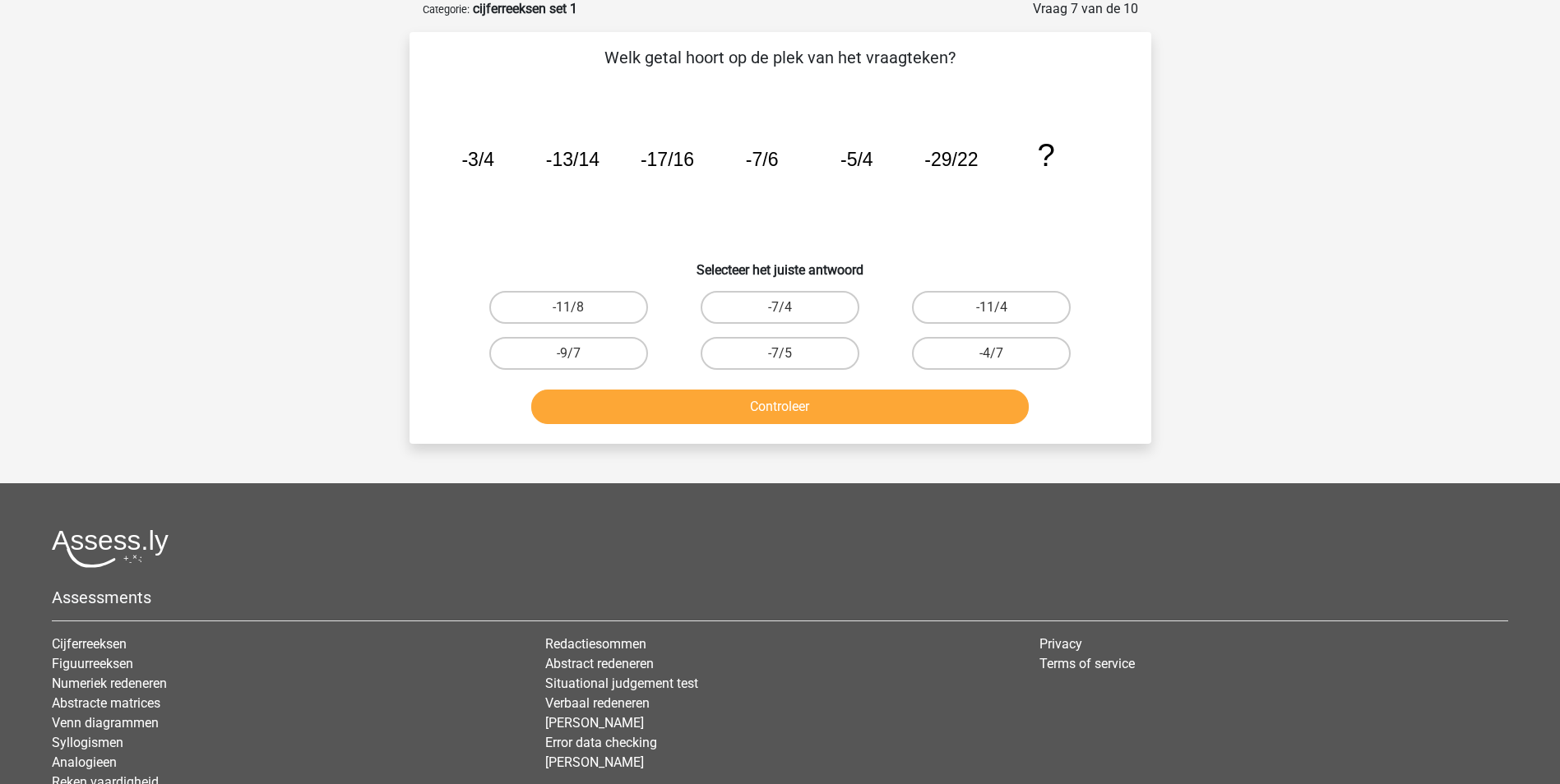
scroll to position [82, 0]
click at [993, 309] on input "-11/4" at bounding box center [996, 313] width 11 height 11
radio input "true"
click at [888, 407] on button "Controleer" at bounding box center [780, 407] width 497 height 35
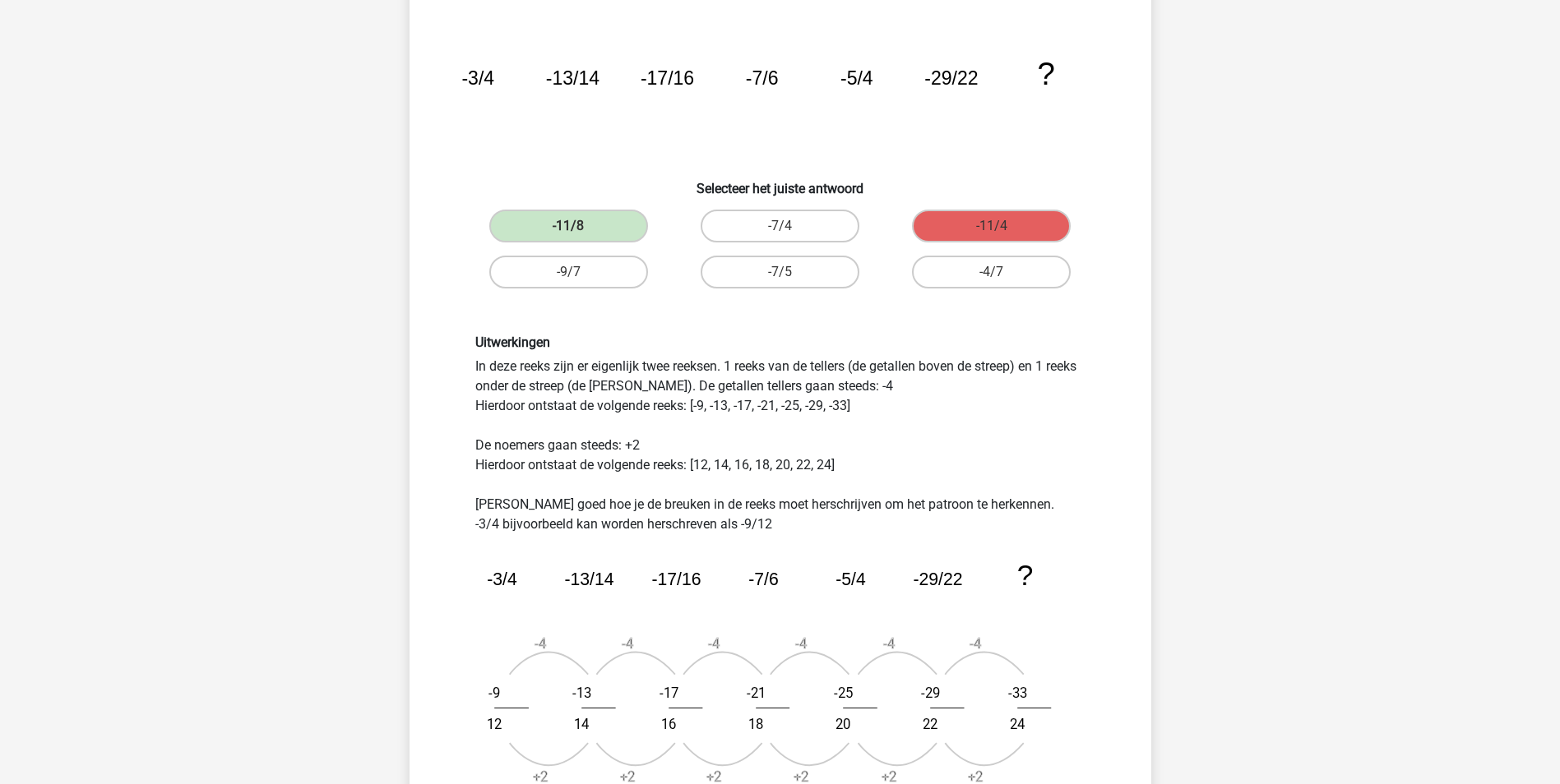
scroll to position [411, 0]
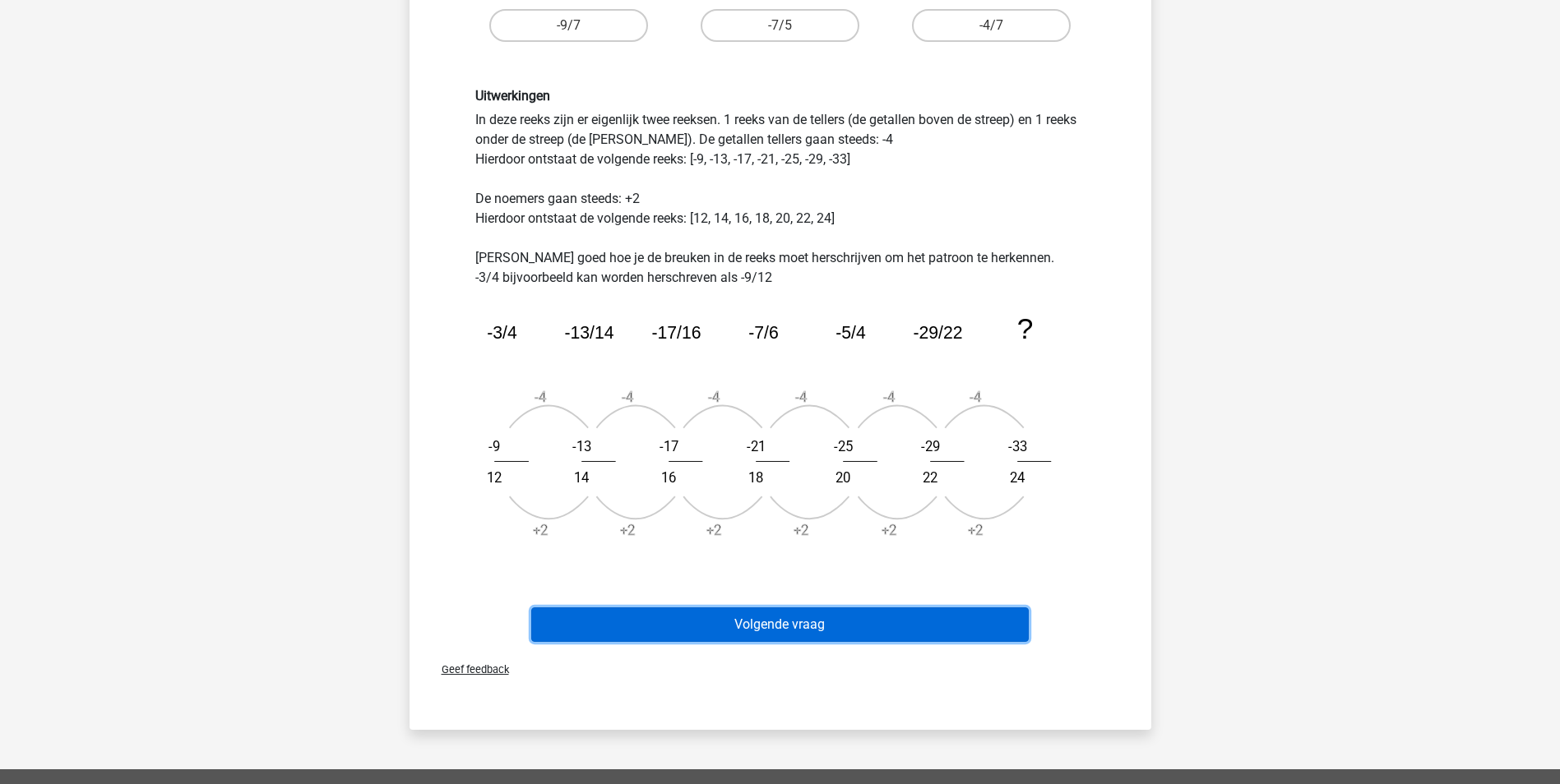
click at [795, 619] on button "Volgende vraag" at bounding box center [780, 624] width 497 height 35
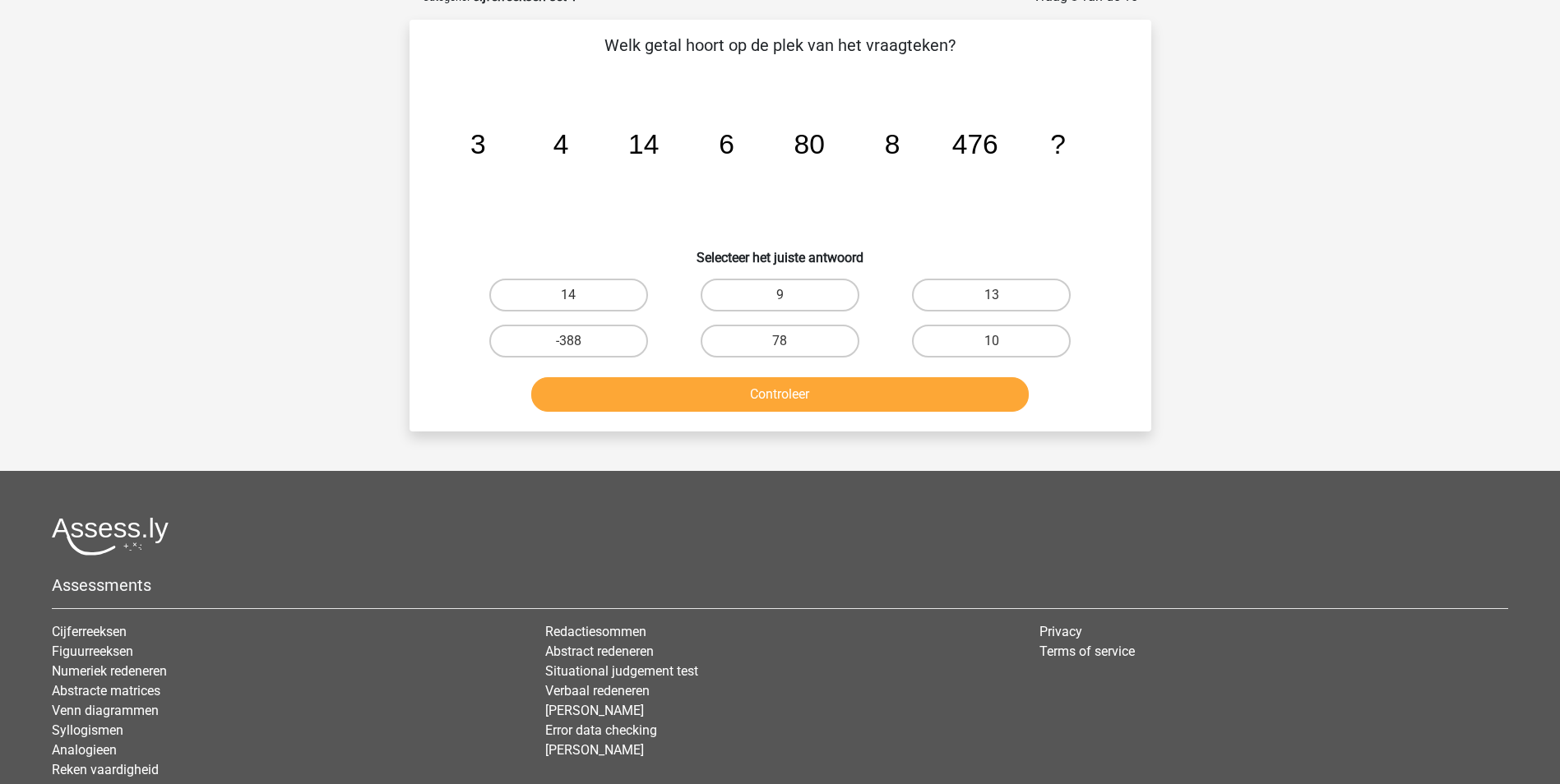
scroll to position [82, 0]
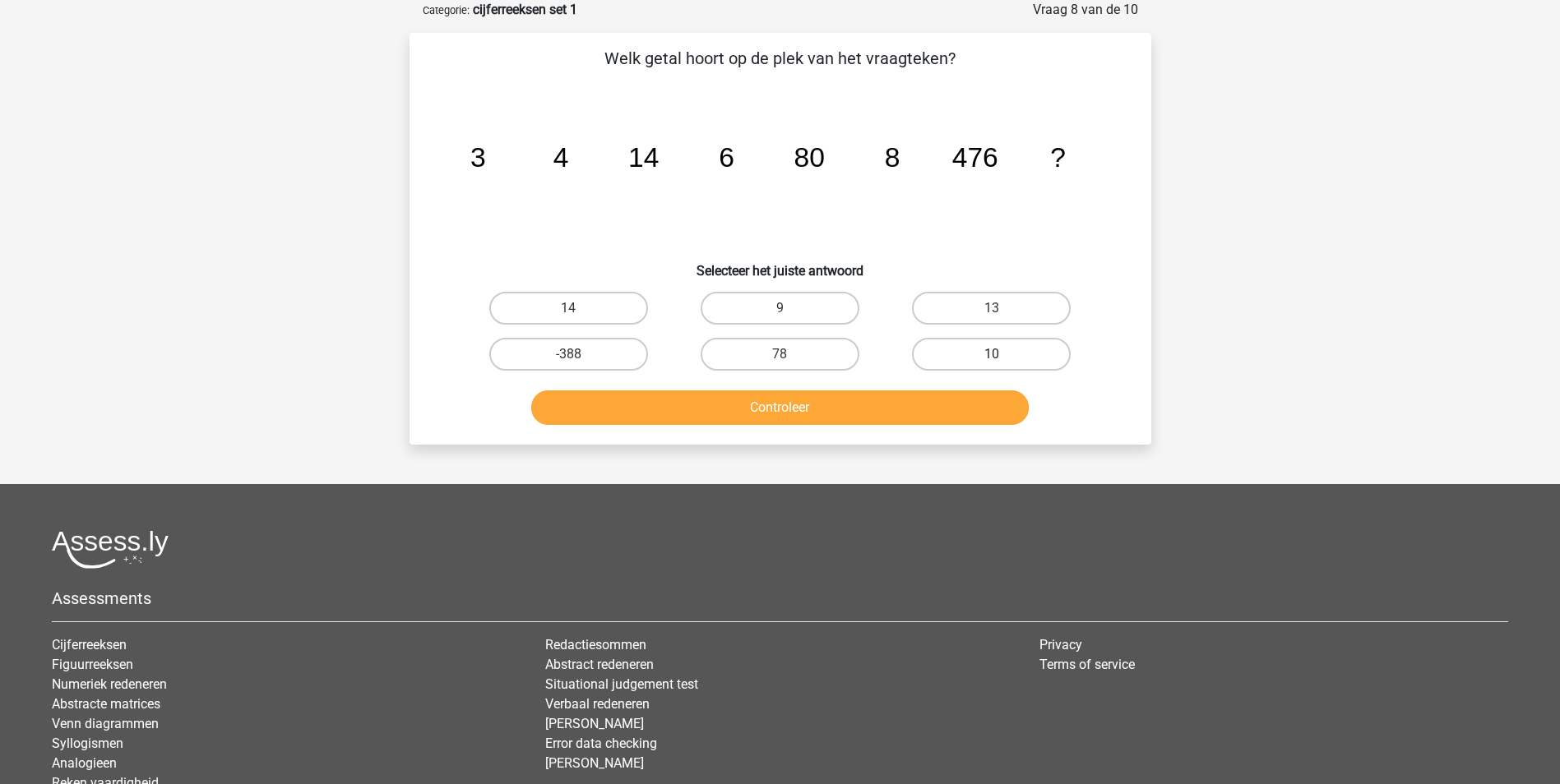
click at [973, 359] on label "10" at bounding box center [990, 354] width 159 height 33
click at [991, 359] on input "10" at bounding box center [996, 360] width 11 height 11
radio input "true"
click at [895, 407] on button "Controleer" at bounding box center [780, 407] width 497 height 35
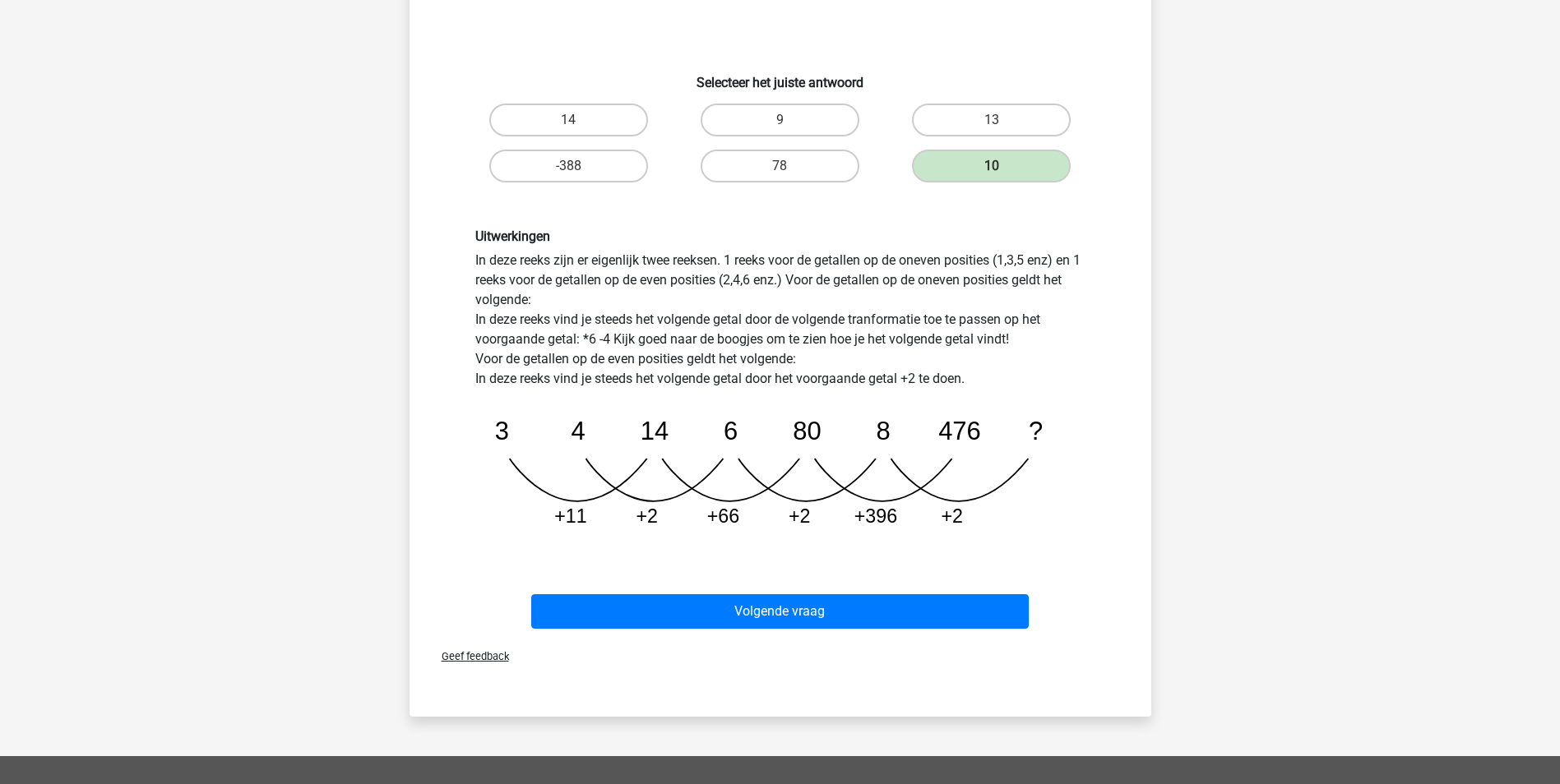
scroll to position [328, 0]
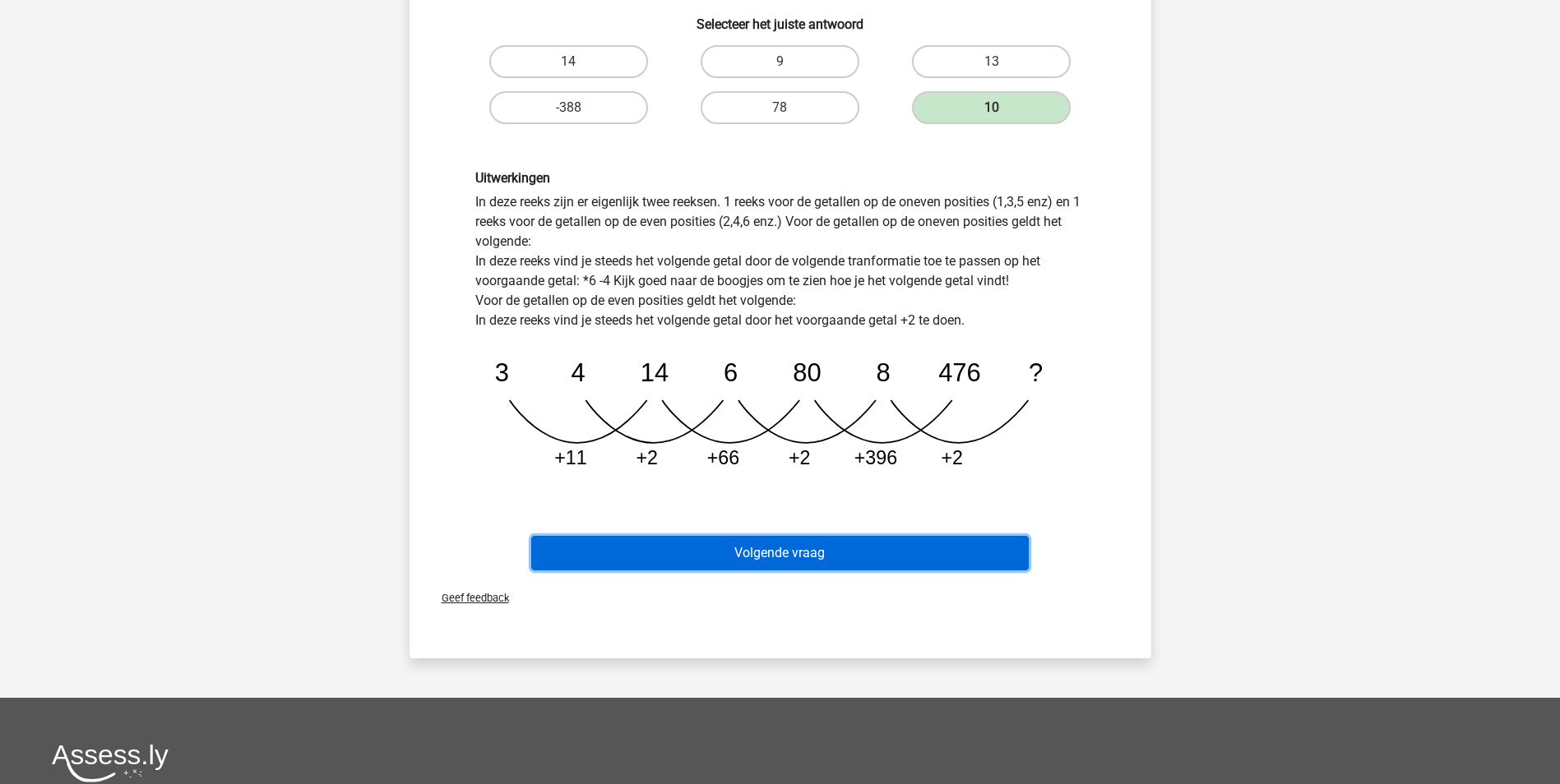
click at [801, 544] on button "Volgende vraag" at bounding box center [780, 553] width 497 height 35
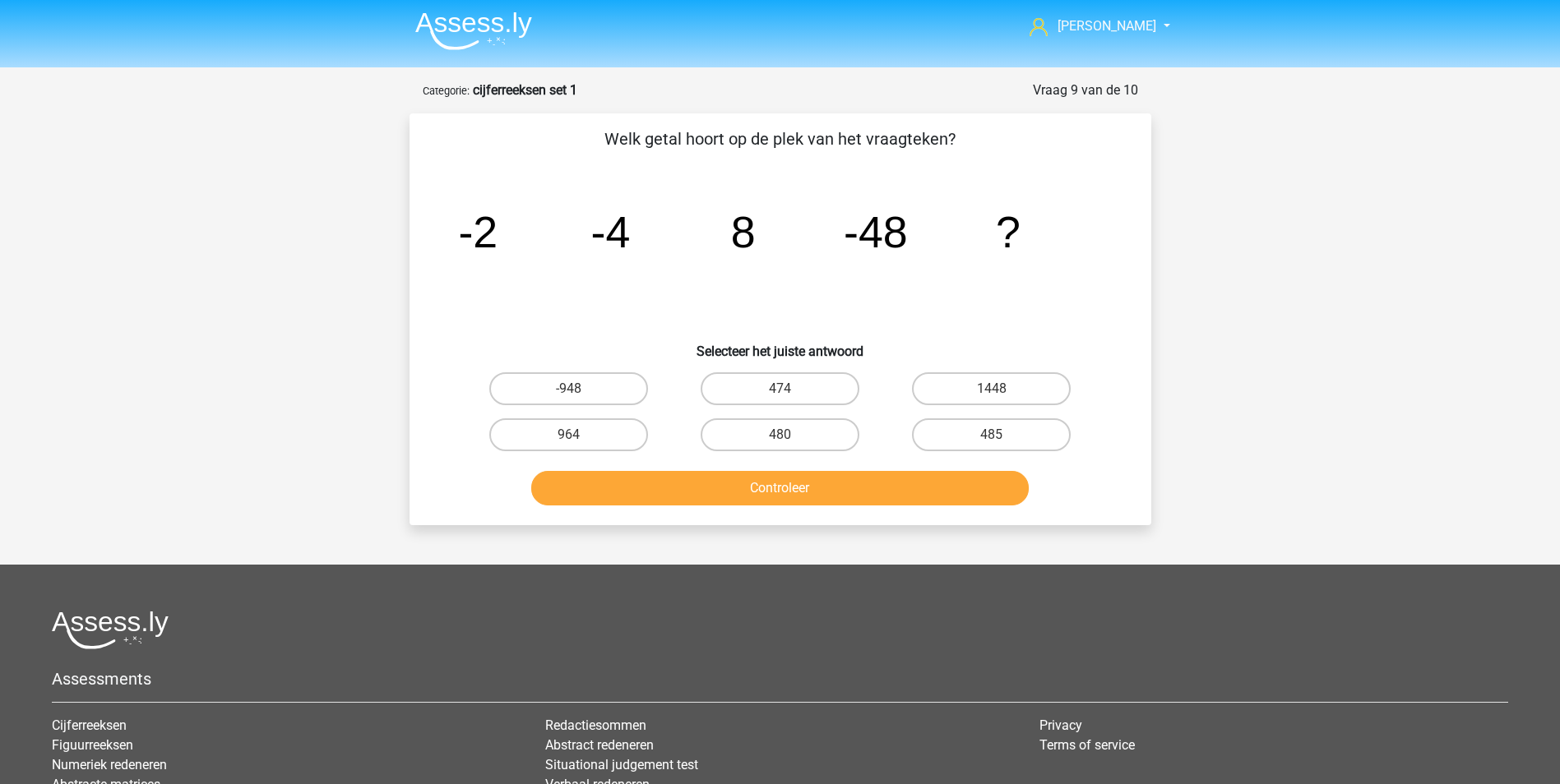
scroll to position [0, 0]
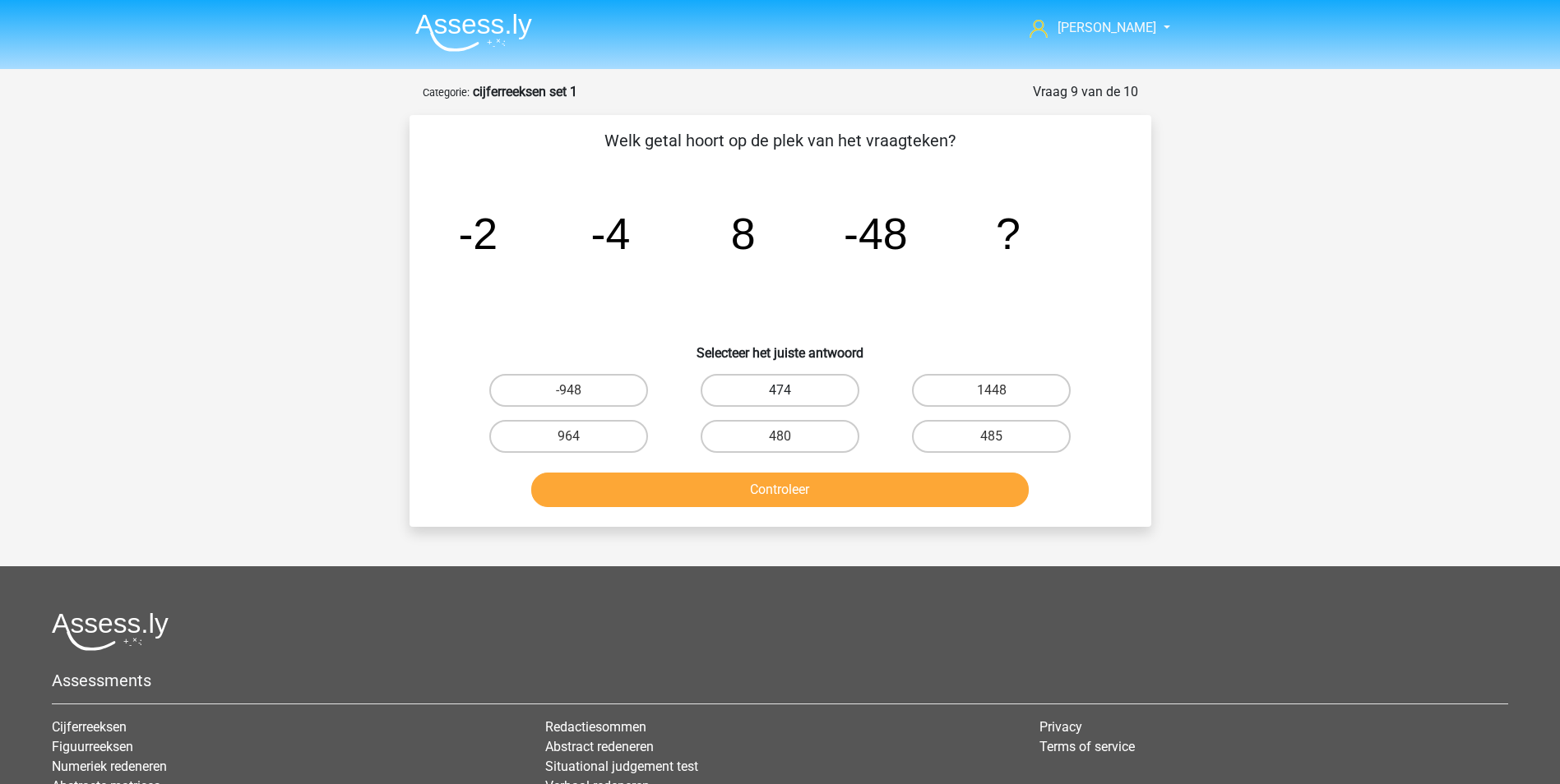
click at [783, 384] on label "474" at bounding box center [779, 390] width 159 height 33
click at [783, 390] on input "474" at bounding box center [784, 395] width 11 height 11
radio input "true"
click at [784, 481] on button "Controleer" at bounding box center [780, 490] width 497 height 35
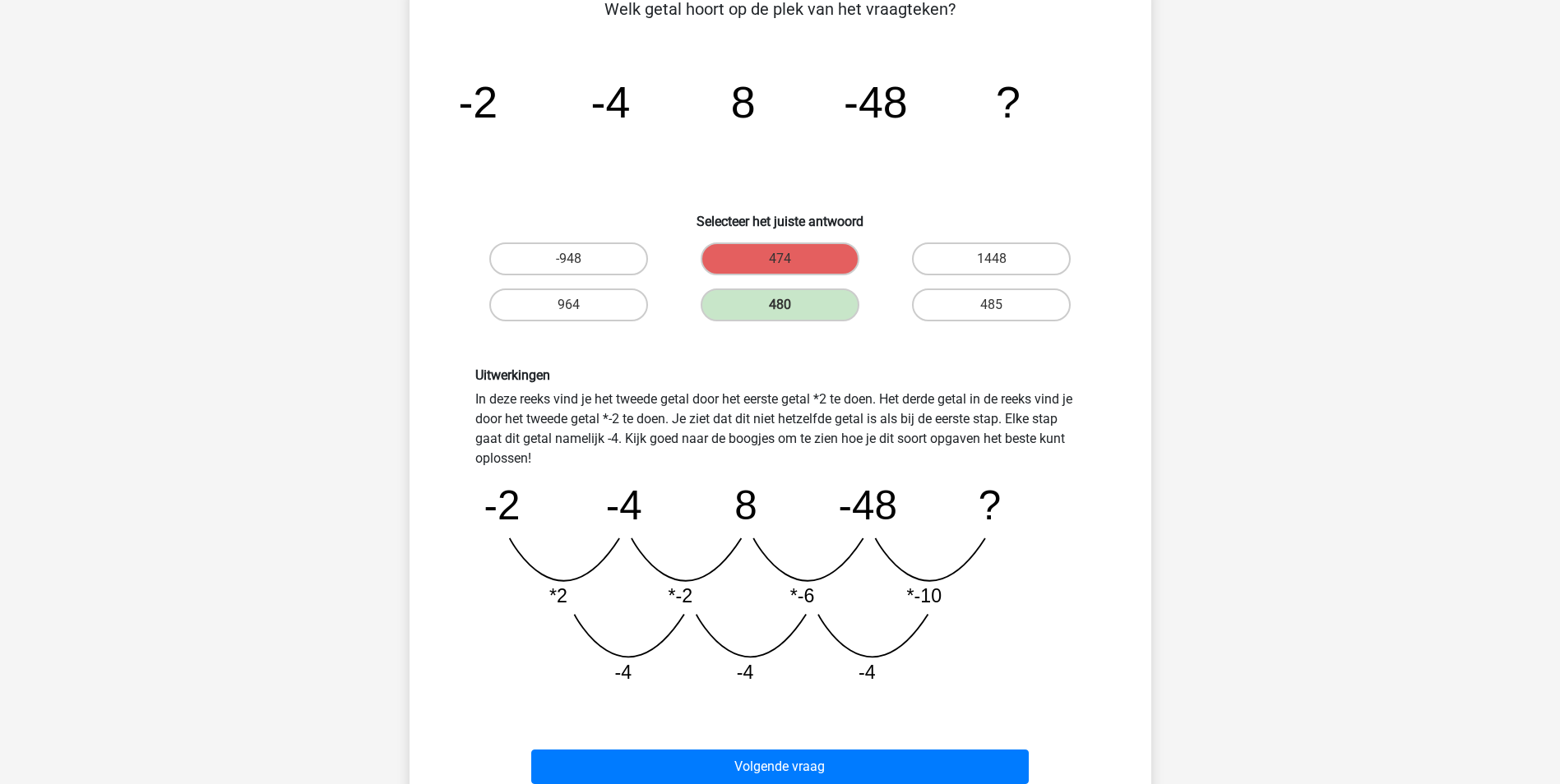
scroll to position [460, 0]
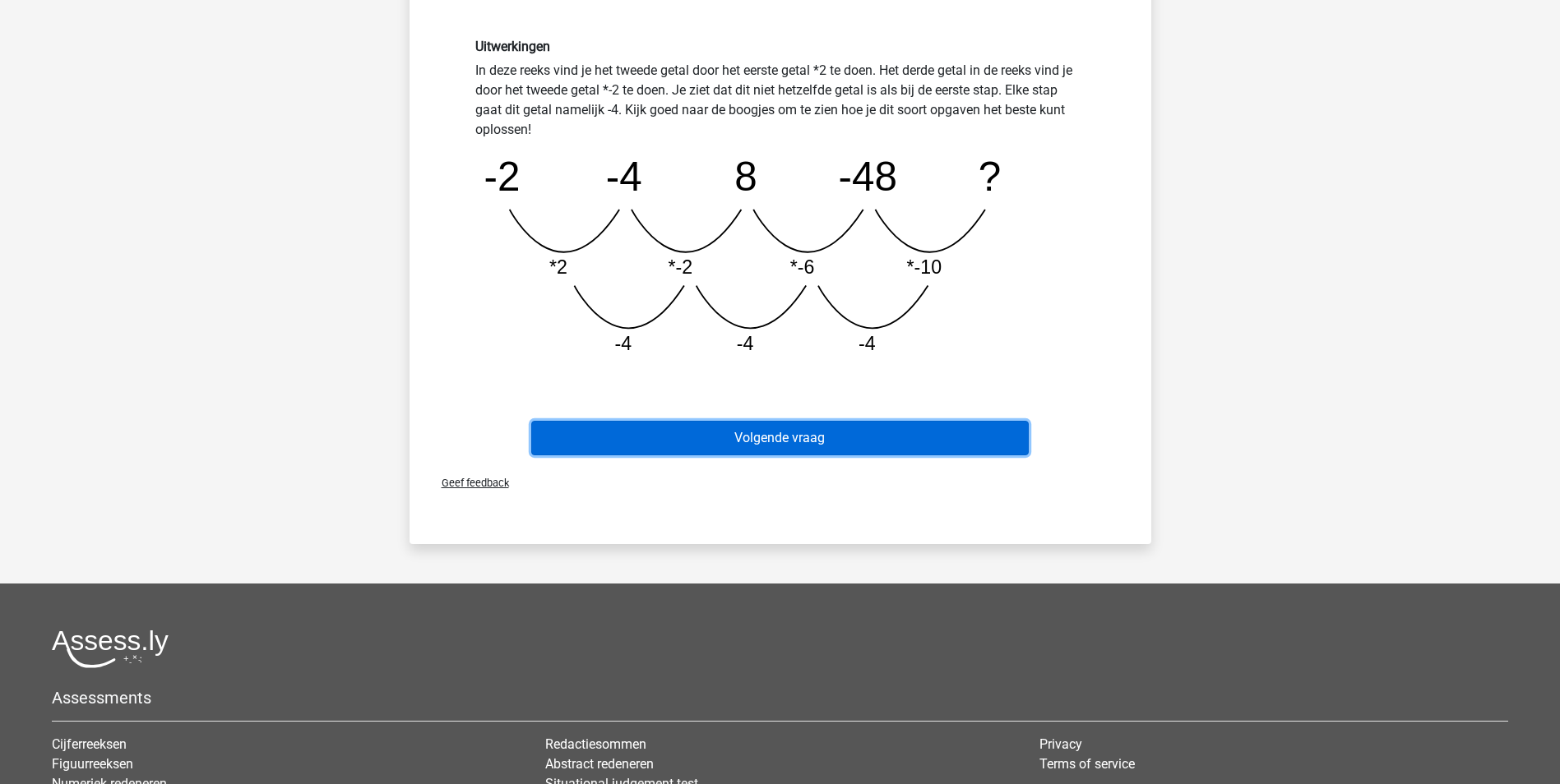
click at [812, 428] on button "Volgende vraag" at bounding box center [780, 438] width 497 height 35
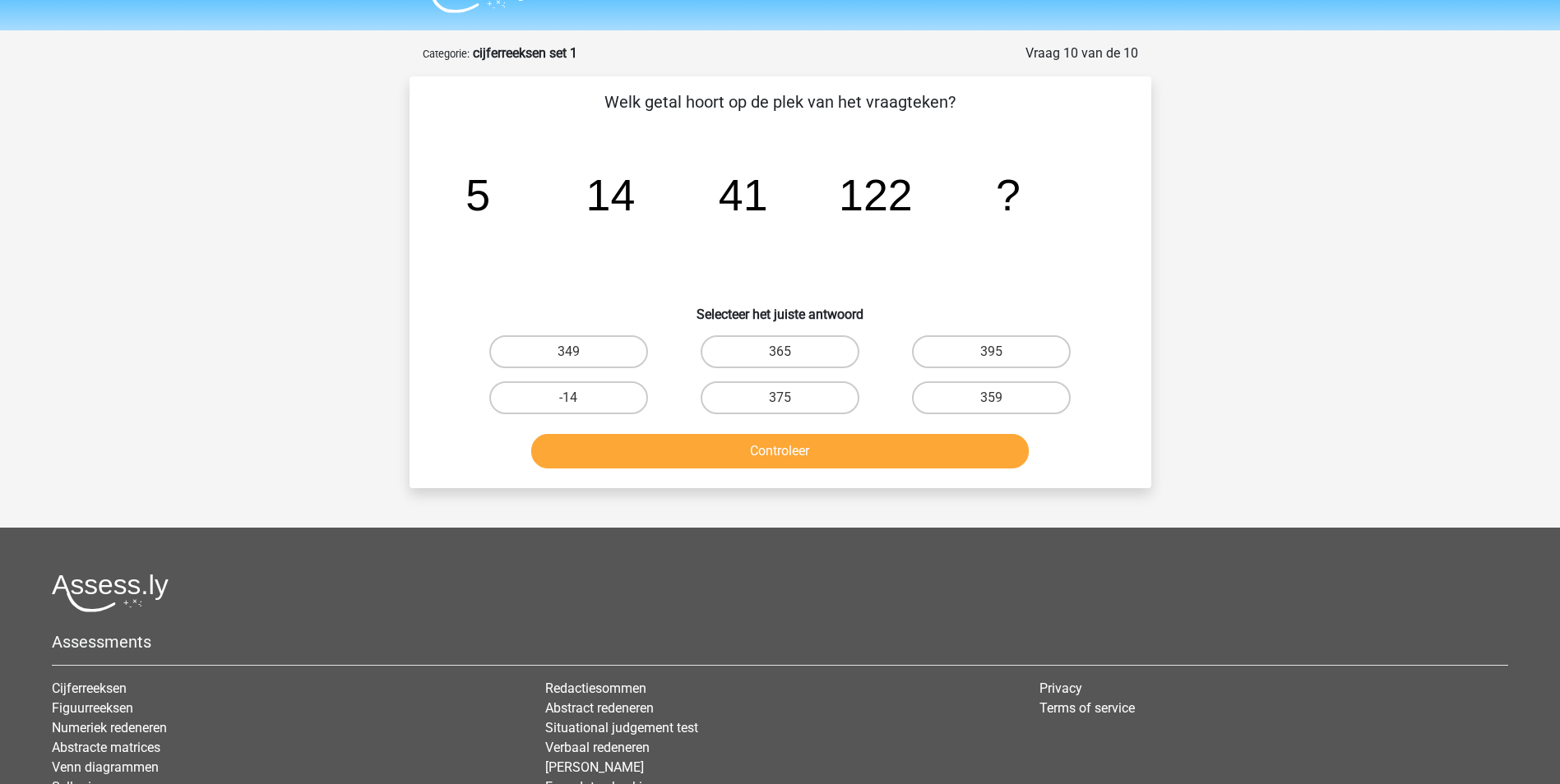
scroll to position [0, 0]
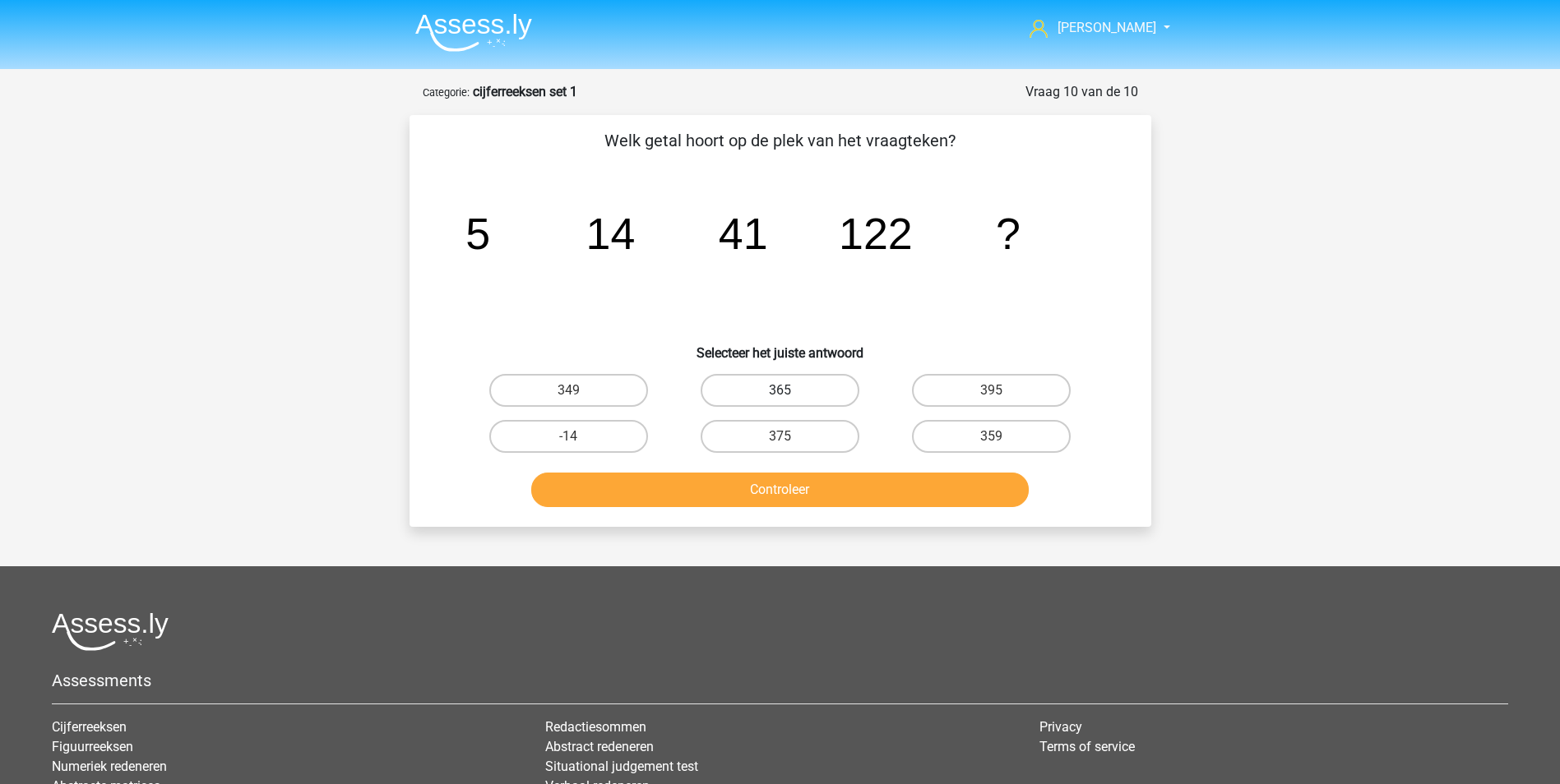
click at [800, 383] on label "365" at bounding box center [779, 390] width 159 height 33
click at [790, 390] on input "365" at bounding box center [784, 395] width 11 height 11
radio input "true"
click at [832, 483] on button "Controleer" at bounding box center [780, 490] width 497 height 35
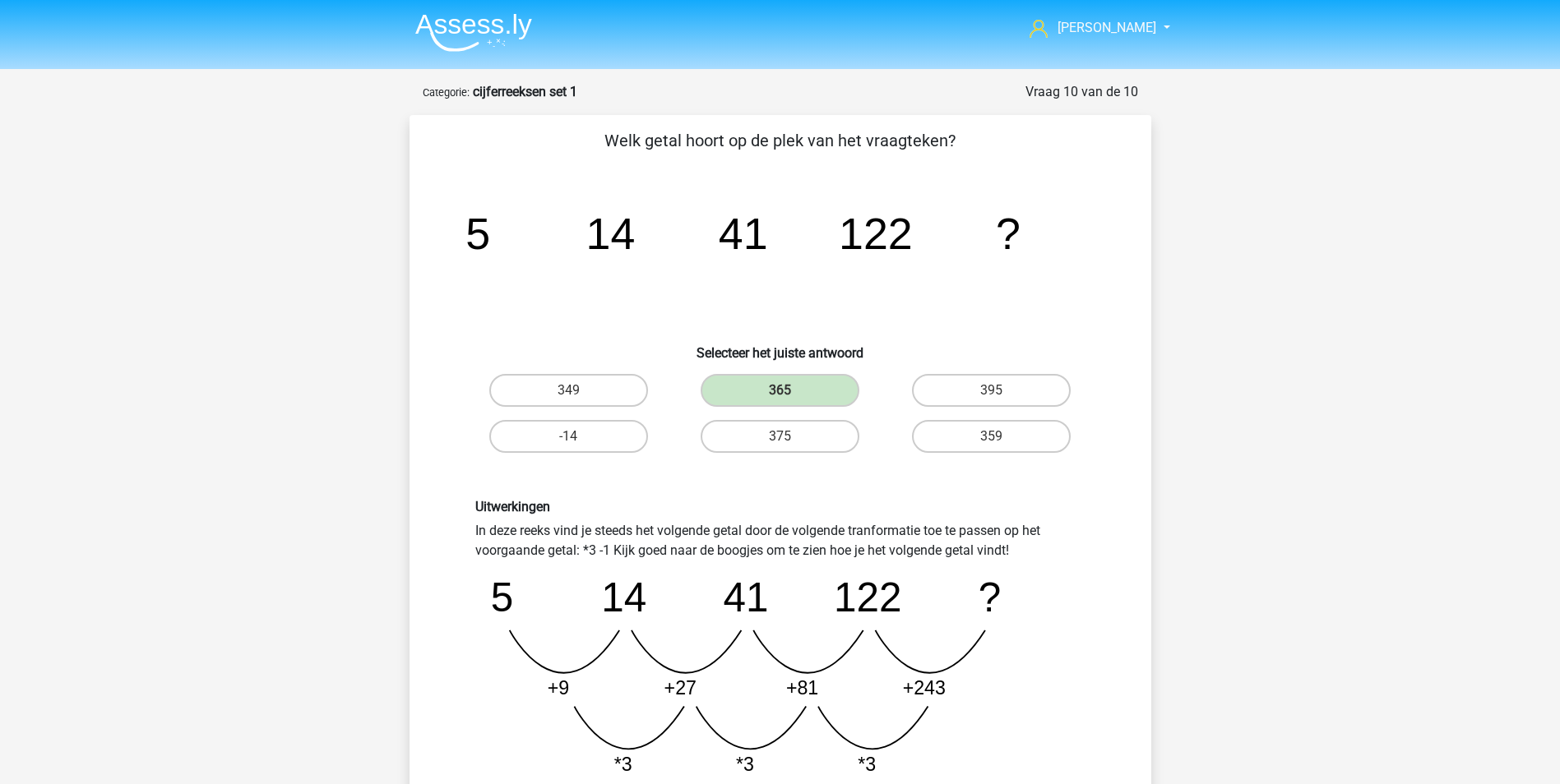
scroll to position [247, 0]
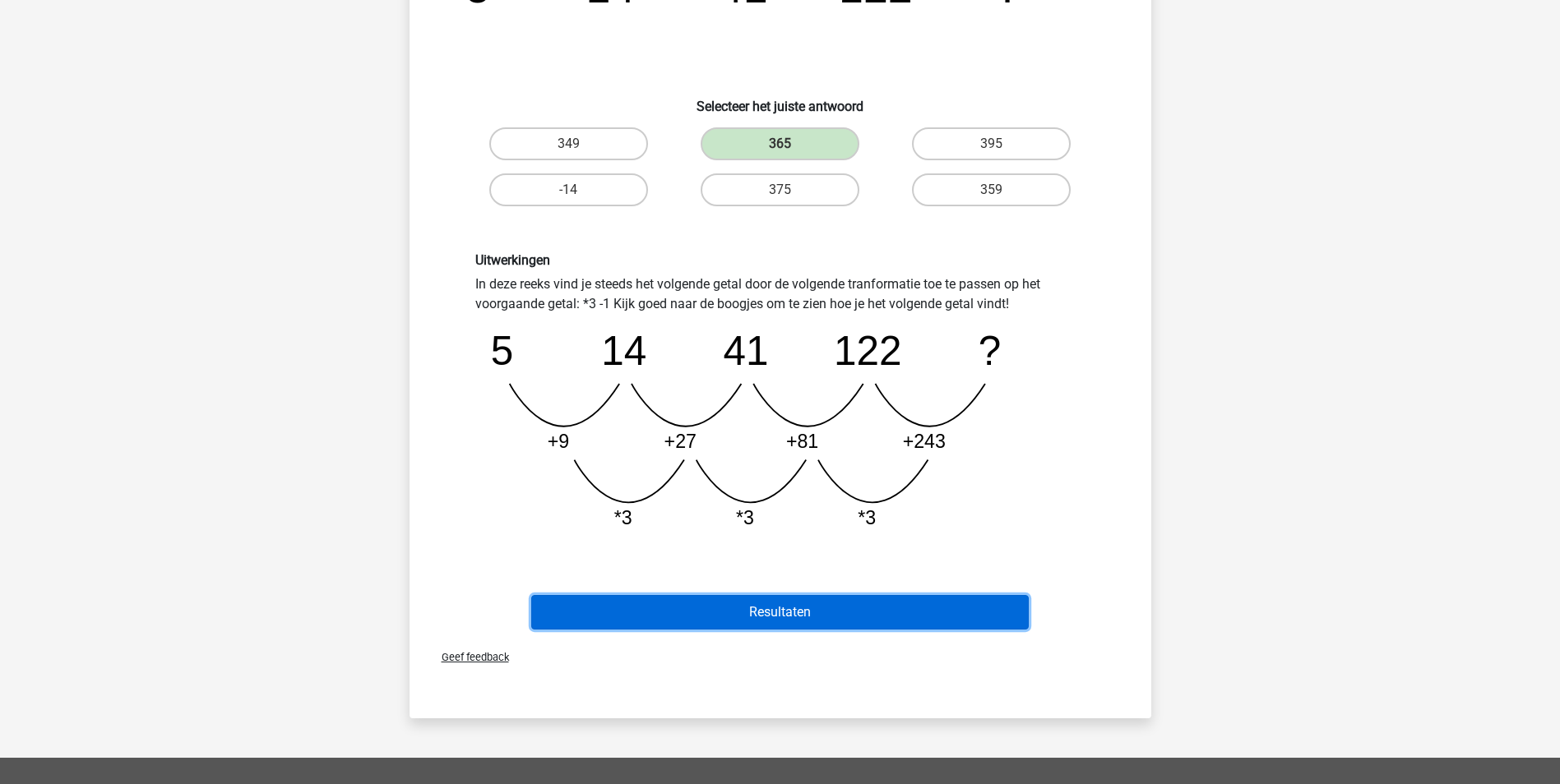
click at [832, 611] on button "Resultaten" at bounding box center [780, 612] width 497 height 35
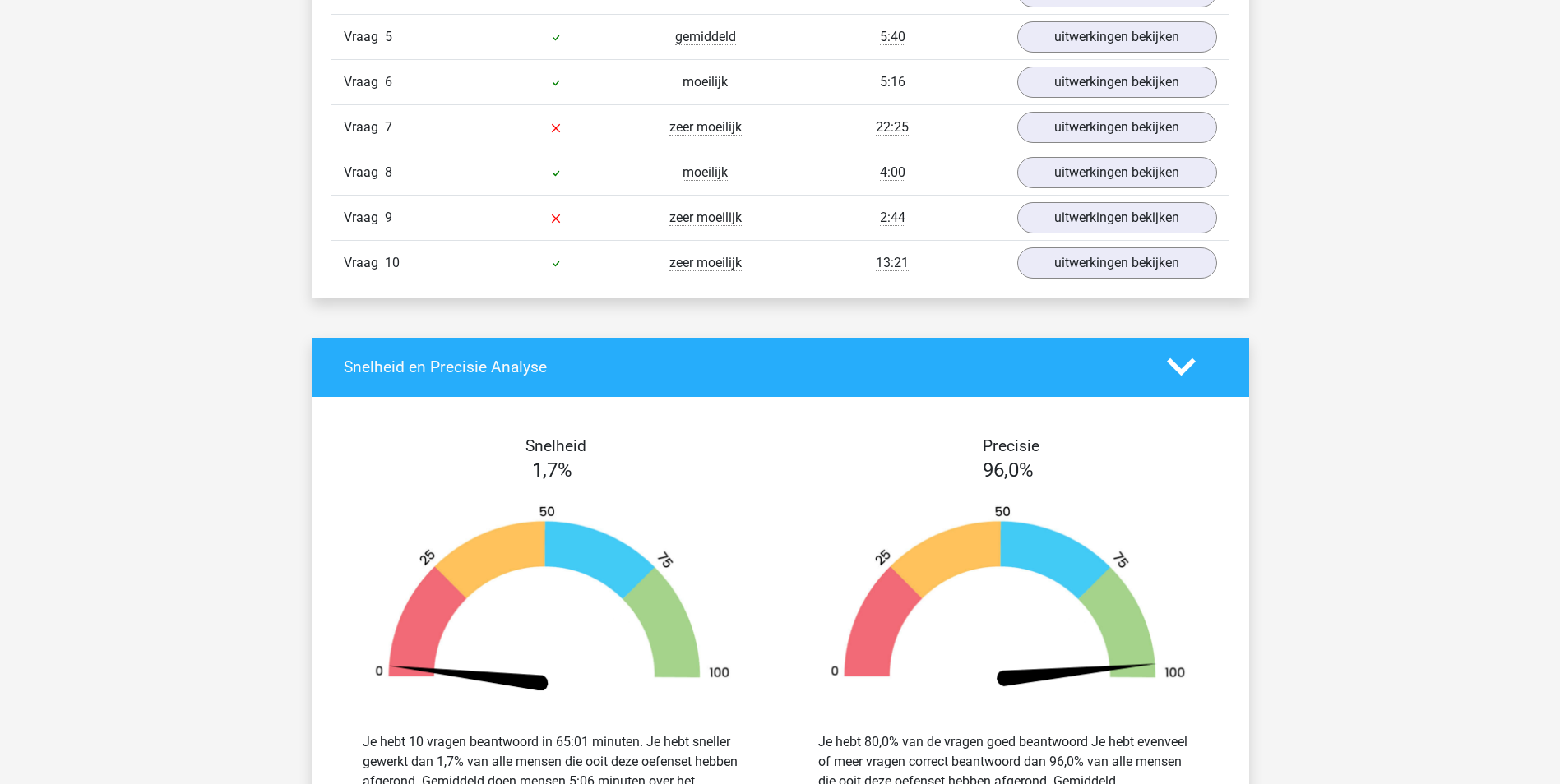
scroll to position [1315, 0]
